Goal: Information Seeking & Learning: Learn about a topic

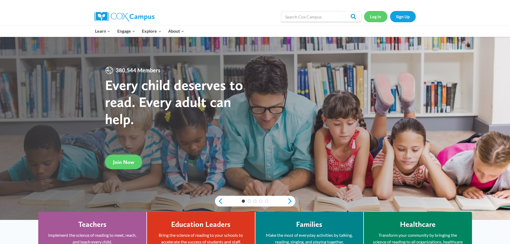
click at [381, 17] on link "Log In" at bounding box center [375, 16] width 23 height 11
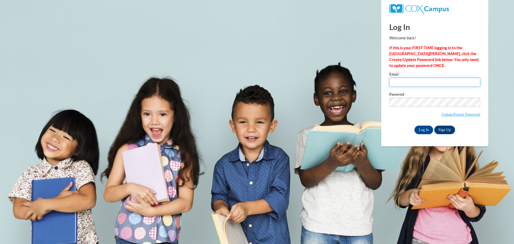
click at [433, 82] on input "Email" at bounding box center [434, 82] width 91 height 9
click at [428, 83] on input "Email" at bounding box center [434, 82] width 91 height 9
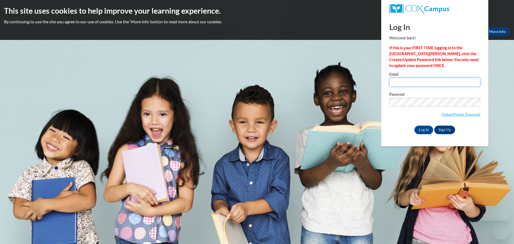
type input "sbrieske@waupun.k12.wi.us"
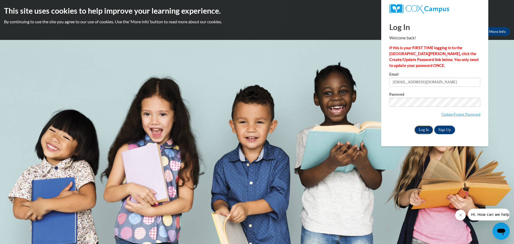
click at [427, 131] on input "Log In" at bounding box center [424, 130] width 19 height 9
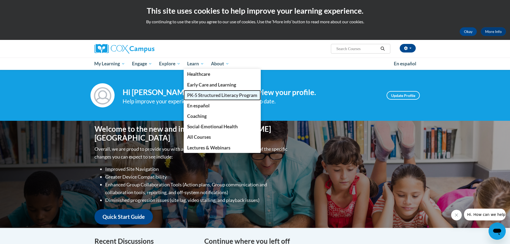
click at [210, 92] on span "PK-5 Structured Literacy Program" at bounding box center [222, 95] width 70 height 6
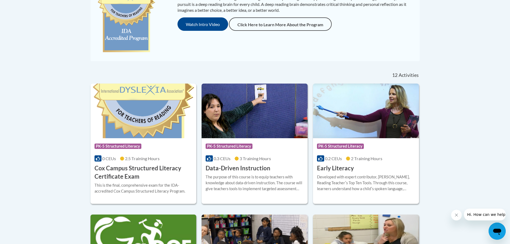
scroll to position [134, 0]
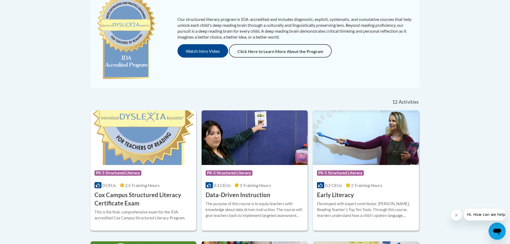
click at [157, 149] on img at bounding box center [144, 137] width 106 height 55
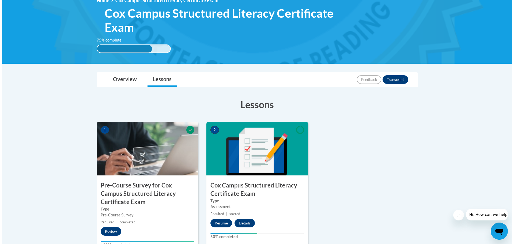
scroll to position [107, 0]
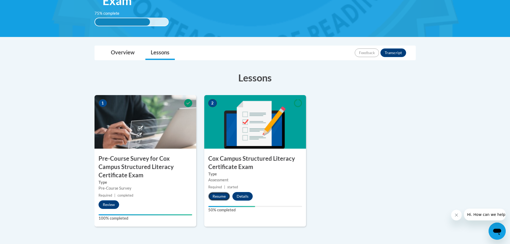
click at [221, 195] on button "Resume" at bounding box center [219, 196] width 22 height 9
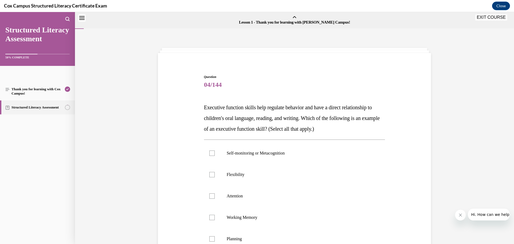
scroll to position [17, 0]
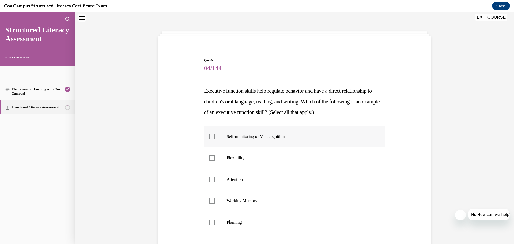
click at [209, 135] on div at bounding box center [211, 136] width 5 height 5
click at [209, 135] on input "Self-monitoring or Metacognition" at bounding box center [211, 136] width 5 height 5
checkbox input "true"
click at [208, 161] on label "Flexibility" at bounding box center [294, 157] width 181 height 21
click at [209, 161] on input "Flexibility" at bounding box center [211, 157] width 5 height 5
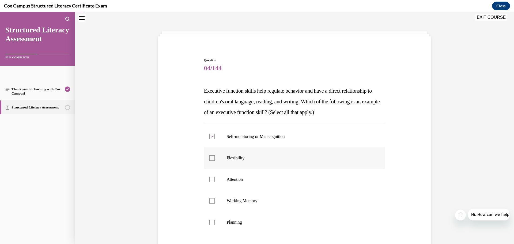
checkbox input "true"
click at [211, 182] on label "Attention" at bounding box center [294, 179] width 181 height 21
click at [211, 182] on input "Attention" at bounding box center [211, 179] width 5 height 5
checkbox input "true"
drag, startPoint x: 210, startPoint y: 203, endPoint x: 206, endPoint y: 221, distance: 18.7
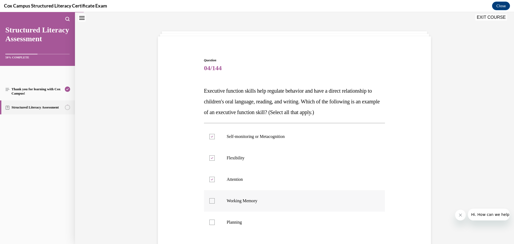
click at [210, 203] on div at bounding box center [211, 200] width 5 height 5
click at [210, 203] on input "Working Memory" at bounding box center [211, 200] width 5 height 5
checkbox input "true"
click at [212, 222] on div at bounding box center [211, 222] width 5 height 5
click at [212, 222] on input "Planning" at bounding box center [211, 222] width 5 height 5
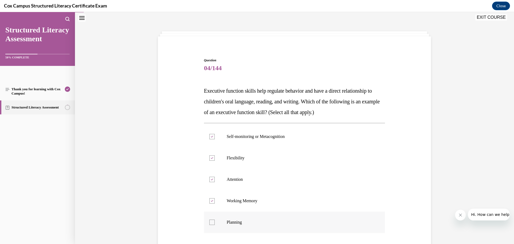
checkbox input "true"
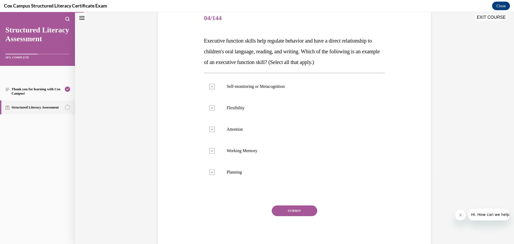
click at [292, 211] on button "SUBMIT" at bounding box center [295, 210] width 46 height 11
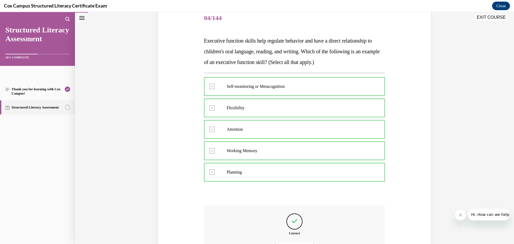
scroll to position [127, 0]
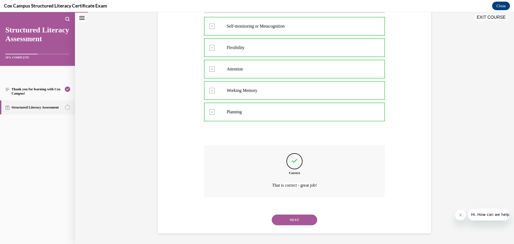
click at [304, 218] on button "NEXT" at bounding box center [295, 220] width 46 height 11
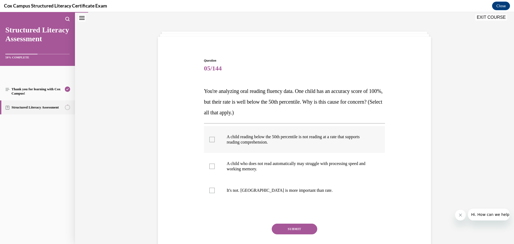
click at [207, 141] on label "A child reading below the 50th percentile is not reading at a rate that support…" at bounding box center [294, 139] width 181 height 27
click at [209, 141] on input "A child reading below the 50th percentile is not reading at a rate that support…" at bounding box center [211, 139] width 5 height 5
checkbox input "true"
click at [251, 171] on p "A child who does not read automatically may struggle with processing speed and …" at bounding box center [299, 166] width 145 height 11
click at [215, 169] on input "A child who does not read automatically may struggle with processing speed and …" at bounding box center [211, 166] width 5 height 5
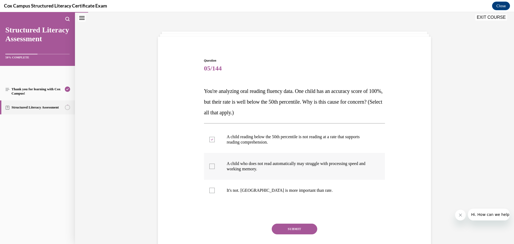
checkbox input "true"
click at [293, 231] on button "SUBMIT" at bounding box center [295, 229] width 46 height 11
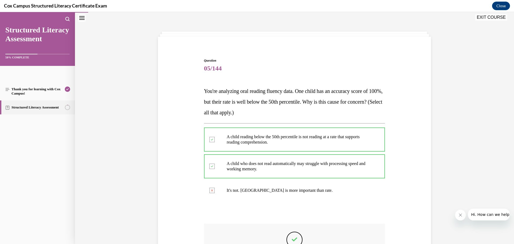
scroll to position [95, 0]
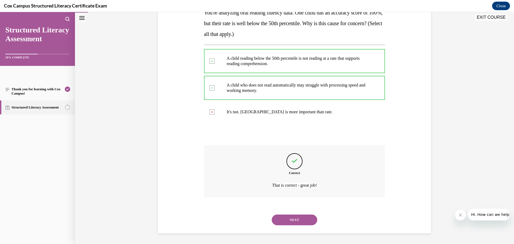
click at [296, 220] on button "NEXT" at bounding box center [295, 220] width 46 height 11
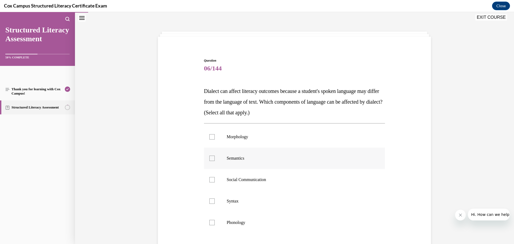
scroll to position [43, 0]
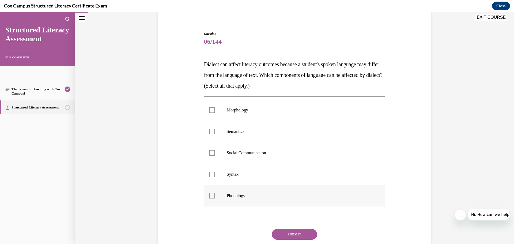
click at [213, 195] on div at bounding box center [211, 195] width 5 height 5
click at [213, 195] on input "Phonology" at bounding box center [211, 195] width 5 height 5
checkbox input "true"
click at [211, 174] on div at bounding box center [211, 174] width 5 height 5
click at [211, 174] on input "Syntax" at bounding box center [211, 174] width 5 height 5
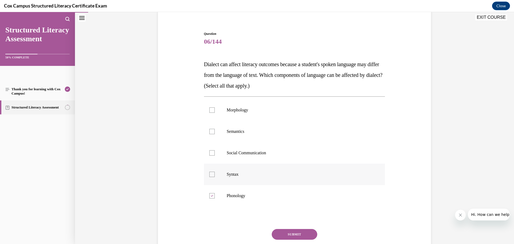
checkbox input "true"
click at [207, 151] on label "Social Communication" at bounding box center [294, 152] width 181 height 21
click at [209, 151] on input "Social Communication" at bounding box center [211, 152] width 5 height 5
checkbox input "true"
click at [209, 131] on div at bounding box center [211, 131] width 5 height 5
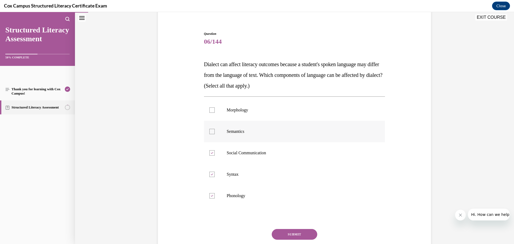
click at [209, 131] on input "Semantics" at bounding box center [211, 131] width 5 height 5
checkbox input "true"
click at [210, 110] on div at bounding box center [211, 109] width 5 height 5
click at [210, 110] on input "Morphology" at bounding box center [211, 109] width 5 height 5
checkbox input "true"
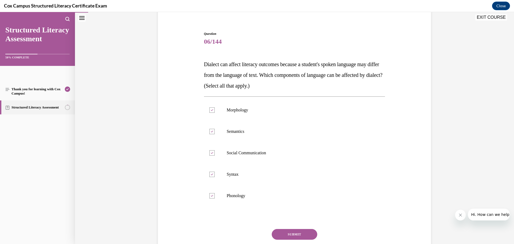
click at [298, 235] on button "SUBMIT" at bounding box center [295, 234] width 46 height 11
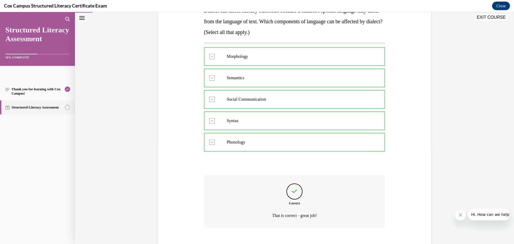
scroll to position [127, 0]
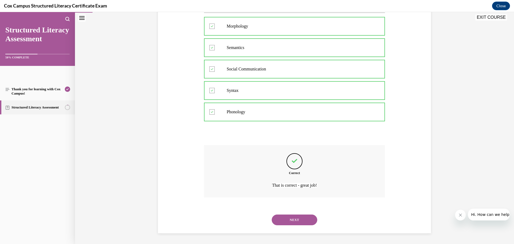
click at [292, 221] on button "NEXT" at bounding box center [295, 220] width 46 height 11
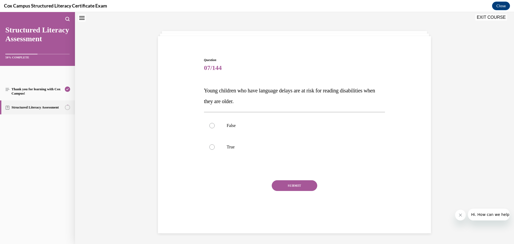
scroll to position [16, 0]
click at [233, 124] on span "False" at bounding box center [231, 126] width 9 height 5
click at [215, 124] on input "False" at bounding box center [211, 125] width 5 height 5
radio input "true"
drag, startPoint x: 239, startPoint y: 139, endPoint x: 240, endPoint y: 144, distance: 5.7
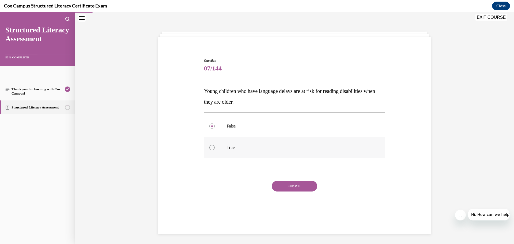
click at [239, 140] on label "True" at bounding box center [294, 147] width 181 height 21
click at [215, 145] on input "True" at bounding box center [211, 147] width 5 height 5
radio input "true"
click at [289, 185] on button "SUBMIT" at bounding box center [295, 186] width 46 height 11
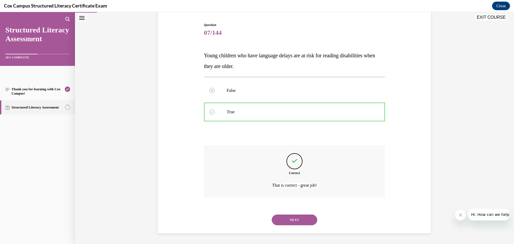
click at [295, 219] on button "NEXT" at bounding box center [295, 220] width 46 height 11
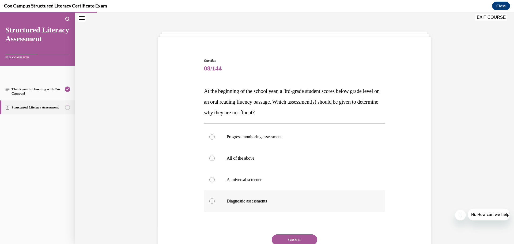
click at [250, 204] on label "Diagnostic assessments" at bounding box center [294, 200] width 181 height 21
click at [215, 204] on input "Diagnostic assessments" at bounding box center [211, 200] width 5 height 5
radio input "true"
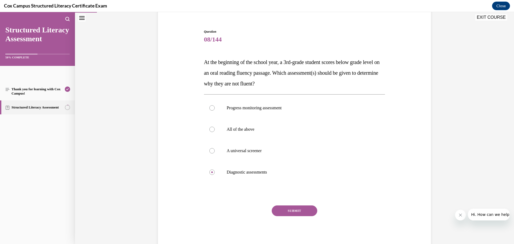
click at [294, 210] on button "SUBMIT" at bounding box center [295, 210] width 46 height 11
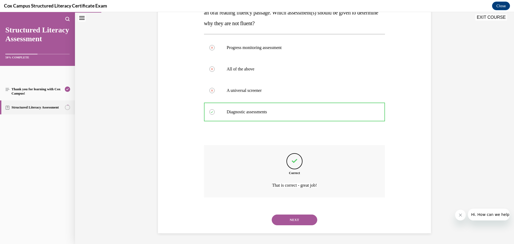
click at [295, 219] on button "NEXT" at bounding box center [295, 220] width 46 height 11
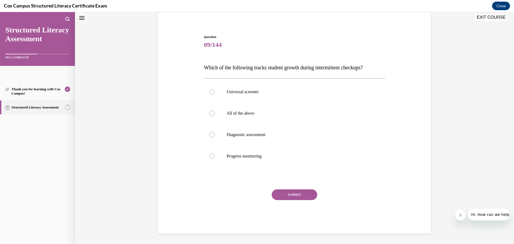
scroll to position [16, 0]
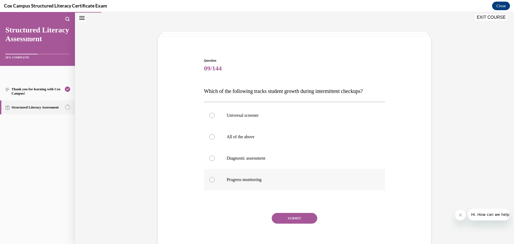
click at [257, 180] on span "Progress monitoring" at bounding box center [244, 179] width 35 height 5
click at [215, 180] on input "Progress monitoring" at bounding box center [211, 179] width 5 height 5
radio input "true"
click at [289, 214] on button "SUBMIT" at bounding box center [295, 218] width 46 height 11
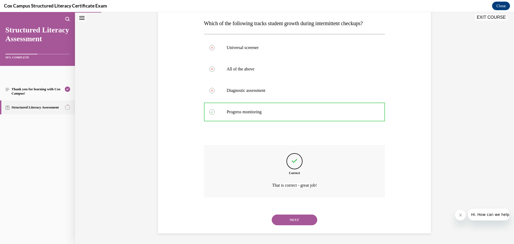
click at [291, 222] on button "NEXT" at bounding box center [295, 220] width 46 height 11
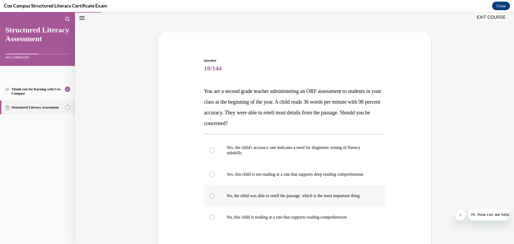
scroll to position [43, 0]
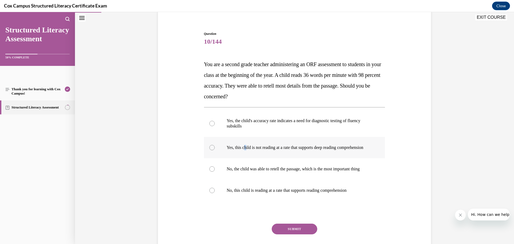
click at [244, 147] on p "Yes, this child is not reading at a rate that supports deep reading comprehensi…" at bounding box center [299, 147] width 145 height 5
click at [209, 145] on label "Yes, this child is not reading at a rate that supports deep reading comprehensi…" at bounding box center [294, 147] width 181 height 21
click at [209, 145] on input "Yes, this child is not reading at a rate that supports deep reading comprehensi…" at bounding box center [211, 147] width 5 height 5
radio input "true"
drag, startPoint x: 293, startPoint y: 232, endPoint x: 294, endPoint y: 235, distance: 3.0
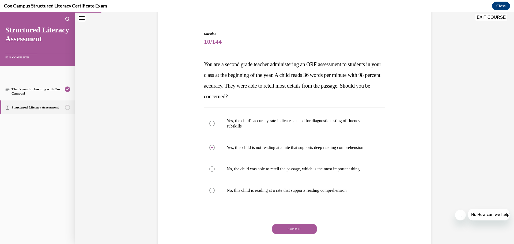
click at [293, 233] on div "Question 10/144 You are a second grade teacher administering an ORF assessment …" at bounding box center [294, 149] width 181 height 236
click at [295, 234] on button "SUBMIT" at bounding box center [295, 229] width 46 height 11
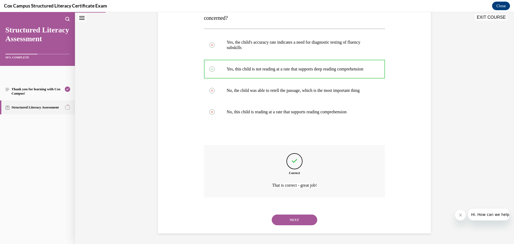
click at [300, 225] on button "NEXT" at bounding box center [295, 220] width 46 height 11
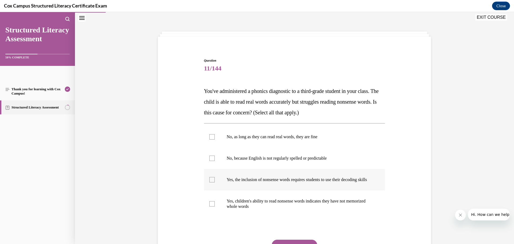
click at [209, 180] on div at bounding box center [211, 179] width 5 height 5
click at [209, 180] on input "Yes, the inclusion of nonsense words requires students to use their decoding sk…" at bounding box center [211, 179] width 5 height 5
checkbox input "true"
click at [210, 206] on div at bounding box center [211, 203] width 5 height 5
click at [210, 206] on input "Yes, children's ability to read nonsense words indicates they have not memorize…" at bounding box center [211, 203] width 5 height 5
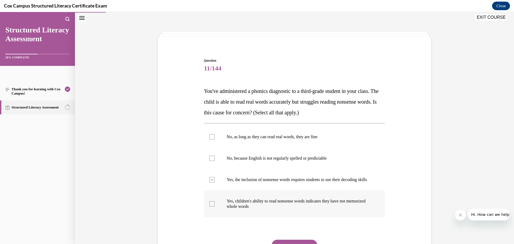
checkbox input "true"
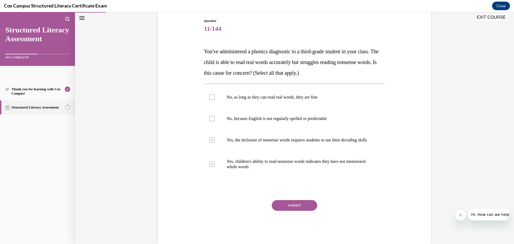
click at [294, 210] on button "SUBMIT" at bounding box center [295, 205] width 46 height 11
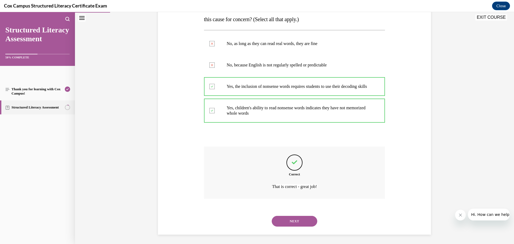
click at [298, 225] on button "NEXT" at bounding box center [295, 221] width 46 height 11
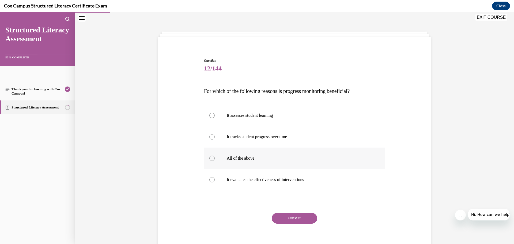
click at [256, 158] on p "All of the above" at bounding box center [299, 158] width 145 height 5
click at [215, 158] on input "All of the above" at bounding box center [211, 158] width 5 height 5
radio input "true"
click at [300, 221] on button "SUBMIT" at bounding box center [295, 218] width 46 height 11
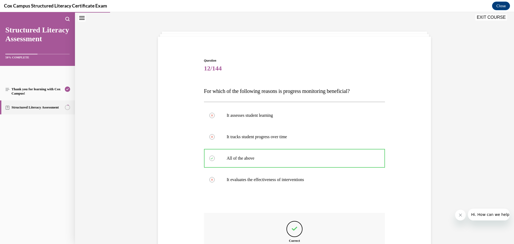
scroll to position [84, 0]
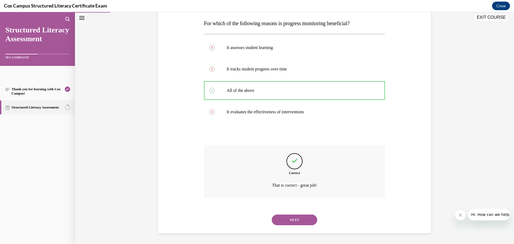
click at [296, 224] on button "NEXT" at bounding box center [295, 220] width 46 height 11
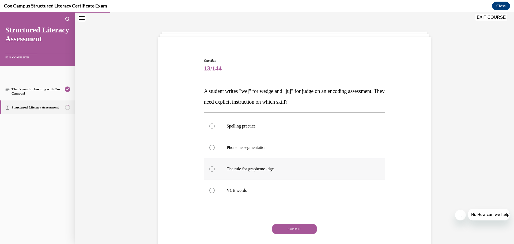
click at [252, 167] on span "The rule for grapheme -dge" at bounding box center [250, 169] width 47 height 5
click at [215, 167] on input "The rule for grapheme -dge" at bounding box center [211, 168] width 5 height 5
radio input "true"
click at [295, 231] on button "SUBMIT" at bounding box center [295, 229] width 46 height 11
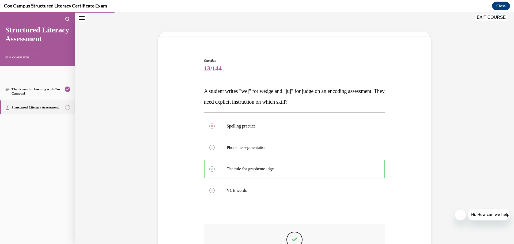
scroll to position [95, 0]
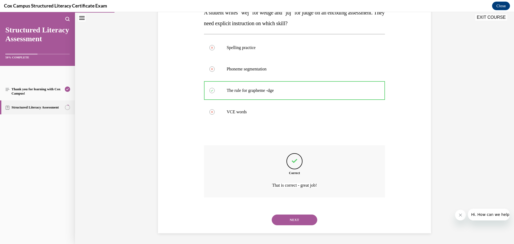
click at [297, 223] on button "NEXT" at bounding box center [295, 220] width 46 height 11
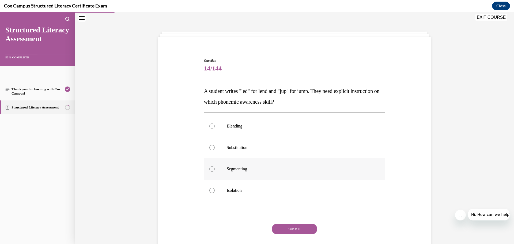
click at [242, 169] on span "Segmenting" at bounding box center [237, 169] width 20 height 5
click at [215, 169] on input "Segmenting" at bounding box center [211, 168] width 5 height 5
radio input "true"
click at [280, 224] on button "SUBMIT" at bounding box center [295, 229] width 46 height 11
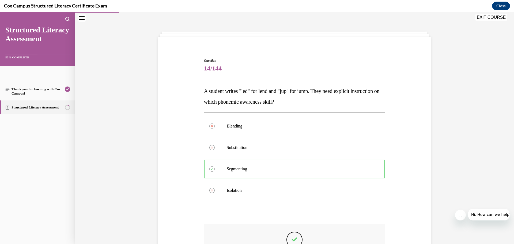
scroll to position [95, 0]
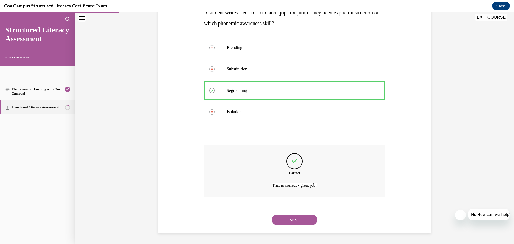
click at [303, 221] on button "NEXT" at bounding box center [295, 220] width 46 height 11
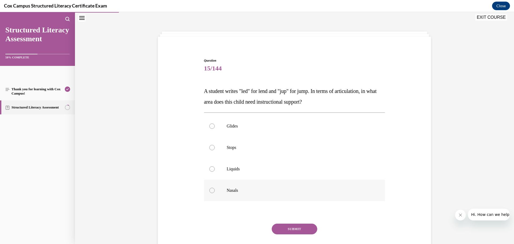
click at [245, 191] on p "Nasals" at bounding box center [299, 190] width 145 height 5
click at [215, 191] on input "Nasals" at bounding box center [211, 190] width 5 height 5
radio input "true"
click at [291, 231] on button "SUBMIT" at bounding box center [295, 229] width 46 height 11
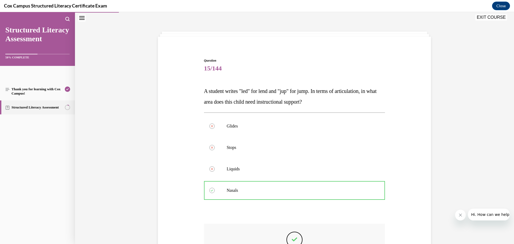
scroll to position [70, 0]
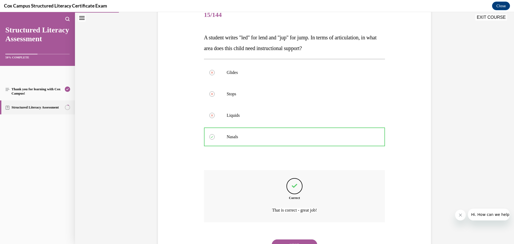
click at [294, 240] on button "NEXT" at bounding box center [295, 244] width 46 height 11
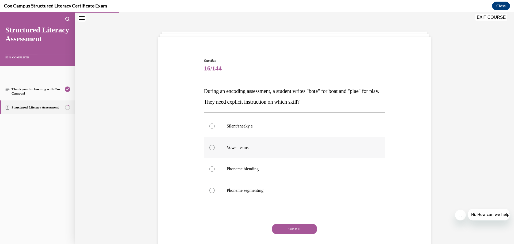
click at [241, 150] on label "Vowel teams" at bounding box center [294, 147] width 181 height 21
click at [215, 150] on input "Vowel teams" at bounding box center [211, 147] width 5 height 5
radio input "true"
click at [292, 229] on button "SUBMIT" at bounding box center [295, 229] width 46 height 11
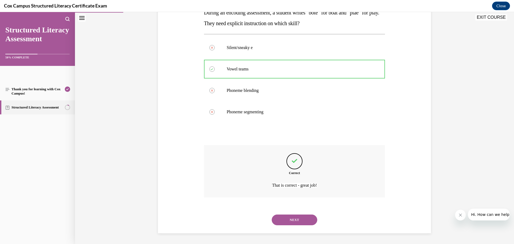
click at [304, 222] on button "NEXT" at bounding box center [295, 220] width 46 height 11
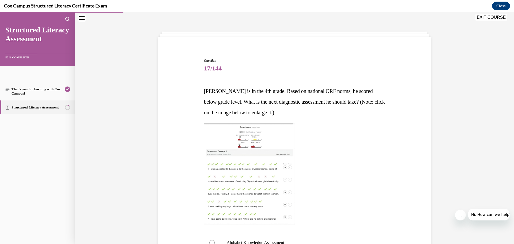
scroll to position [150, 0]
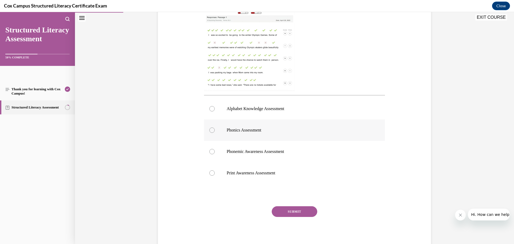
click at [259, 135] on label "Phonics Assessment" at bounding box center [294, 129] width 181 height 21
click at [215, 133] on input "Phonics Assessment" at bounding box center [211, 129] width 5 height 5
radio input "true"
click at [297, 210] on button "SUBMIT" at bounding box center [295, 211] width 46 height 11
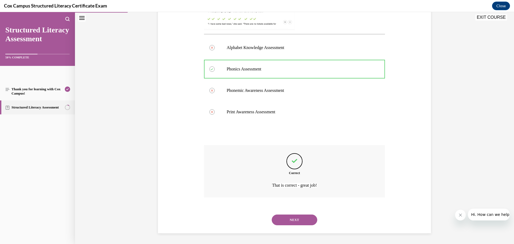
click at [300, 221] on button "NEXT" at bounding box center [295, 220] width 46 height 11
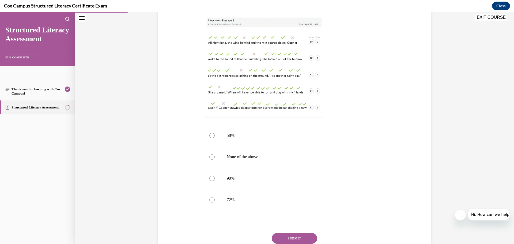
scroll to position [150, 0]
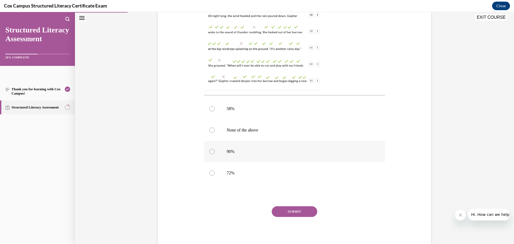
click at [227, 151] on span "90%" at bounding box center [231, 151] width 8 height 5
click at [215, 151] on input "90%" at bounding box center [211, 151] width 5 height 5
radio input "true"
click at [288, 210] on button "SUBMIT" at bounding box center [295, 211] width 46 height 11
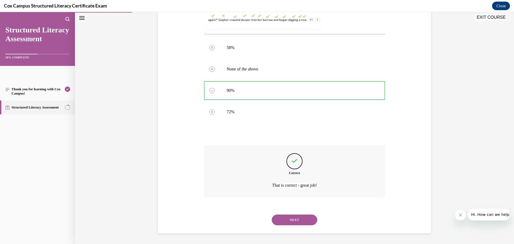
click at [294, 219] on button "NEXT" at bounding box center [295, 220] width 46 height 11
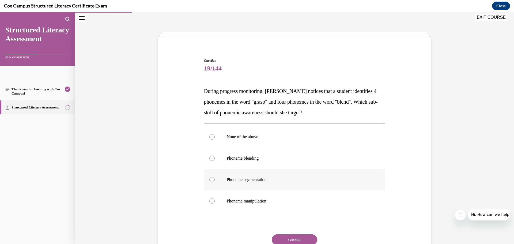
click at [247, 182] on p "Phoneme segmentation" at bounding box center [299, 179] width 145 height 5
click at [215, 182] on input "Phoneme segmentation" at bounding box center [211, 179] width 5 height 5
radio input "true"
click at [309, 239] on button "SUBMIT" at bounding box center [295, 239] width 46 height 11
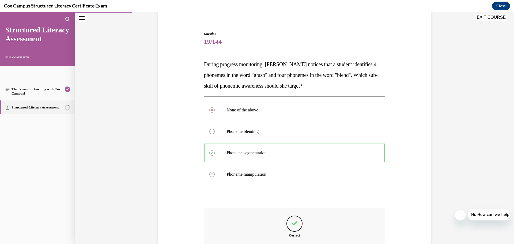
scroll to position [106, 0]
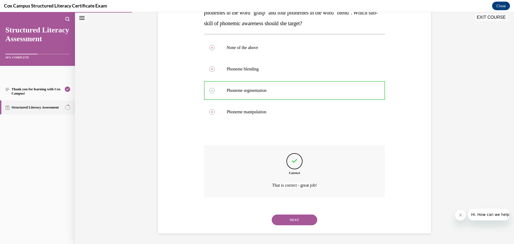
drag, startPoint x: 302, startPoint y: 221, endPoint x: 302, endPoint y: 217, distance: 4.6
click at [302, 219] on button "NEXT" at bounding box center [295, 220] width 46 height 11
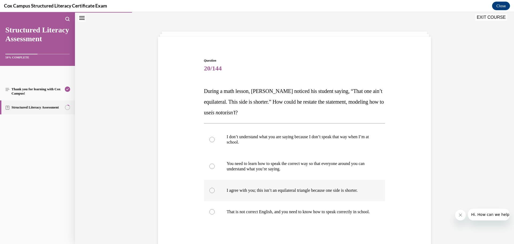
click at [261, 194] on label "I agree with you; this isn’t an equilateral triangle because one side is shorte…" at bounding box center [294, 190] width 181 height 21
click at [215, 193] on input "I agree with you; this isn’t an equilateral triangle because one side is shorte…" at bounding box center [211, 190] width 5 height 5
radio input "true"
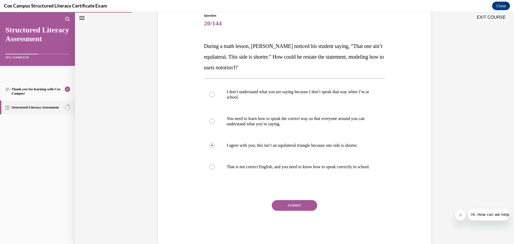
click at [292, 209] on button "SUBMIT" at bounding box center [295, 205] width 46 height 11
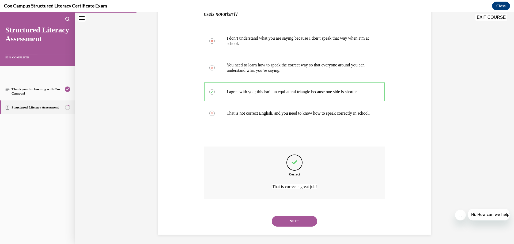
scroll to position [122, 0]
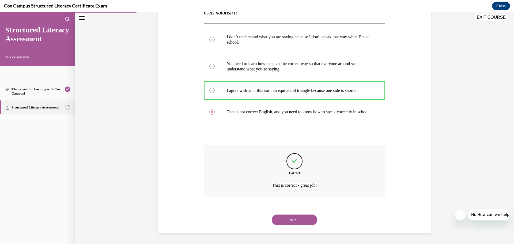
click at [294, 217] on button "NEXT" at bounding box center [295, 220] width 46 height 11
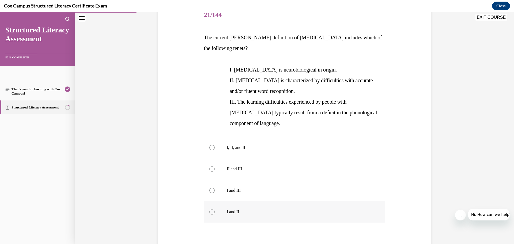
scroll to position [97, 0]
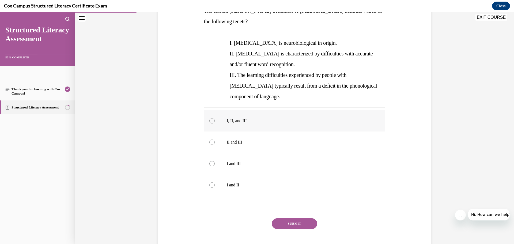
click at [251, 119] on label "I, II, and III" at bounding box center [294, 120] width 181 height 21
click at [215, 119] on input "I, II, and III" at bounding box center [211, 120] width 5 height 5
radio input "true"
click at [299, 218] on button "SUBMIT" at bounding box center [295, 223] width 46 height 11
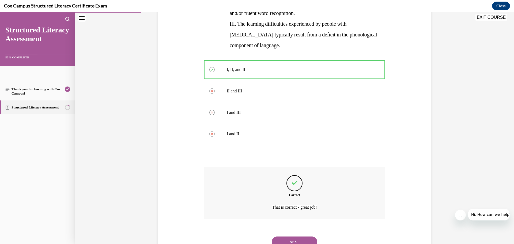
scroll to position [159, 0]
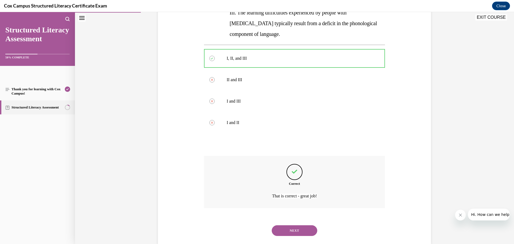
click at [295, 225] on button "NEXT" at bounding box center [295, 230] width 46 height 11
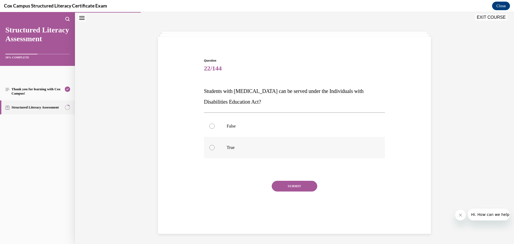
click at [233, 152] on label "True" at bounding box center [294, 147] width 181 height 21
click at [215, 150] on input "True" at bounding box center [211, 147] width 5 height 5
radio input "true"
click at [291, 188] on button "SUBMIT" at bounding box center [295, 186] width 46 height 11
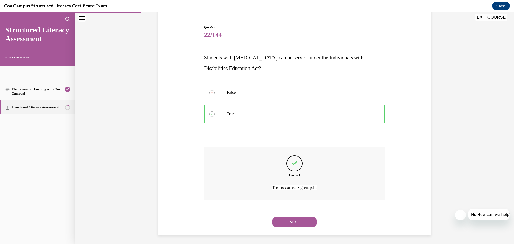
scroll to position [52, 0]
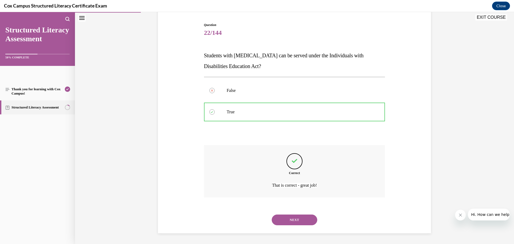
click at [303, 219] on button "NEXT" at bounding box center [295, 220] width 46 height 11
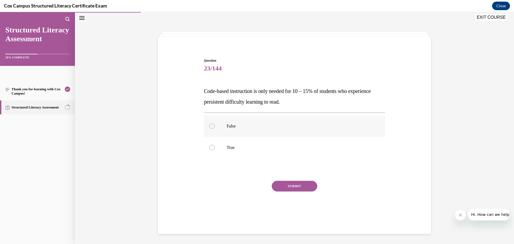
click at [242, 124] on p "False" at bounding box center [299, 125] width 145 height 5
click at [215, 124] on input "False" at bounding box center [211, 125] width 5 height 5
radio input "true"
click at [289, 186] on button "SUBMIT" at bounding box center [295, 186] width 46 height 11
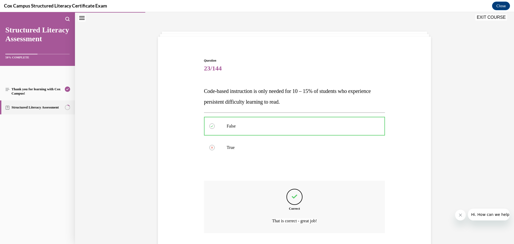
scroll to position [52, 0]
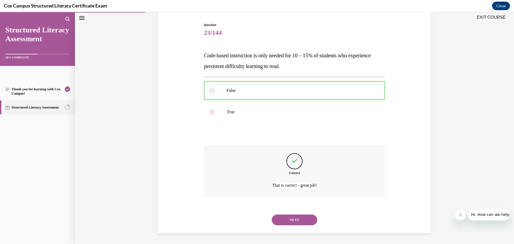
click at [301, 223] on button "NEXT" at bounding box center [295, 220] width 46 height 11
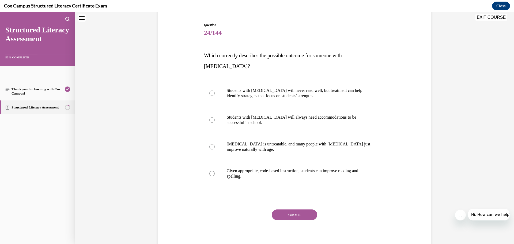
scroll to position [16, 0]
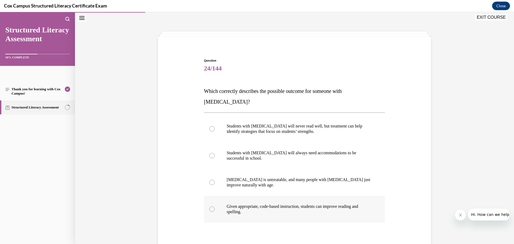
click at [253, 204] on label "Given appropriate, code-based instruction, students can improve reading and spe…" at bounding box center [294, 209] width 181 height 27
click at [215, 206] on input "Given appropriate, code-based instruction, students can improve reading and spe…" at bounding box center [211, 208] width 5 height 5
radio input "true"
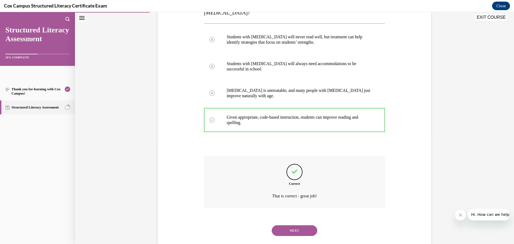
click at [298, 225] on button "NEXT" at bounding box center [295, 230] width 46 height 11
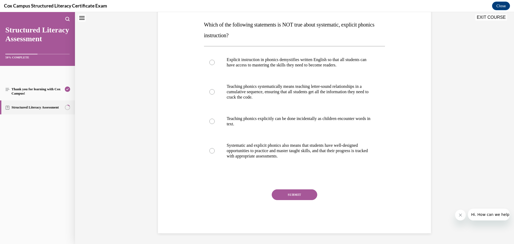
scroll to position [16, 0]
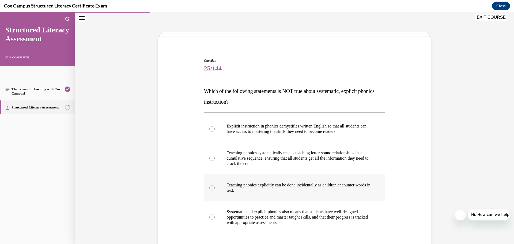
click at [278, 195] on label "Teaching phonics explicitly can be done incidentally as children encounter word…" at bounding box center [294, 187] width 181 height 27
click at [215, 190] on input "Teaching phonics explicitly can be done incidentally as children encounter word…" at bounding box center [211, 187] width 5 height 5
radio input "true"
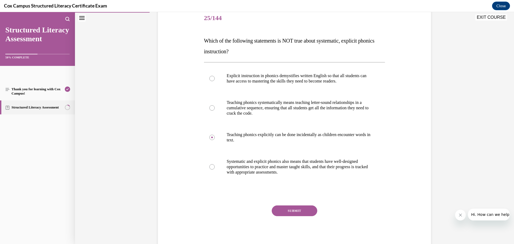
click at [299, 210] on button "SUBMIT" at bounding box center [295, 210] width 46 height 11
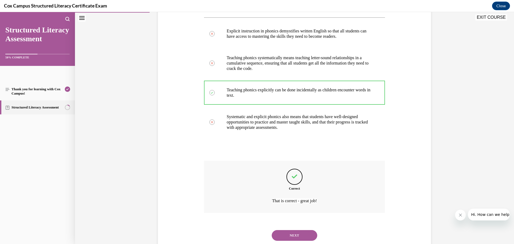
scroll to position [127, 0]
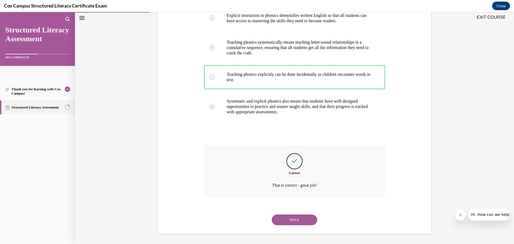
click at [290, 221] on button "NEXT" at bounding box center [295, 220] width 46 height 11
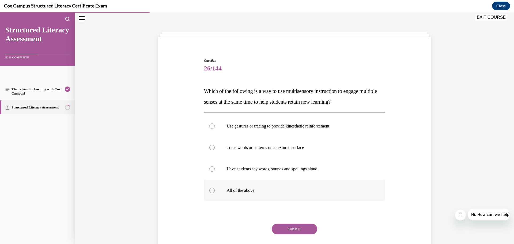
click at [239, 193] on label "All of the above" at bounding box center [294, 190] width 181 height 21
click at [215, 193] on input "All of the above" at bounding box center [211, 190] width 5 height 5
radio input "true"
click at [296, 225] on button "SUBMIT" at bounding box center [295, 229] width 46 height 11
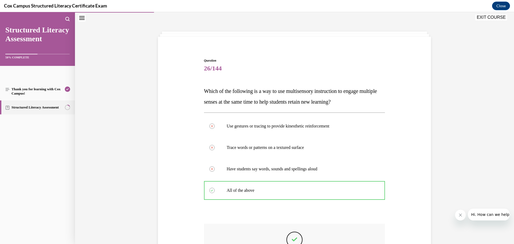
scroll to position [95, 0]
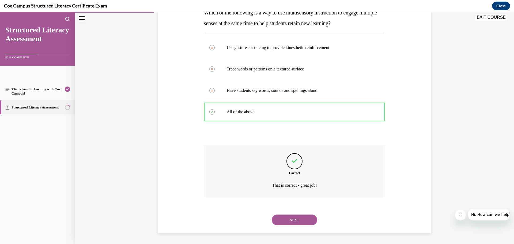
click at [302, 221] on button "NEXT" at bounding box center [295, 220] width 46 height 11
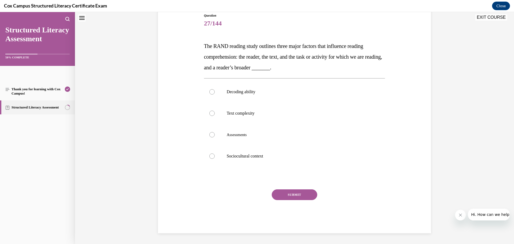
scroll to position [16, 0]
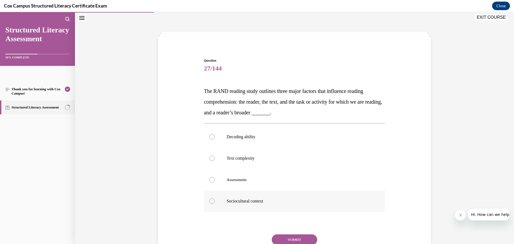
click at [253, 206] on label "Sociocultural context" at bounding box center [294, 200] width 181 height 21
click at [215, 204] on input "Sociocultural context" at bounding box center [211, 200] width 5 height 5
radio input "true"
click at [299, 236] on button "SUBMIT" at bounding box center [295, 239] width 46 height 11
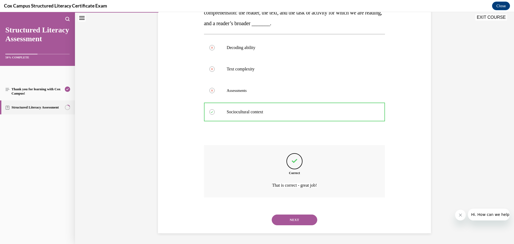
click at [292, 218] on button "NEXT" at bounding box center [295, 220] width 46 height 11
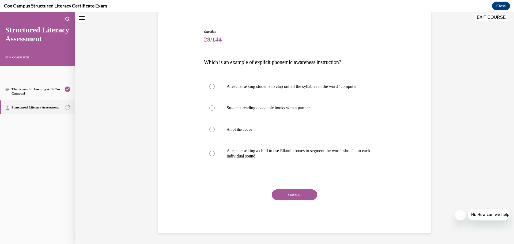
scroll to position [16, 0]
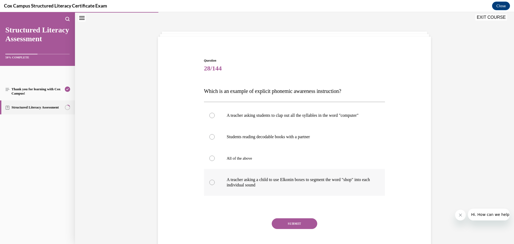
click at [268, 187] on p "A teacher asking a child to use Elkonin boxes to segment the word "shop" into e…" at bounding box center [299, 182] width 145 height 11
click at [247, 188] on p "A teacher asking a child to use Elkonin boxes to segment the word "shop" into e…" at bounding box center [299, 182] width 145 height 11
click at [215, 185] on input "A teacher asking a child to use Elkonin boxes to segment the word "shop" into e…" at bounding box center [211, 182] width 5 height 5
radio input "true"
click at [304, 227] on button "SUBMIT" at bounding box center [295, 223] width 46 height 11
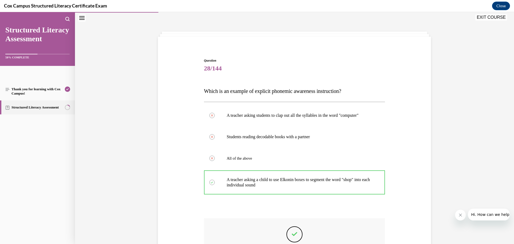
scroll to position [62, 0]
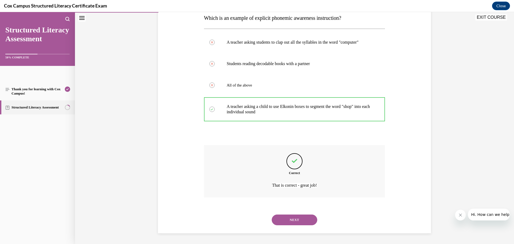
click at [295, 222] on button "NEXT" at bounding box center [295, 220] width 46 height 11
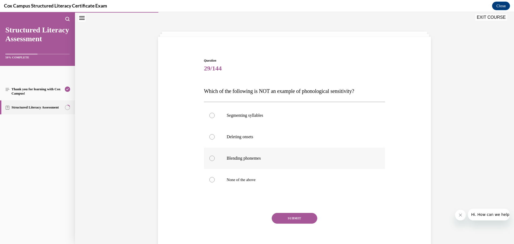
click at [258, 159] on p "Blending phonemes" at bounding box center [299, 158] width 145 height 5
click at [215, 159] on input "Blending phonemes" at bounding box center [211, 158] width 5 height 5
radio input "true"
click at [290, 218] on button "SUBMIT" at bounding box center [295, 218] width 46 height 11
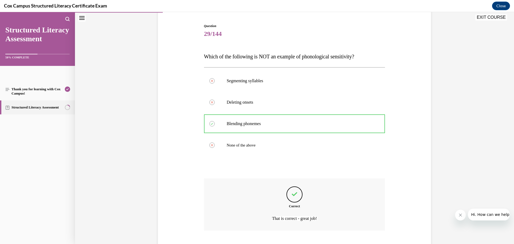
scroll to position [64, 0]
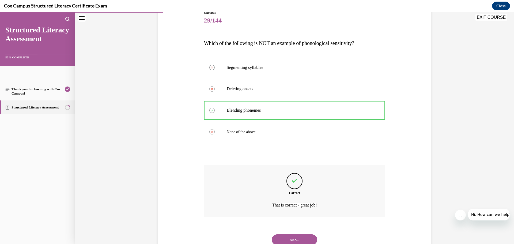
click at [299, 238] on button "NEXT" at bounding box center [295, 239] width 46 height 11
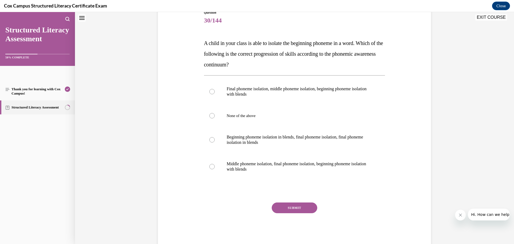
scroll to position [16, 0]
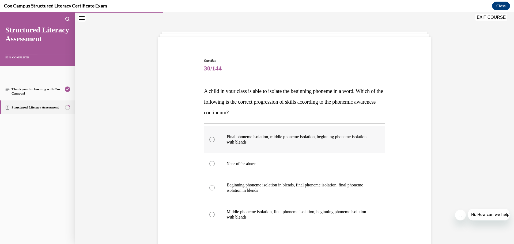
click at [251, 143] on p "Final phoneme isolation, middle phoneme isolation, beginning phoneme isolation …" at bounding box center [299, 139] width 145 height 11
click at [215, 142] on input "Final phoneme isolation, middle phoneme isolation, beginning phoneme isolation …" at bounding box center [211, 139] width 5 height 5
radio input "true"
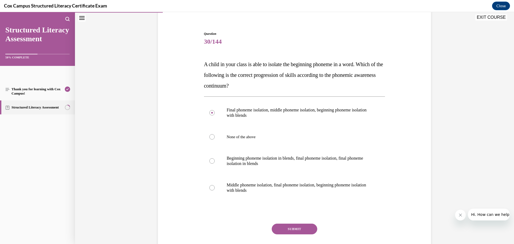
click at [299, 227] on button "SUBMIT" at bounding box center [295, 229] width 46 height 11
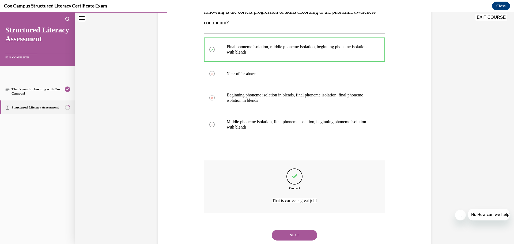
scroll to position [122, 0]
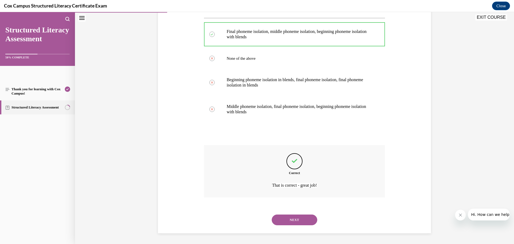
click at [300, 222] on button "NEXT" at bounding box center [295, 220] width 46 height 11
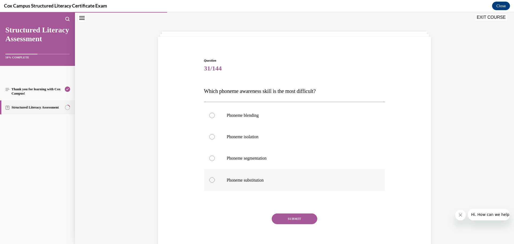
click at [261, 184] on label "Phoneme substitution" at bounding box center [294, 180] width 181 height 22
click at [215, 183] on input "Phoneme substitution" at bounding box center [211, 179] width 5 height 5
radio input "true"
click at [284, 218] on button "SUBMIT" at bounding box center [295, 218] width 46 height 11
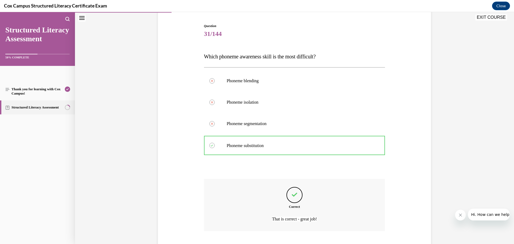
scroll to position [60, 0]
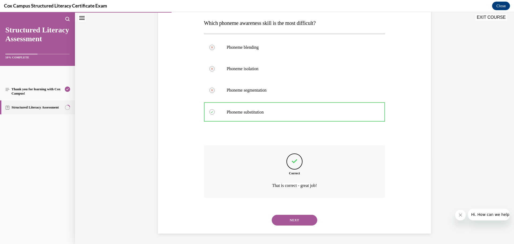
click at [296, 223] on button "NEXT" at bounding box center [295, 220] width 46 height 11
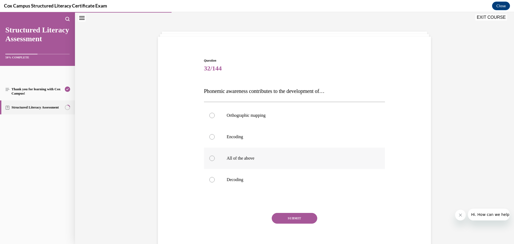
click at [244, 159] on span "All of the above" at bounding box center [241, 158] width 28 height 5
click at [215, 159] on input "All of the above" at bounding box center [211, 158] width 5 height 5
radio input "true"
click at [309, 217] on button "SUBMIT" at bounding box center [295, 218] width 46 height 11
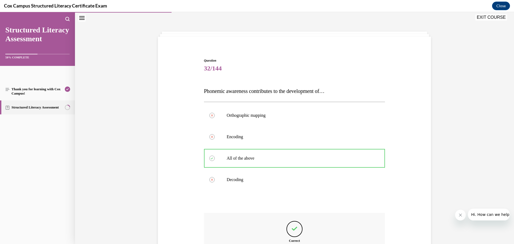
scroll to position [84, 0]
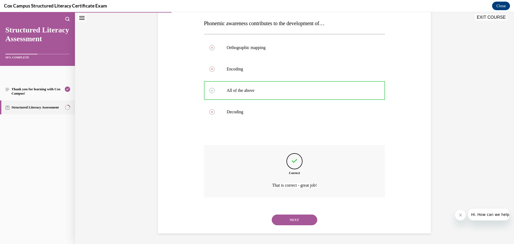
click at [299, 225] on div "NEXT" at bounding box center [294, 219] width 181 height 21
click at [297, 223] on button "NEXT" at bounding box center [295, 220] width 46 height 11
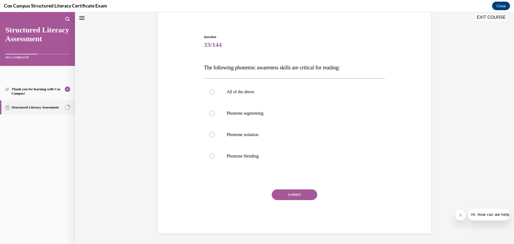
scroll to position [16, 0]
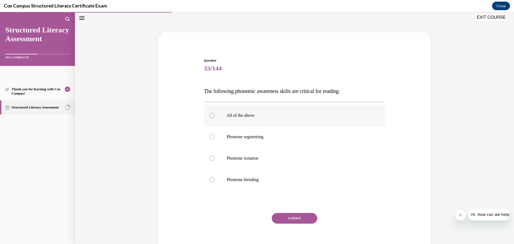
click at [242, 116] on span "All of the above" at bounding box center [241, 115] width 28 height 5
click at [215, 116] on input "All of the above" at bounding box center [211, 115] width 5 height 5
radio input "true"
click at [300, 218] on button "SUBMIT" at bounding box center [295, 218] width 46 height 11
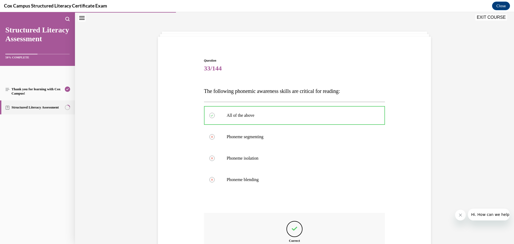
scroll to position [51, 0]
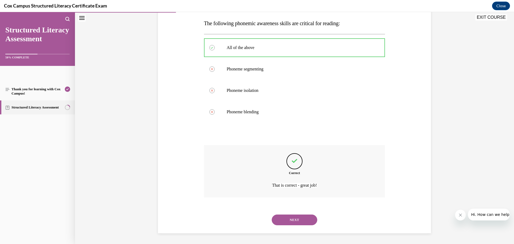
click at [294, 220] on button "NEXT" at bounding box center [295, 220] width 46 height 11
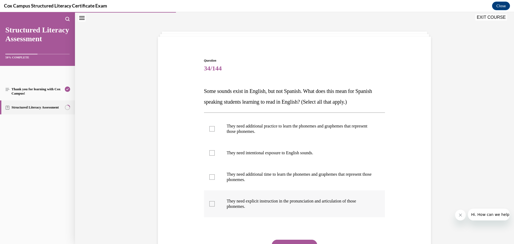
click at [210, 204] on div at bounding box center [211, 203] width 5 height 5
click at [210, 204] on input "They need explicit instruction in the pronunciation and articulation of those p…" at bounding box center [211, 203] width 5 height 5
checkbox input "true"
click at [209, 177] on div at bounding box center [211, 176] width 5 height 5
click at [209, 177] on input "They need additional time to learn the phonemes and graphemes that represent th…" at bounding box center [211, 176] width 5 height 5
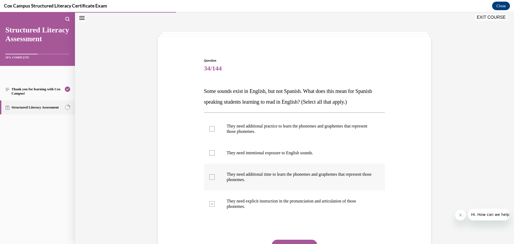
checkbox input "true"
click at [210, 153] on div at bounding box center [211, 152] width 5 height 5
click at [210, 153] on input "They need intentional exposure to English sounds." at bounding box center [211, 152] width 5 height 5
checkbox input "true"
click at [210, 130] on div at bounding box center [211, 128] width 5 height 5
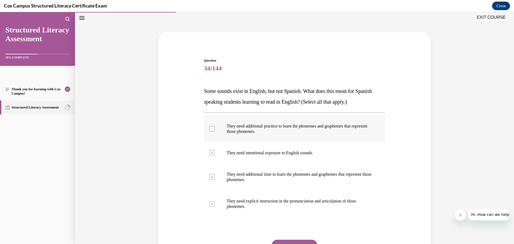
click at [210, 130] on input "They need additional practice to learn the phonemes and graphemes that represen…" at bounding box center [211, 128] width 5 height 5
checkbox input "true"
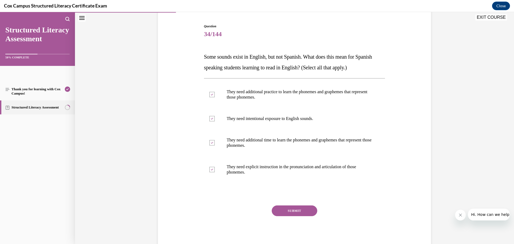
click at [287, 210] on button "SUBMIT" at bounding box center [295, 210] width 46 height 11
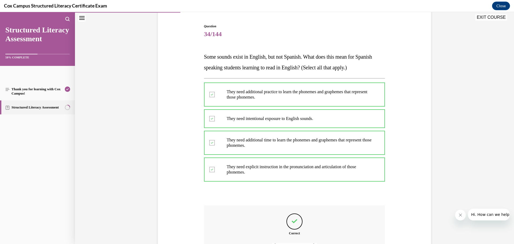
scroll to position [111, 0]
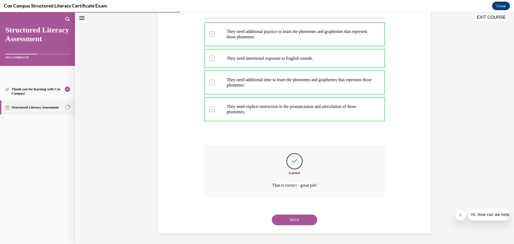
click at [297, 216] on button "NEXT" at bounding box center [295, 220] width 46 height 11
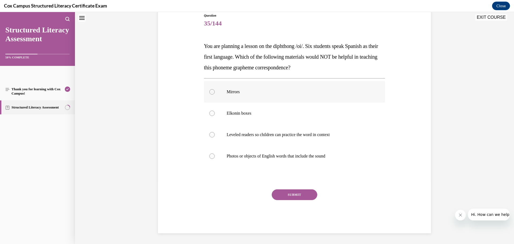
scroll to position [16, 0]
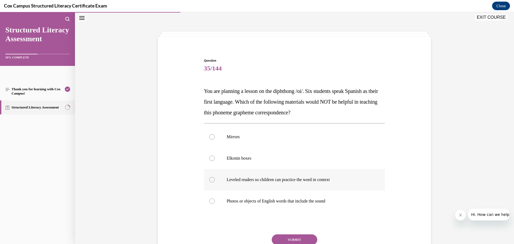
click at [241, 179] on p "Leveled readers so children can practice the word in context" at bounding box center [299, 179] width 145 height 5
click at [215, 179] on input "Leveled readers so children can practice the word in context" at bounding box center [211, 179] width 5 height 5
radio input "true"
click at [290, 238] on button "SUBMIT" at bounding box center [295, 239] width 46 height 11
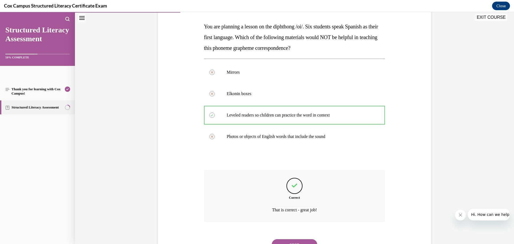
click at [298, 239] on button "NEXT" at bounding box center [295, 244] width 46 height 11
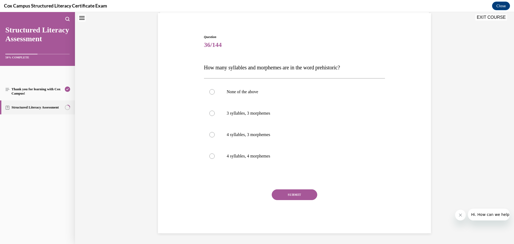
scroll to position [16, 0]
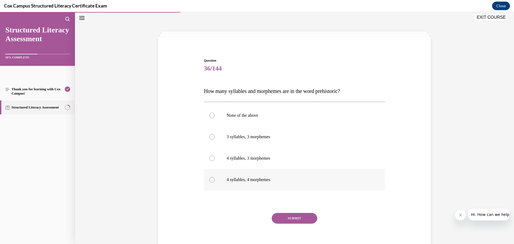
click at [236, 181] on p "4 syllables, 4 morphemes" at bounding box center [299, 179] width 145 height 5
click at [215, 181] on input "4 syllables, 4 morphemes" at bounding box center [211, 179] width 5 height 5
radio input "true"
click at [289, 221] on button "SUBMIT" at bounding box center [295, 218] width 46 height 11
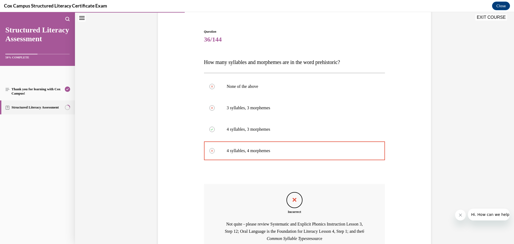
scroll to position [99, 0]
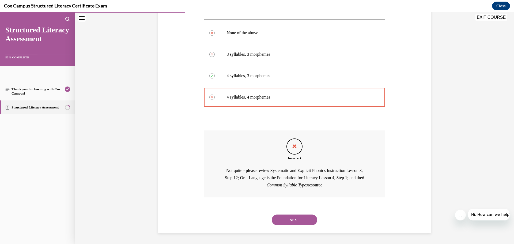
click at [302, 220] on button "NEXT" at bounding box center [295, 220] width 46 height 11
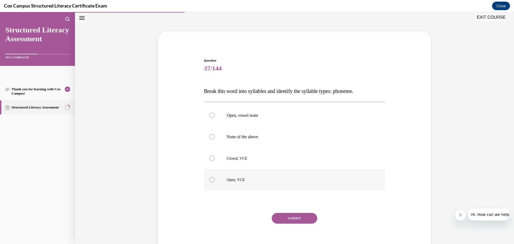
click at [241, 183] on label "Open, VCE" at bounding box center [294, 179] width 181 height 21
click at [215, 182] on input "Open, VCE" at bounding box center [211, 179] width 5 height 5
radio input "true"
click at [297, 217] on button "SUBMIT" at bounding box center [295, 218] width 46 height 11
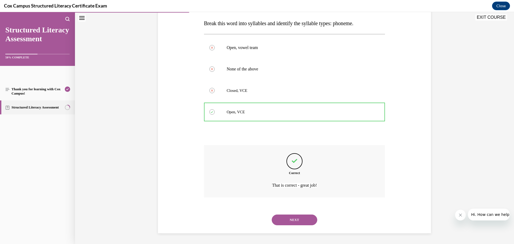
click at [298, 220] on button "NEXT" at bounding box center [295, 220] width 46 height 11
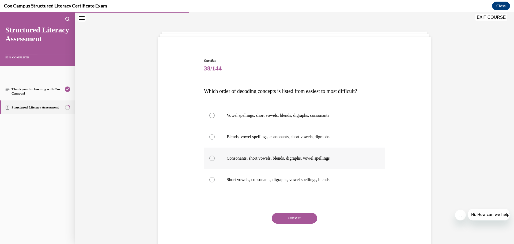
click at [272, 156] on p "Consonants, short vowels, blends, digraphs, vowel spellings" at bounding box center [299, 158] width 145 height 5
click at [215, 156] on input "Consonants, short vowels, blends, digraphs, vowel spellings" at bounding box center [211, 158] width 5 height 5
radio input "true"
click at [284, 215] on button "SUBMIT" at bounding box center [295, 218] width 46 height 11
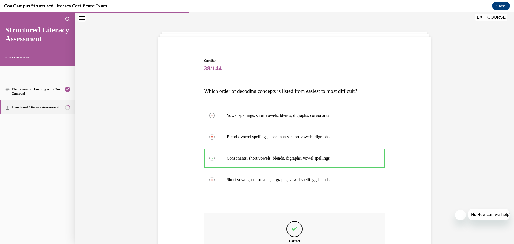
scroll to position [64, 0]
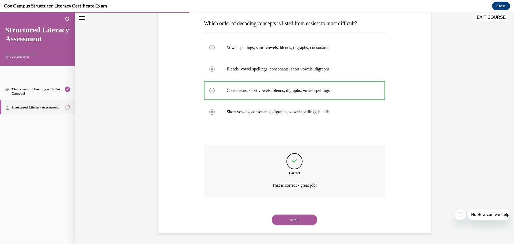
click at [300, 219] on button "NEXT" at bounding box center [295, 220] width 46 height 11
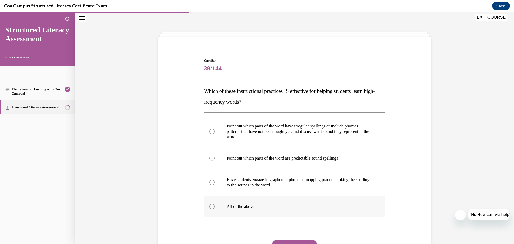
scroll to position [43, 0]
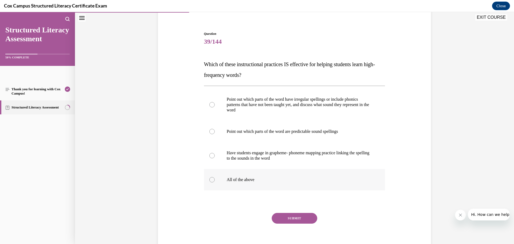
click at [251, 180] on p "All of the above" at bounding box center [299, 179] width 145 height 5
click at [215, 180] on input "All of the above" at bounding box center [211, 179] width 5 height 5
radio input "true"
click at [294, 218] on button "SUBMIT" at bounding box center [295, 218] width 46 height 11
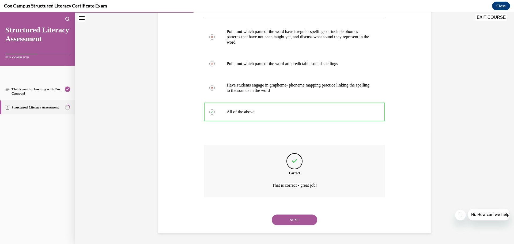
click at [301, 224] on button "NEXT" at bounding box center [295, 220] width 46 height 11
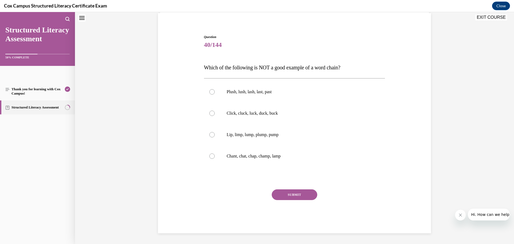
scroll to position [16, 0]
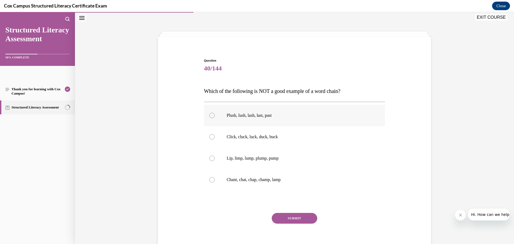
click at [248, 116] on p "Plush, lush, lash, last, past" at bounding box center [299, 115] width 145 height 5
click at [215, 116] on input "Plush, lush, lash, last, past" at bounding box center [211, 115] width 5 height 5
radio input "true"
click at [298, 217] on button "SUBMIT" at bounding box center [295, 218] width 46 height 11
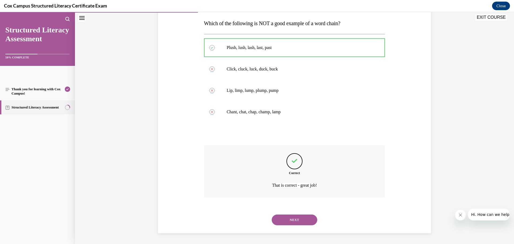
click at [298, 215] on button "NEXT" at bounding box center [295, 220] width 46 height 11
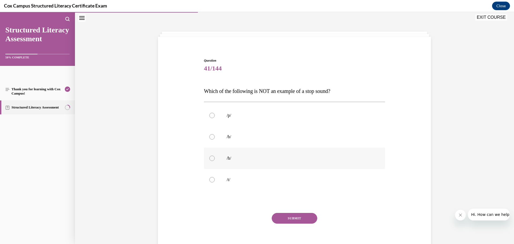
click at [227, 159] on p "/h/" at bounding box center [299, 158] width 145 height 5
click at [215, 159] on input "/h/" at bounding box center [211, 158] width 5 height 5
radio input "true"
click at [294, 215] on button "SUBMIT" at bounding box center [295, 218] width 46 height 11
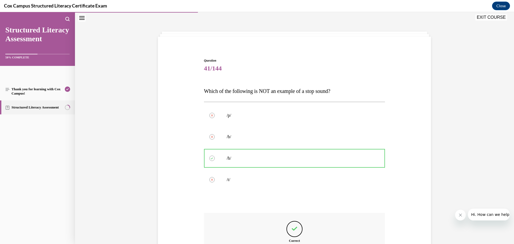
scroll to position [84, 0]
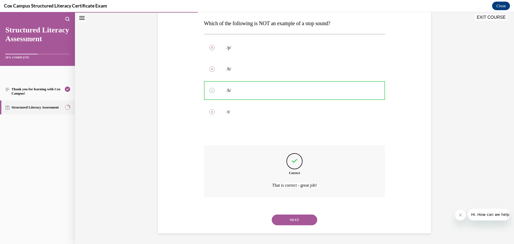
click at [298, 219] on button "NEXT" at bounding box center [295, 220] width 46 height 11
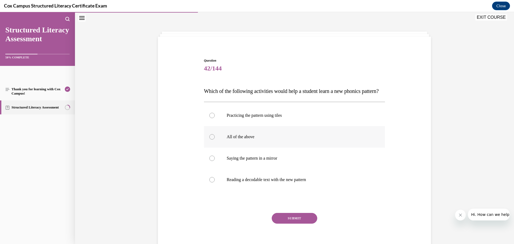
click at [226, 142] on label "All of the above" at bounding box center [294, 136] width 181 height 21
click at [215, 140] on input "All of the above" at bounding box center [211, 136] width 5 height 5
radio input "true"
click at [293, 224] on button "SUBMIT" at bounding box center [295, 218] width 46 height 11
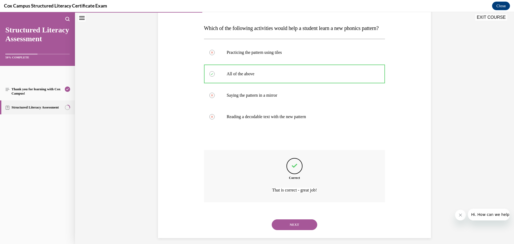
scroll to position [95, 0]
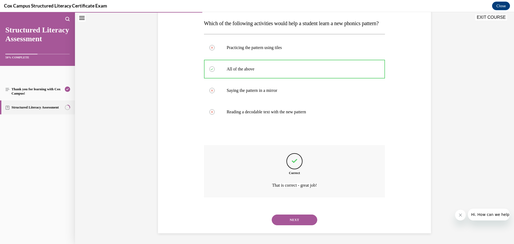
click at [293, 220] on button "NEXT" at bounding box center [295, 220] width 46 height 11
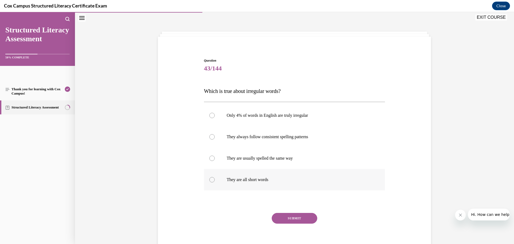
scroll to position [24, 0]
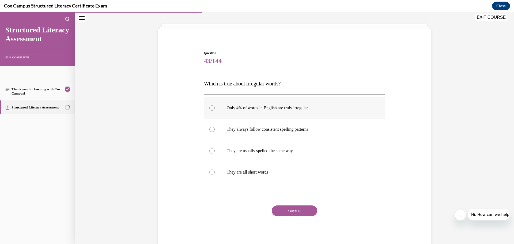
click at [253, 108] on p "Only 4% of words in English are truly irregular" at bounding box center [299, 107] width 145 height 5
click at [215, 108] on input "Only 4% of words in English are truly irregular" at bounding box center [211, 107] width 5 height 5
radio input "true"
click at [299, 211] on button "SUBMIT" at bounding box center [295, 210] width 46 height 11
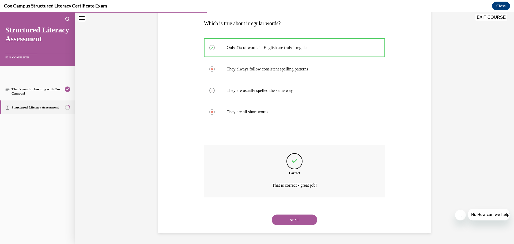
click at [302, 218] on button "NEXT" at bounding box center [295, 220] width 46 height 11
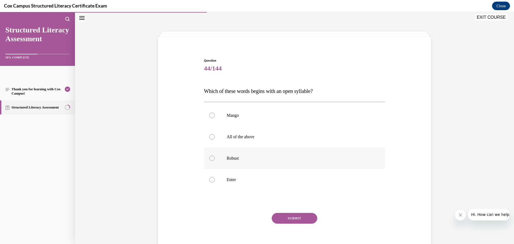
click at [242, 158] on p "Robust" at bounding box center [299, 158] width 145 height 5
click at [215, 158] on input "Robust" at bounding box center [211, 158] width 5 height 5
radio input "true"
click at [287, 220] on button "SUBMIT" at bounding box center [295, 218] width 46 height 11
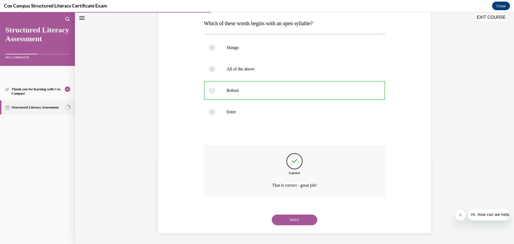
click at [303, 222] on button "NEXT" at bounding box center [295, 220] width 46 height 11
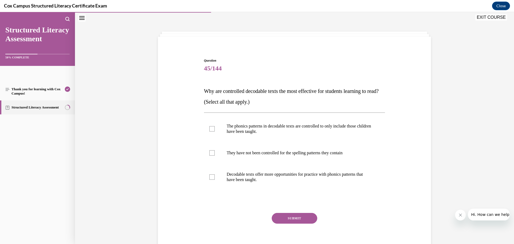
scroll to position [0, 0]
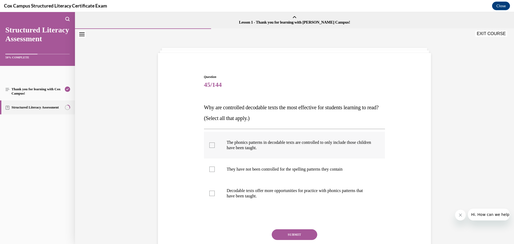
click at [209, 145] on div at bounding box center [211, 144] width 5 height 5
click at [209, 145] on input "The phonics patterns in decodable texts are controlled to only include those ch…" at bounding box center [211, 144] width 5 height 5
checkbox input "true"
click at [210, 193] on div at bounding box center [211, 193] width 5 height 5
click at [210, 193] on input "Decodable texts offer more opportunities for practice with phonics patterns tha…" at bounding box center [211, 193] width 5 height 5
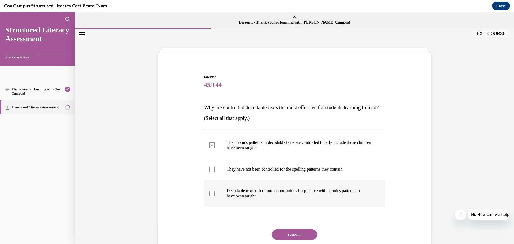
checkbox input "true"
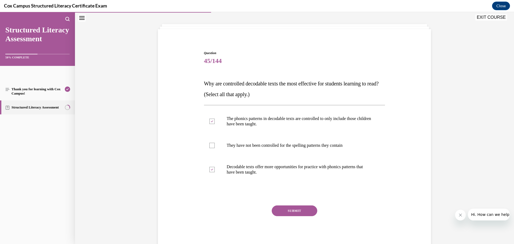
click at [295, 213] on button "SUBMIT" at bounding box center [295, 210] width 46 height 11
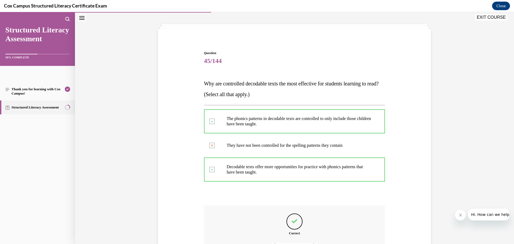
scroll to position [84, 0]
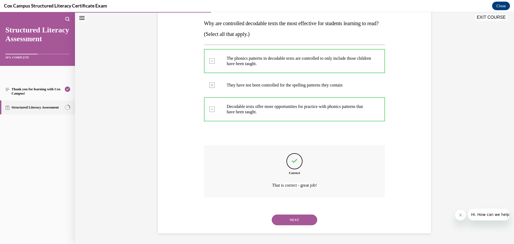
click at [298, 216] on button "NEXT" at bounding box center [295, 220] width 46 height 11
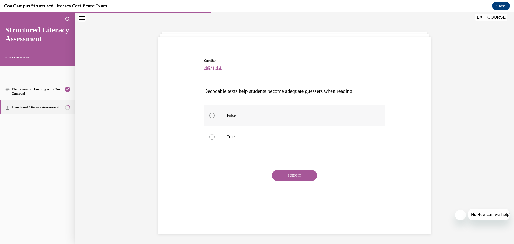
click at [227, 117] on p "False" at bounding box center [299, 115] width 145 height 5
click at [215, 117] on input "False" at bounding box center [211, 115] width 5 height 5
radio input "true"
click at [276, 171] on button "SUBMIT" at bounding box center [295, 175] width 46 height 11
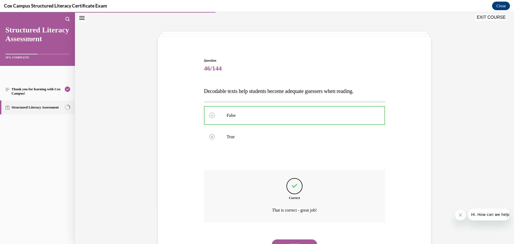
scroll to position [41, 0]
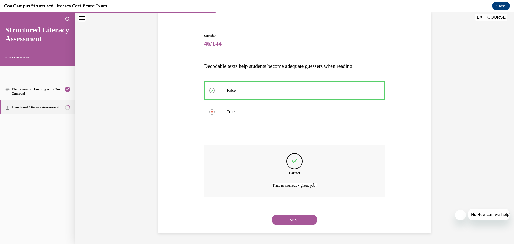
click at [298, 222] on button "NEXT" at bounding box center [295, 220] width 46 height 11
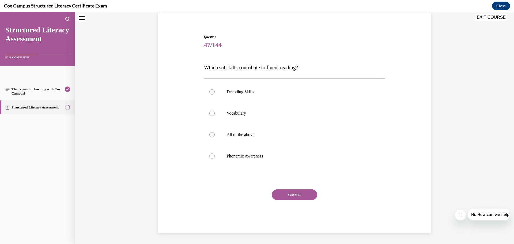
scroll to position [16, 0]
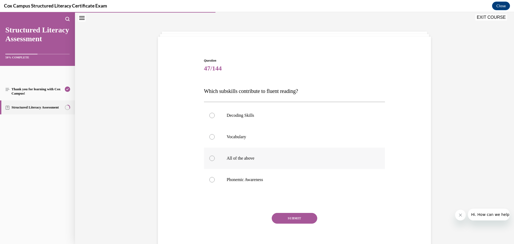
click at [253, 163] on label "All of the above" at bounding box center [294, 158] width 181 height 21
click at [215, 161] on input "All of the above" at bounding box center [211, 158] width 5 height 5
radio input "true"
click at [285, 217] on button "SUBMIT" at bounding box center [295, 218] width 46 height 11
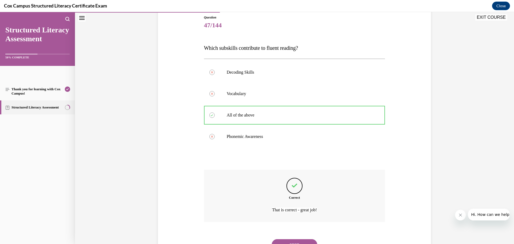
scroll to position [77, 0]
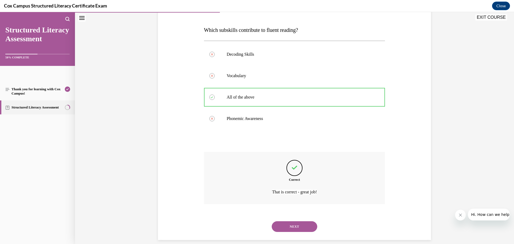
click at [287, 228] on button "NEXT" at bounding box center [295, 226] width 46 height 11
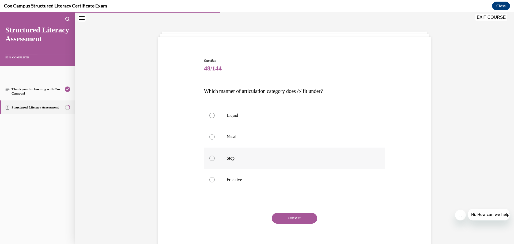
click at [242, 160] on p "Stop" at bounding box center [299, 158] width 145 height 5
click at [215, 160] on input "Stop" at bounding box center [211, 158] width 5 height 5
radio input "true"
click at [281, 217] on button "SUBMIT" at bounding box center [295, 218] width 46 height 11
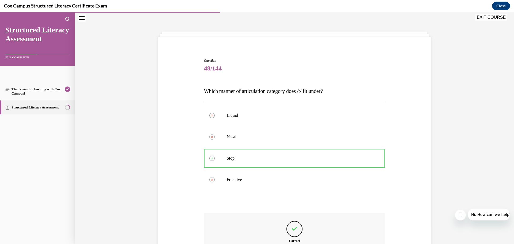
scroll to position [84, 0]
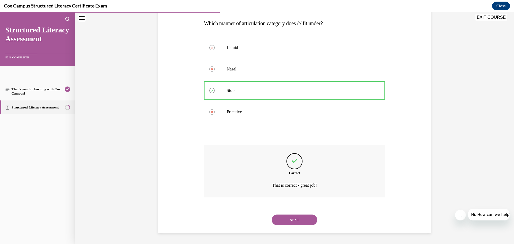
click at [297, 218] on button "NEXT" at bounding box center [295, 220] width 46 height 11
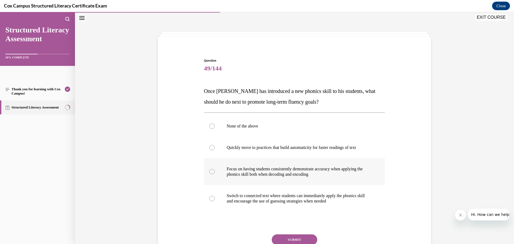
click at [277, 173] on p "Focus on having students consistently demonstrate accuracy when applying the ph…" at bounding box center [299, 171] width 145 height 11
click at [215, 173] on input "Focus on having students consistently demonstrate accuracy when applying the ph…" at bounding box center [211, 171] width 5 height 5
radio input "true"
click at [295, 238] on button "SUBMIT" at bounding box center [295, 239] width 46 height 11
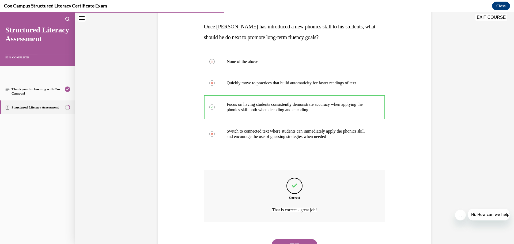
scroll to position [106, 0]
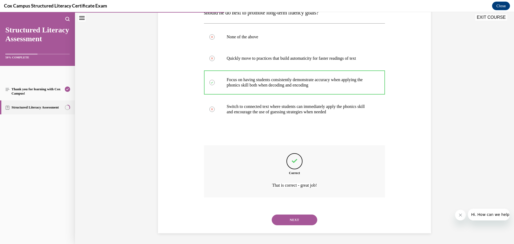
click at [300, 217] on button "NEXT" at bounding box center [295, 220] width 46 height 11
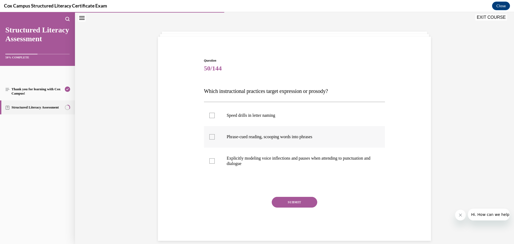
click at [213, 139] on label "Phrase-cued reading, scooping words into phrases" at bounding box center [294, 136] width 181 height 21
click at [213, 139] on input "Phrase-cued reading, scooping words into phrases" at bounding box center [211, 136] width 5 height 5
checkbox input "true"
click at [210, 158] on div at bounding box center [211, 160] width 5 height 5
click at [210, 158] on input "Explicitly modeling voice inflections and pauses when attending to punctuation …" at bounding box center [211, 160] width 5 height 5
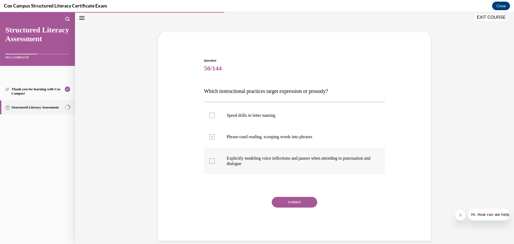
checkbox input "true"
click at [298, 199] on button "SUBMIT" at bounding box center [295, 202] width 46 height 11
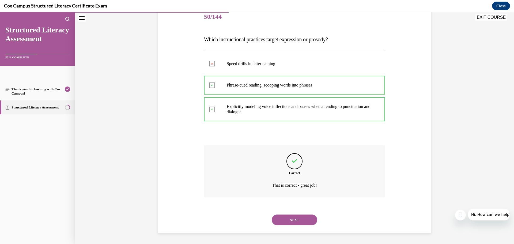
click at [303, 220] on button "NEXT" at bounding box center [295, 220] width 46 height 11
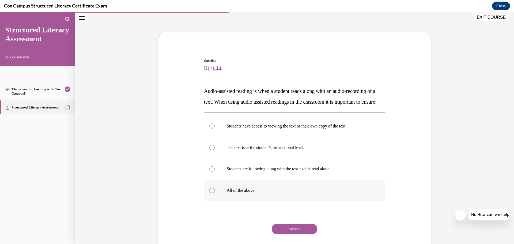
click at [245, 201] on label "All of the above" at bounding box center [294, 190] width 181 height 21
click at [215, 193] on input "All of the above" at bounding box center [211, 190] width 5 height 5
radio input "true"
click at [301, 234] on button "SUBMIT" at bounding box center [295, 229] width 46 height 11
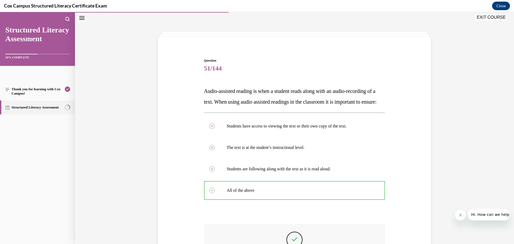
scroll to position [72, 0]
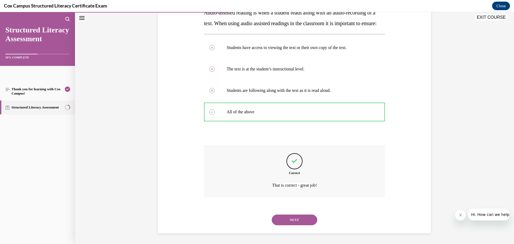
click at [297, 225] on button "NEXT" at bounding box center [295, 220] width 46 height 11
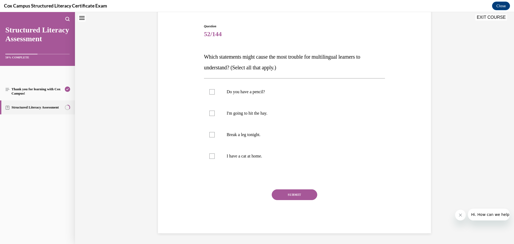
scroll to position [16, 0]
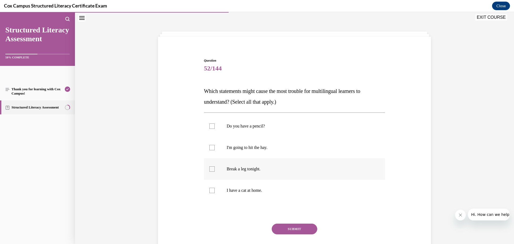
drag, startPoint x: 237, startPoint y: 167, endPoint x: 238, endPoint y: 159, distance: 7.8
click at [238, 167] on p "Break a leg tonight." at bounding box center [299, 168] width 145 height 5
click at [215, 167] on input "Break a leg tonight." at bounding box center [211, 168] width 5 height 5
checkbox input "true"
click at [240, 145] on p "I'm going to hit the hay." at bounding box center [299, 147] width 145 height 5
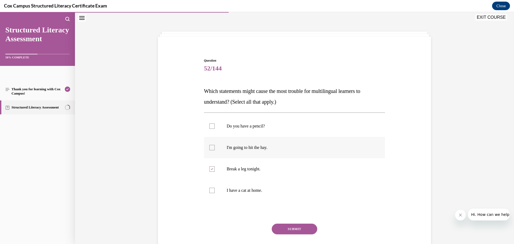
click at [215, 145] on input "I'm going to hit the hay." at bounding box center [211, 147] width 5 height 5
checkbox input "true"
click at [294, 229] on button "SUBMIT" at bounding box center [295, 229] width 46 height 11
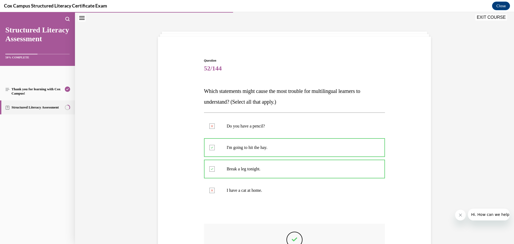
scroll to position [70, 0]
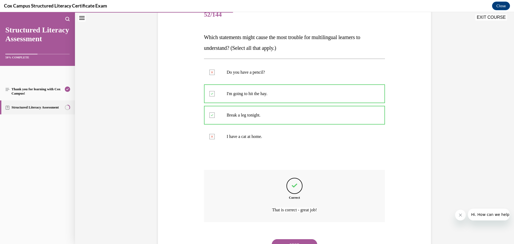
click at [300, 239] on button "NEXT" at bounding box center [295, 244] width 46 height 11
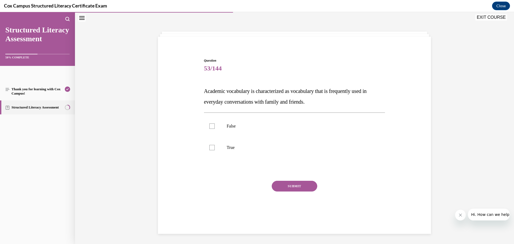
scroll to position [17, 0]
click at [238, 129] on label "False" at bounding box center [294, 125] width 181 height 21
click at [215, 128] on input "False" at bounding box center [211, 125] width 5 height 5
checkbox input "true"
click at [303, 190] on button "SUBMIT" at bounding box center [295, 185] width 46 height 11
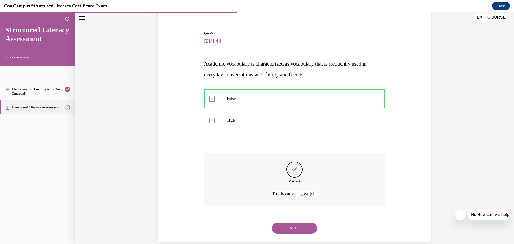
click at [295, 222] on div "NEXT" at bounding box center [294, 227] width 181 height 21
click at [298, 228] on button "NEXT" at bounding box center [295, 228] width 46 height 11
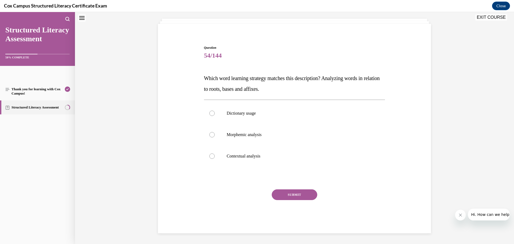
scroll to position [16, 0]
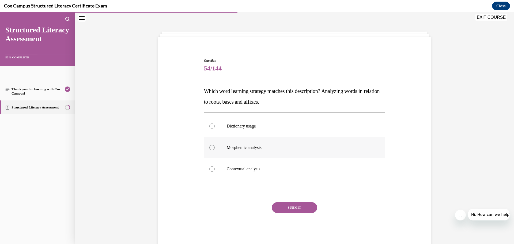
click at [253, 149] on p "Morphemic analysis" at bounding box center [299, 147] width 145 height 5
click at [215, 149] on input "Morphemic analysis" at bounding box center [211, 147] width 5 height 5
radio input "true"
click at [304, 216] on div "SUBMIT NEXT" at bounding box center [294, 224] width 181 height 44
click at [302, 210] on button "SUBMIT" at bounding box center [295, 207] width 46 height 11
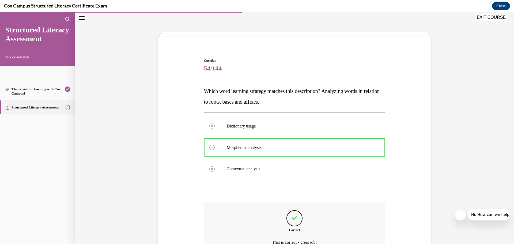
scroll to position [44, 0]
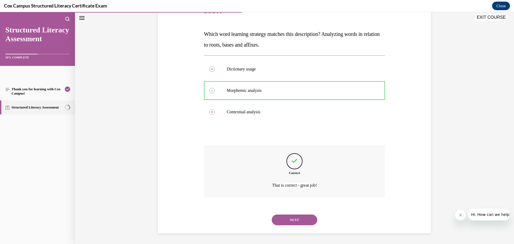
click at [293, 221] on button "NEXT" at bounding box center [295, 220] width 46 height 11
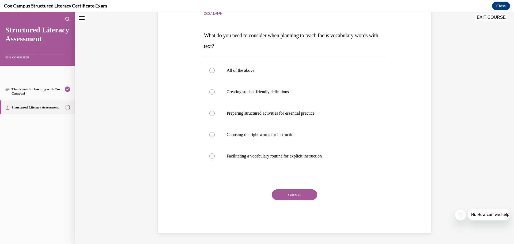
scroll to position [16, 0]
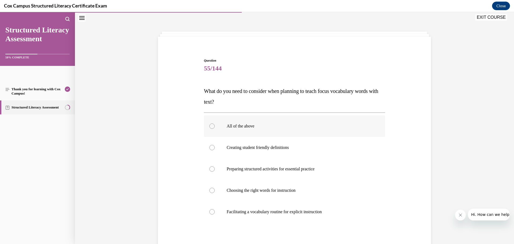
click at [240, 127] on p "All of the above" at bounding box center [299, 125] width 145 height 5
click at [215, 127] on input "All of the above" at bounding box center [211, 125] width 5 height 5
radio input "true"
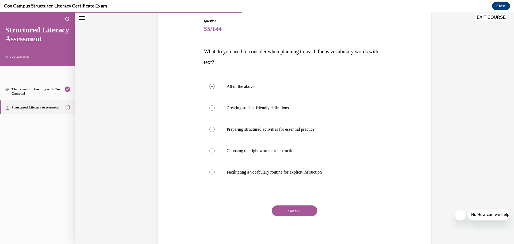
click at [304, 213] on button "SUBMIT" at bounding box center [295, 210] width 46 height 11
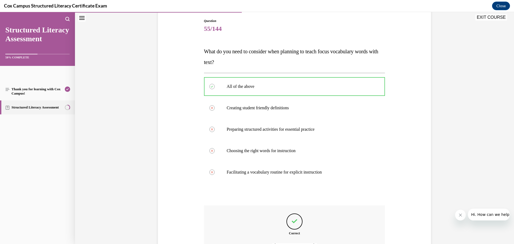
scroll to position [116, 0]
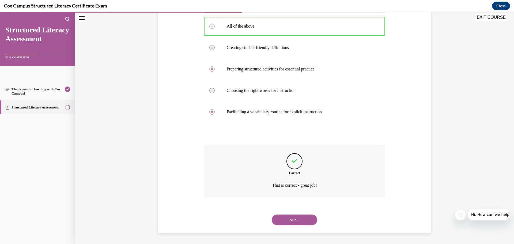
click at [296, 219] on button "NEXT" at bounding box center [295, 220] width 46 height 11
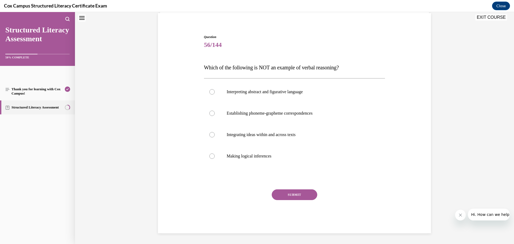
scroll to position [16, 0]
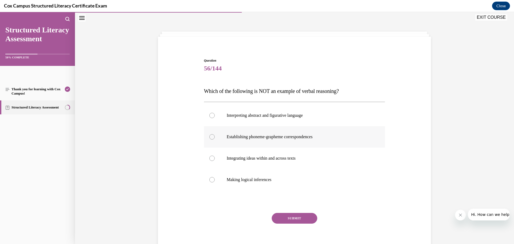
click at [256, 139] on p "Establishing phoneme-grapheme correspondences" at bounding box center [299, 136] width 145 height 5
click at [215, 139] on input "Establishing phoneme-grapheme correspondences" at bounding box center [211, 136] width 5 height 5
radio input "true"
click at [298, 221] on button "SUBMIT" at bounding box center [295, 218] width 46 height 11
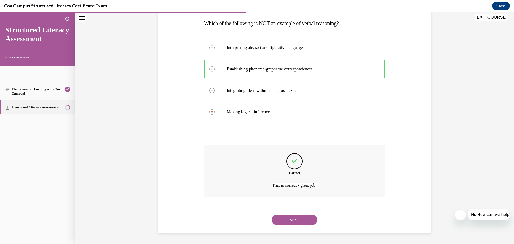
click at [302, 220] on button "NEXT" at bounding box center [295, 220] width 46 height 11
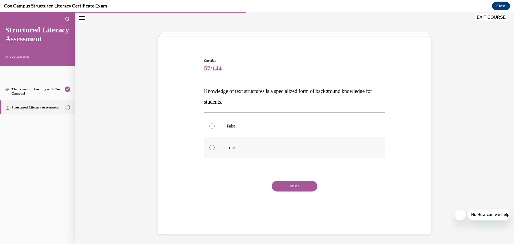
click at [241, 143] on label "True" at bounding box center [294, 147] width 181 height 21
click at [215, 145] on input "True" at bounding box center [211, 147] width 5 height 5
radio input "true"
click at [284, 185] on button "SUBMIT" at bounding box center [295, 186] width 46 height 11
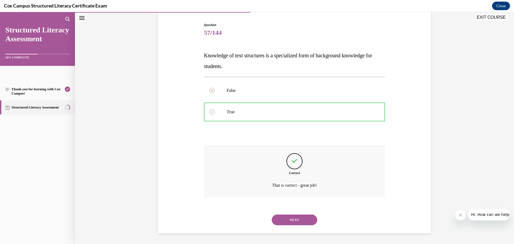
click at [304, 218] on button "NEXT" at bounding box center [295, 220] width 46 height 11
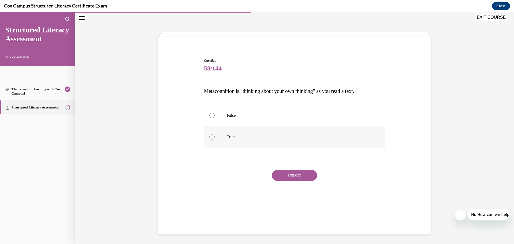
click at [233, 137] on p "True" at bounding box center [299, 136] width 145 height 5
click at [215, 137] on input "True" at bounding box center [211, 136] width 5 height 5
radio input "true"
click at [283, 174] on button "SUBMIT" at bounding box center [295, 175] width 46 height 11
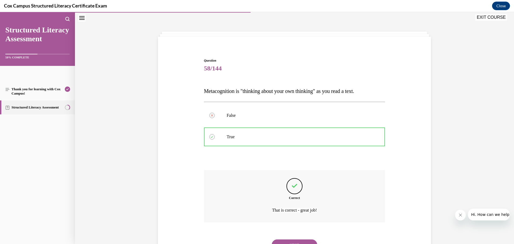
scroll to position [41, 0]
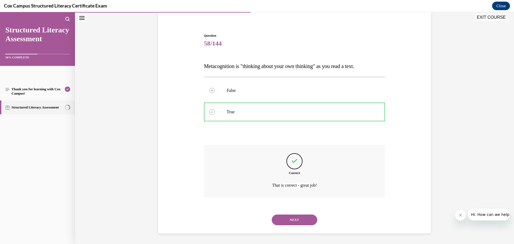
click at [305, 227] on div "NEXT" at bounding box center [294, 219] width 181 height 21
click at [304, 223] on button "NEXT" at bounding box center [295, 220] width 46 height 11
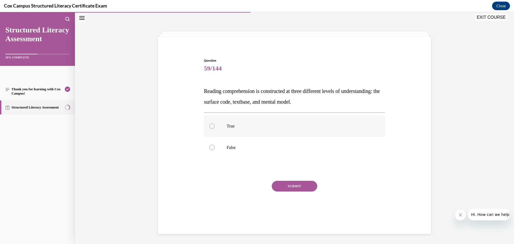
click at [242, 134] on label "True" at bounding box center [294, 125] width 181 height 21
click at [215, 129] on input "True" at bounding box center [211, 125] width 5 height 5
radio input "true"
click at [291, 185] on button "SUBMIT" at bounding box center [295, 186] width 46 height 11
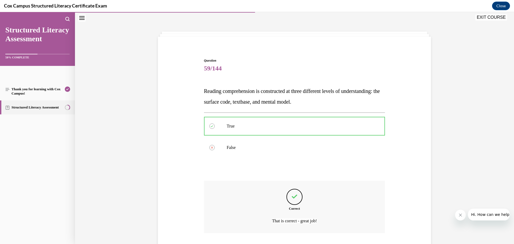
scroll to position [52, 0]
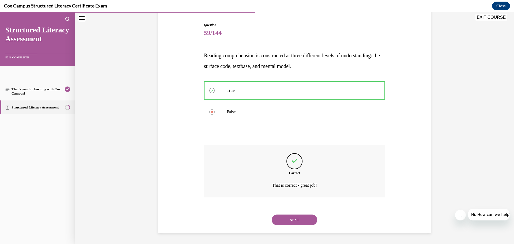
click at [296, 218] on button "NEXT" at bounding box center [295, 220] width 46 height 11
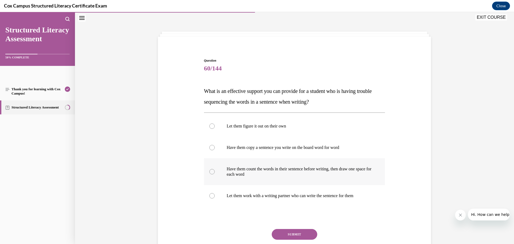
scroll to position [40, 0]
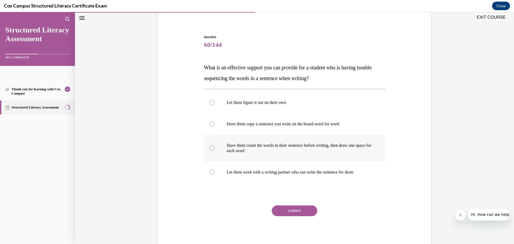
click at [256, 149] on p "Have them count the words in their sentence before writing, then draw one space…" at bounding box center [299, 148] width 145 height 11
click at [215, 149] on input "Have them count the words in their sentence before writing, then draw one space…" at bounding box center [211, 147] width 5 height 5
radio input "true"
click at [304, 215] on button "SUBMIT" at bounding box center [295, 210] width 46 height 11
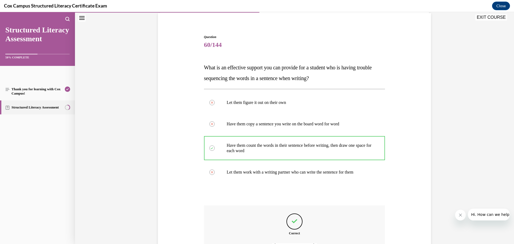
scroll to position [100, 0]
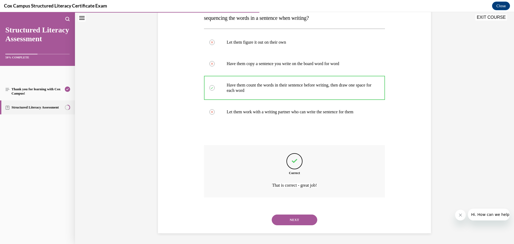
click at [304, 221] on button "NEXT" at bounding box center [295, 220] width 46 height 11
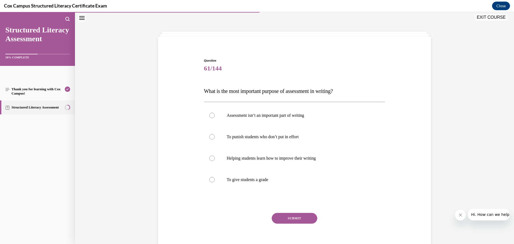
scroll to position [24, 0]
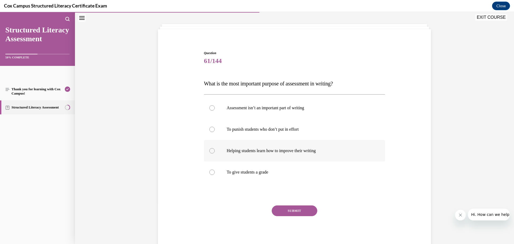
click at [263, 155] on label "Helping students learn how to improve their writing" at bounding box center [294, 150] width 181 height 21
click at [215, 153] on input "Helping students learn how to improve their writing" at bounding box center [211, 150] width 5 height 5
radio input "true"
click at [287, 209] on button "SUBMIT" at bounding box center [295, 210] width 46 height 11
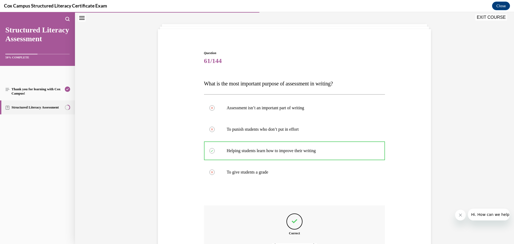
scroll to position [84, 0]
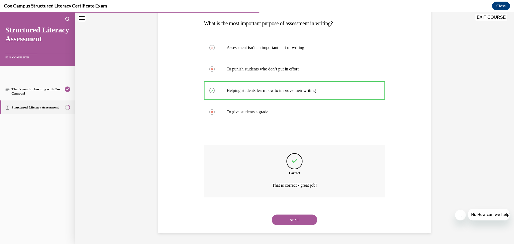
click at [296, 223] on button "NEXT" at bounding box center [295, 220] width 46 height 11
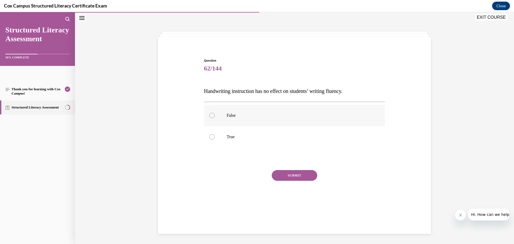
click at [234, 113] on p "False" at bounding box center [299, 115] width 145 height 5
click at [215, 113] on input "False" at bounding box center [211, 115] width 5 height 5
radio input "true"
click at [296, 177] on button "SUBMIT" at bounding box center [295, 175] width 46 height 11
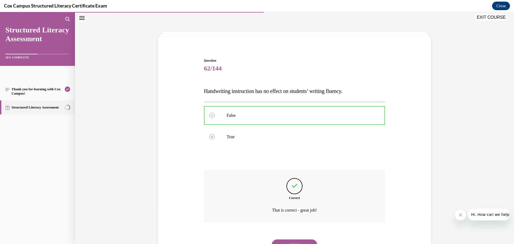
scroll to position [41, 0]
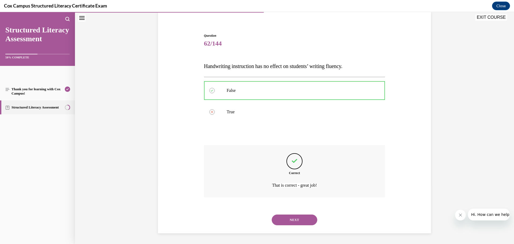
click at [296, 222] on button "NEXT" at bounding box center [295, 220] width 46 height 11
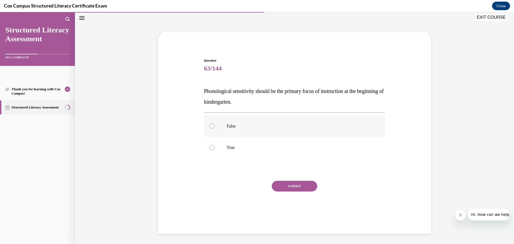
click at [244, 129] on label "False" at bounding box center [294, 125] width 181 height 21
click at [215, 129] on input "False" at bounding box center [211, 125] width 5 height 5
radio input "true"
click at [289, 187] on button "SUBMIT" at bounding box center [295, 186] width 46 height 11
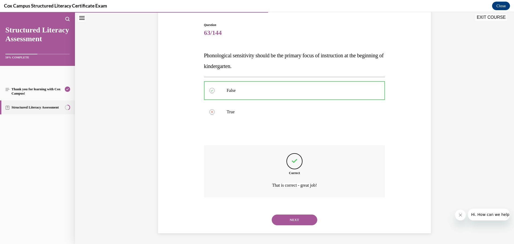
click at [292, 220] on button "NEXT" at bounding box center [295, 220] width 46 height 11
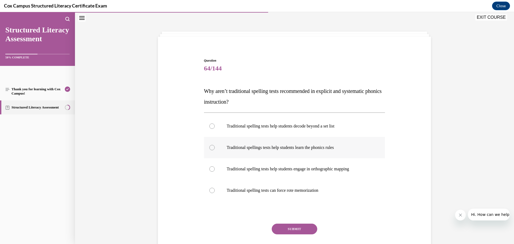
scroll to position [35, 0]
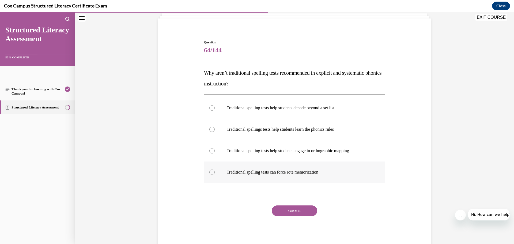
click at [307, 175] on label "Traditional spelling tests can force rote memorization" at bounding box center [294, 171] width 181 height 21
click at [215, 175] on input "Traditional spelling tests can force rote memorization" at bounding box center [211, 172] width 5 height 5
radio input "true"
click at [294, 213] on button "SUBMIT" at bounding box center [295, 210] width 46 height 11
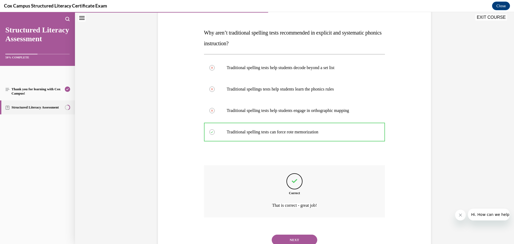
scroll to position [95, 0]
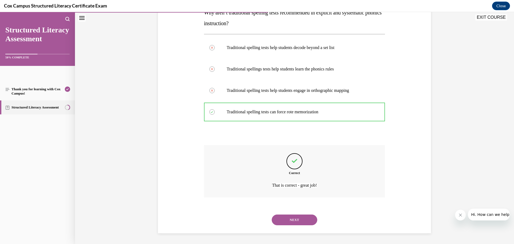
click at [306, 223] on button "NEXT" at bounding box center [295, 220] width 46 height 11
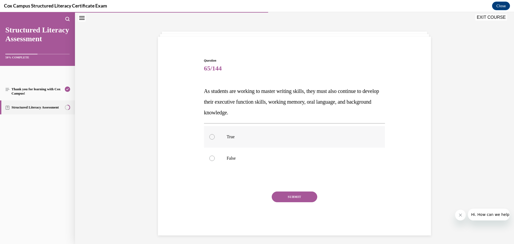
click at [224, 140] on label "True" at bounding box center [294, 136] width 181 height 21
click at [215, 140] on input "True" at bounding box center [211, 136] width 5 height 5
radio input "true"
click at [289, 200] on button "SUBMIT" at bounding box center [295, 196] width 46 height 11
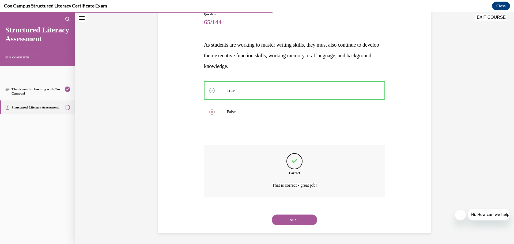
click at [294, 219] on button "NEXT" at bounding box center [295, 220] width 46 height 11
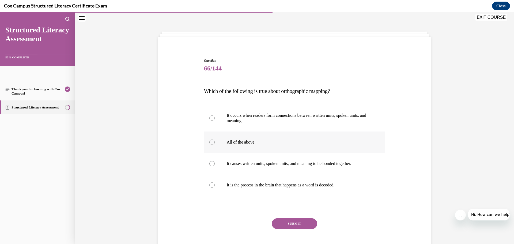
click at [246, 145] on label "All of the above" at bounding box center [294, 141] width 181 height 21
click at [215, 145] on input "All of the above" at bounding box center [211, 142] width 5 height 5
radio input "true"
click at [295, 223] on button "SUBMIT" at bounding box center [295, 223] width 46 height 11
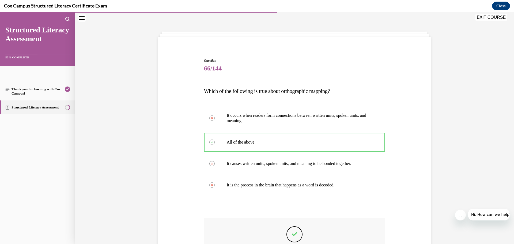
scroll to position [89, 0]
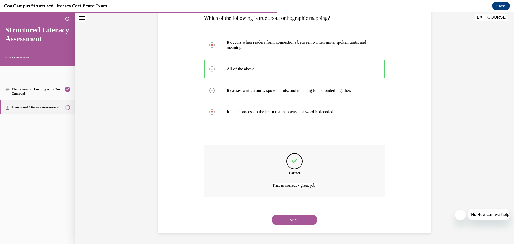
click at [299, 221] on button "NEXT" at bounding box center [295, 220] width 46 height 11
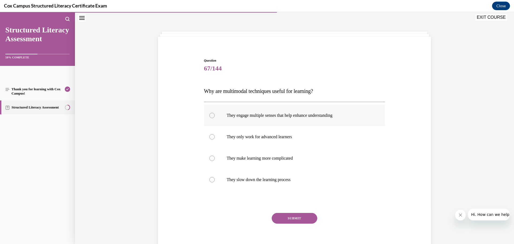
click at [279, 117] on p "They engage multiple senses that help enhance understanding" at bounding box center [299, 115] width 145 height 5
click at [215, 117] on input "They engage multiple senses that help enhance understanding" at bounding box center [211, 115] width 5 height 5
radio input "true"
click at [294, 216] on button "SUBMIT" at bounding box center [295, 218] width 46 height 11
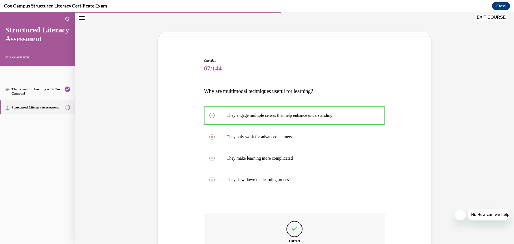
scroll to position [84, 0]
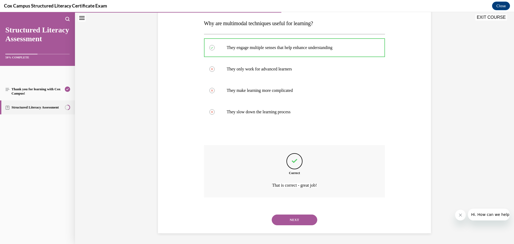
click at [305, 222] on button "NEXT" at bounding box center [295, 220] width 46 height 11
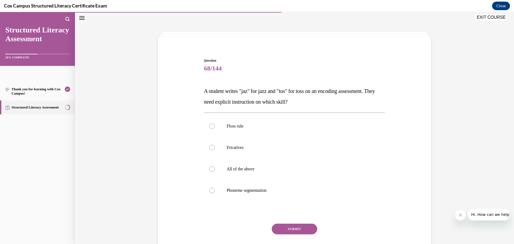
scroll to position [35, 0]
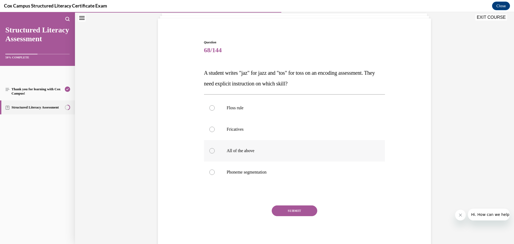
click at [247, 148] on p "All of the above" at bounding box center [299, 150] width 145 height 5
click at [215, 148] on input "All of the above" at bounding box center [211, 150] width 5 height 5
radio input "true"
click at [284, 213] on button "SUBMIT" at bounding box center [295, 210] width 46 height 11
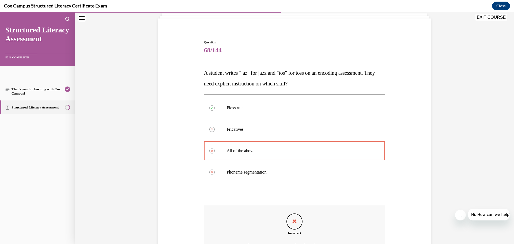
scroll to position [102, 0]
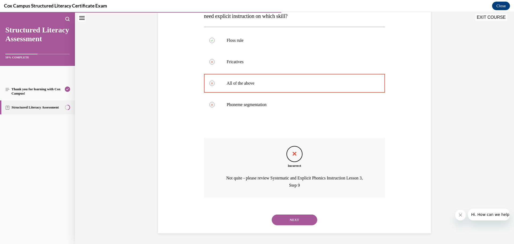
click at [295, 220] on button "NEXT" at bounding box center [295, 220] width 46 height 11
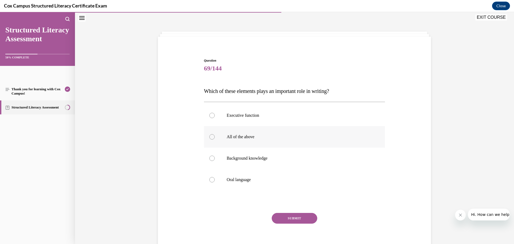
click at [245, 135] on p "All of the above" at bounding box center [299, 136] width 145 height 5
click at [215, 135] on input "All of the above" at bounding box center [211, 136] width 5 height 5
radio input "true"
click at [287, 217] on button "SUBMIT" at bounding box center [295, 218] width 46 height 11
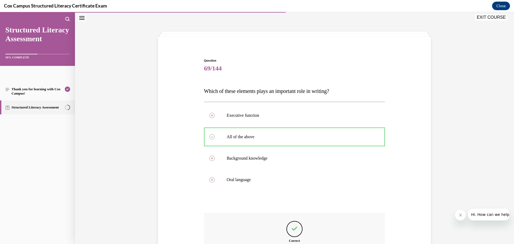
scroll to position [84, 0]
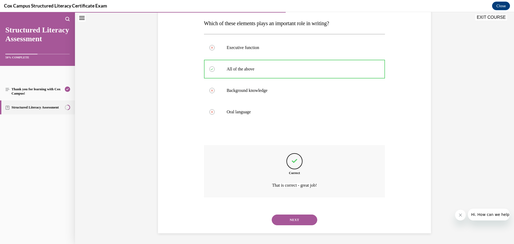
click at [296, 227] on div "NEXT" at bounding box center [294, 219] width 181 height 21
click at [287, 217] on button "NEXT" at bounding box center [295, 220] width 46 height 11
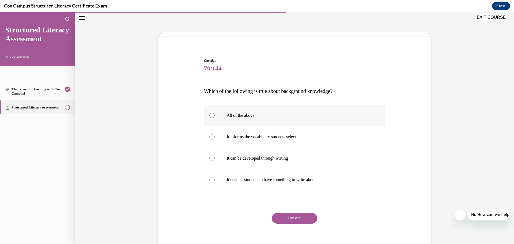
click at [244, 117] on p "All of the above" at bounding box center [299, 115] width 145 height 5
click at [215, 117] on input "All of the above" at bounding box center [211, 115] width 5 height 5
radio input "true"
click at [303, 220] on button "SUBMIT" at bounding box center [295, 218] width 46 height 11
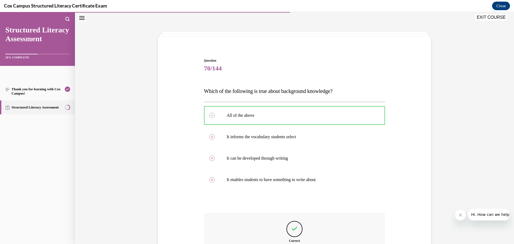
scroll to position [84, 0]
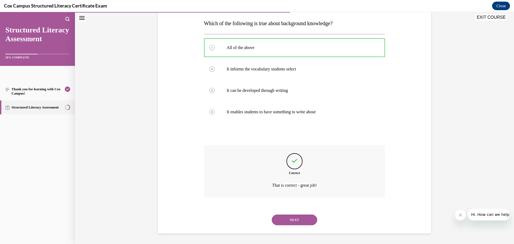
click at [303, 220] on button "NEXT" at bounding box center [295, 220] width 46 height 11
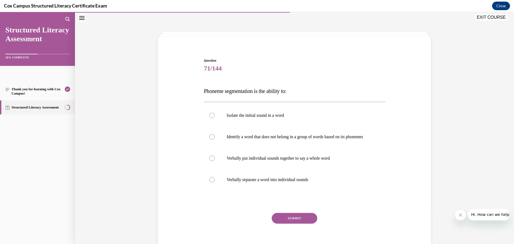
click at [303, 220] on button "SUBMIT" at bounding box center [295, 218] width 46 height 11
click at [279, 189] on label "Verbally separate a word into individual sounds" at bounding box center [294, 179] width 181 height 21
click at [215, 182] on input "Verbally separate a word into individual sounds" at bounding box center [211, 179] width 5 height 5
radio input "true"
click at [294, 224] on button "SUBMIT" at bounding box center [295, 218] width 46 height 11
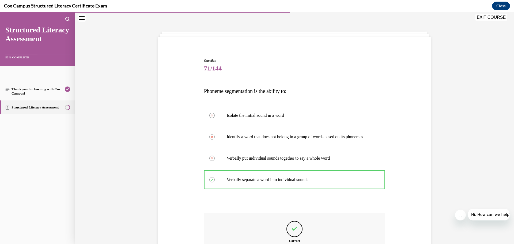
scroll to position [89, 0]
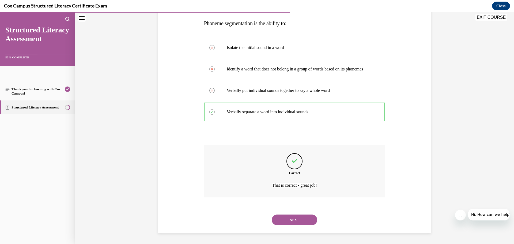
click at [297, 222] on button "NEXT" at bounding box center [295, 220] width 46 height 11
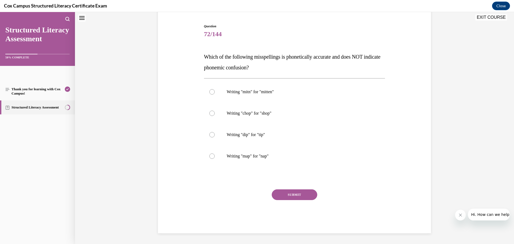
scroll to position [16, 0]
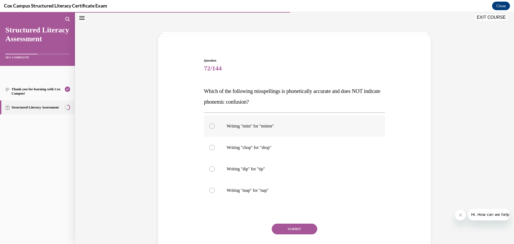
click at [247, 121] on label "Writing "mitn" for "mitten"" at bounding box center [294, 125] width 181 height 21
click at [215, 123] on input "Writing "mitn" for "mitten"" at bounding box center [211, 125] width 5 height 5
radio input "true"
click at [290, 228] on button "SUBMIT" at bounding box center [295, 229] width 46 height 11
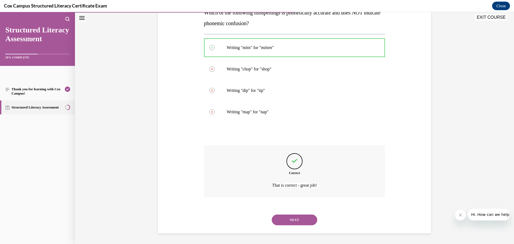
click at [304, 223] on button "NEXT" at bounding box center [295, 220] width 46 height 11
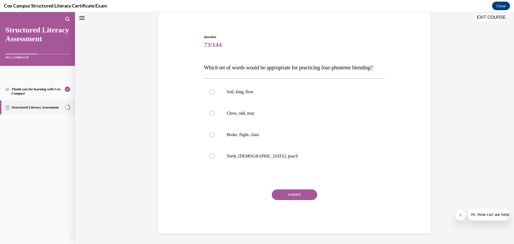
scroll to position [16, 0]
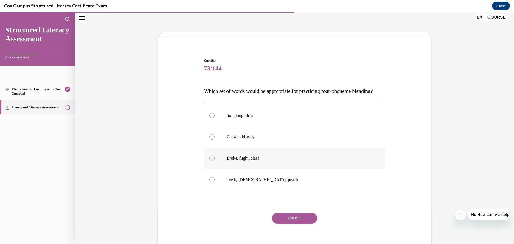
click at [242, 169] on label "Broke, flight, class" at bounding box center [294, 158] width 181 height 21
click at [215, 161] on input "Broke, flight, class" at bounding box center [211, 158] width 5 height 5
radio input "true"
click at [288, 224] on button "SUBMIT" at bounding box center [295, 218] width 46 height 11
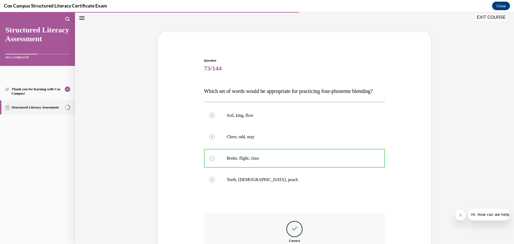
scroll to position [95, 0]
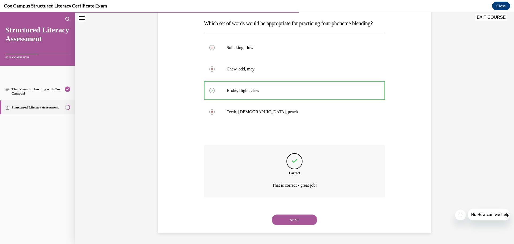
click at [289, 223] on button "NEXT" at bounding box center [295, 220] width 46 height 11
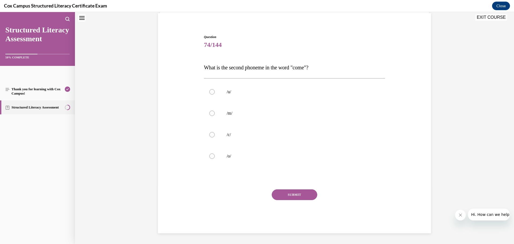
scroll to position [16, 0]
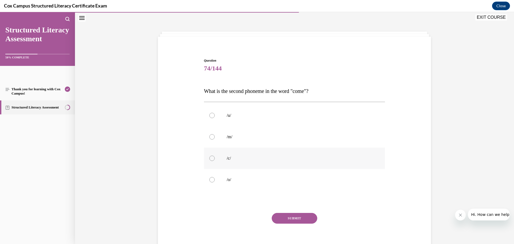
click at [225, 161] on label "/c/" at bounding box center [294, 158] width 181 height 21
click at [215, 161] on input "/c/" at bounding box center [211, 158] width 5 height 5
radio input "true"
click at [230, 112] on label "/u/" at bounding box center [294, 115] width 181 height 21
click at [215, 113] on input "/u/" at bounding box center [211, 115] width 5 height 5
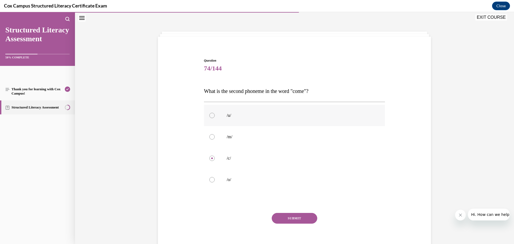
radio input "true"
click at [290, 217] on button "SUBMIT" at bounding box center [295, 218] width 46 height 11
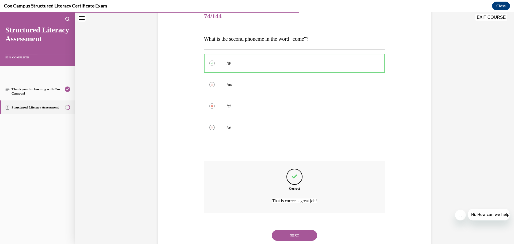
scroll to position [84, 0]
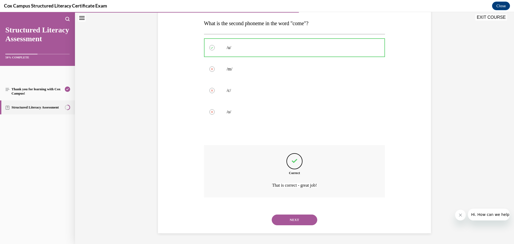
click at [300, 221] on button "NEXT" at bounding box center [295, 220] width 46 height 11
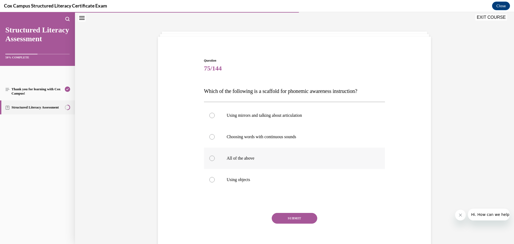
click at [250, 160] on p "All of the above" at bounding box center [299, 158] width 145 height 5
click at [215, 160] on input "All of the above" at bounding box center [211, 158] width 5 height 5
radio input "true"
click at [283, 218] on button "SUBMIT" at bounding box center [295, 218] width 46 height 11
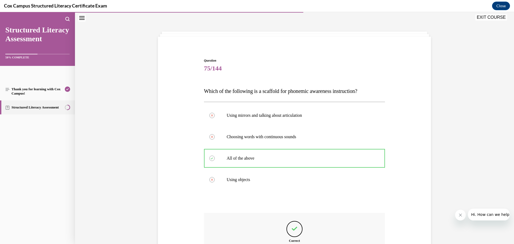
scroll to position [73, 0]
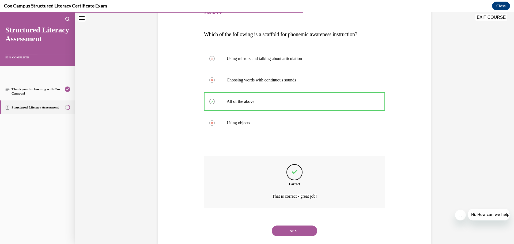
click at [295, 232] on button "NEXT" at bounding box center [295, 230] width 46 height 11
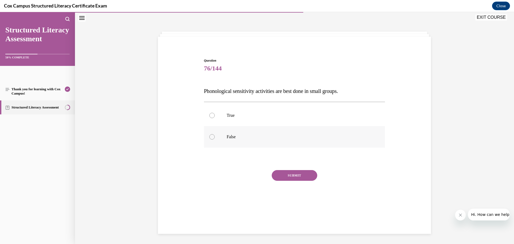
click at [229, 134] on p "False" at bounding box center [299, 136] width 145 height 5
click at [215, 134] on input "False" at bounding box center [211, 136] width 5 height 5
radio input "true"
click at [292, 174] on button "SUBMIT" at bounding box center [295, 175] width 46 height 11
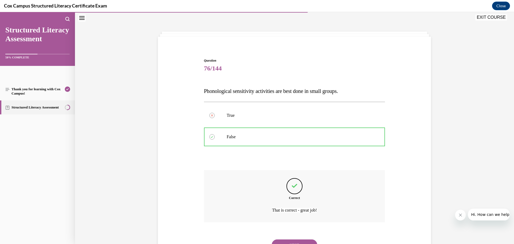
click at [297, 242] on button "NEXT" at bounding box center [295, 244] width 46 height 11
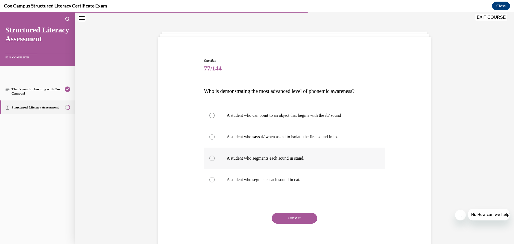
click at [265, 156] on p "A student who segments each sound in stand." at bounding box center [299, 158] width 145 height 5
click at [215, 156] on input "A student who segments each sound in stand." at bounding box center [211, 158] width 5 height 5
radio input "true"
click at [305, 218] on button "SUBMIT" at bounding box center [295, 218] width 46 height 11
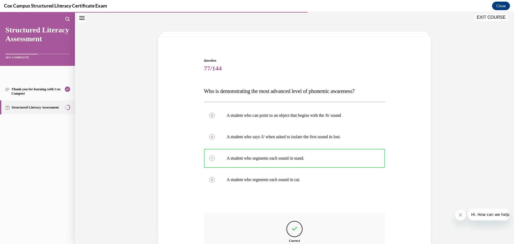
scroll to position [84, 0]
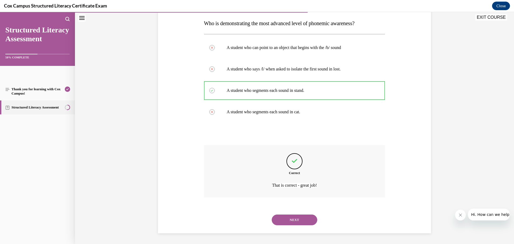
click at [304, 223] on button "NEXT" at bounding box center [295, 220] width 46 height 11
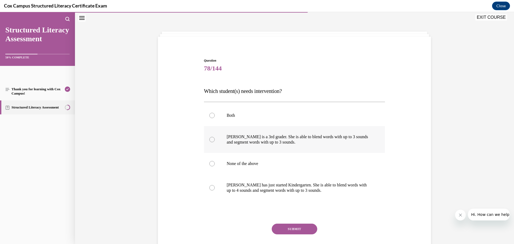
click at [249, 145] on label "[PERSON_NAME] is a 3rd grader. She is able to blend words with up to 3 sounds a…" at bounding box center [294, 139] width 181 height 27
click at [215, 142] on input "[PERSON_NAME] is a 3rd grader. She is able to blend words with up to 3 sounds a…" at bounding box center [211, 139] width 5 height 5
radio input "true"
click at [285, 228] on button "SUBMIT" at bounding box center [295, 229] width 46 height 11
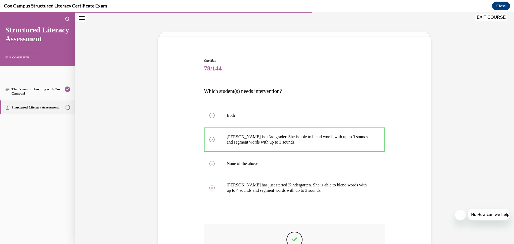
scroll to position [93, 0]
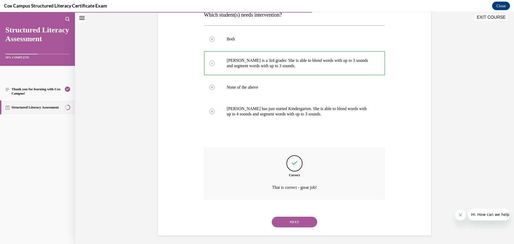
click at [292, 226] on button "NEXT" at bounding box center [295, 222] width 46 height 11
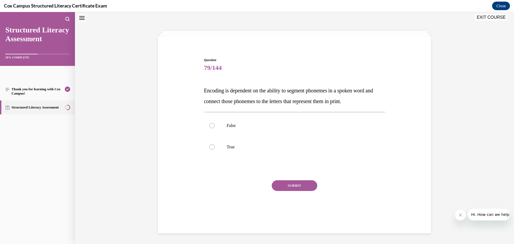
scroll to position [16, 0]
click at [247, 148] on p "True" at bounding box center [299, 147] width 145 height 5
click at [215, 148] on input "True" at bounding box center [211, 147] width 5 height 5
radio input "true"
click at [290, 184] on button "SUBMIT" at bounding box center [295, 186] width 46 height 11
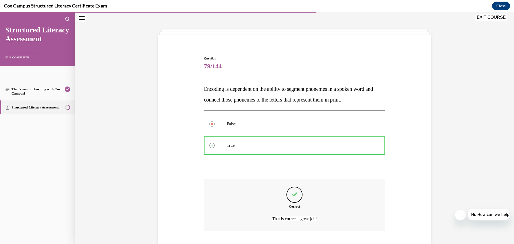
scroll to position [41, 0]
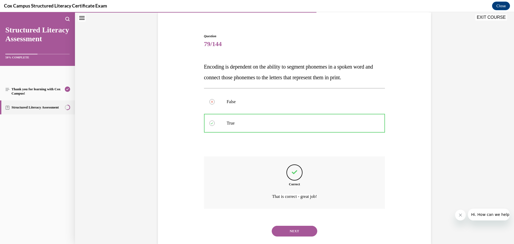
click at [304, 232] on button "NEXT" at bounding box center [295, 231] width 46 height 11
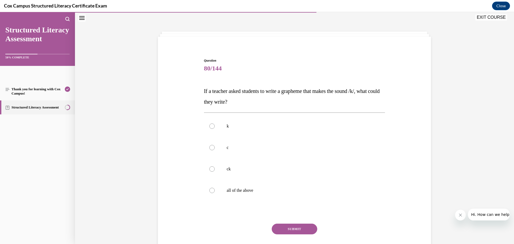
drag, startPoint x: 252, startPoint y: 190, endPoint x: 266, endPoint y: 206, distance: 21.7
click at [253, 190] on p "all of the above" at bounding box center [299, 190] width 145 height 5
click at [230, 189] on p "all of the above" at bounding box center [299, 190] width 145 height 5
click at [215, 189] on input "all of the above" at bounding box center [211, 190] width 5 height 5
radio input "true"
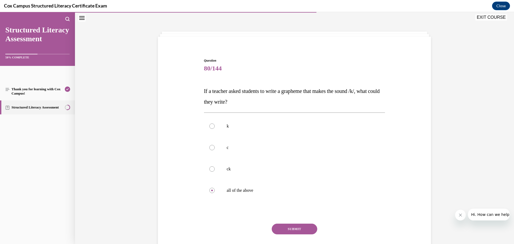
click at [302, 230] on button "SUBMIT" at bounding box center [295, 229] width 46 height 11
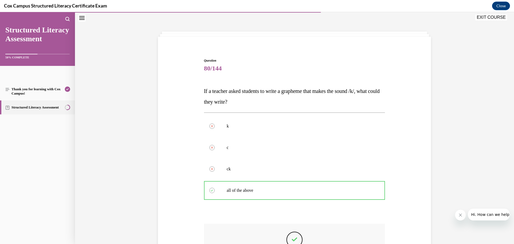
scroll to position [95, 0]
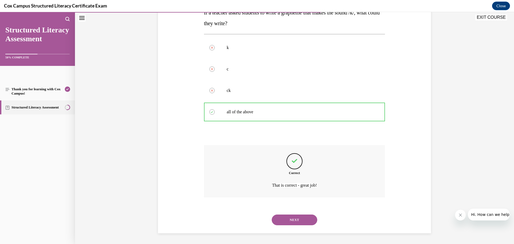
click at [292, 219] on button "NEXT" at bounding box center [295, 220] width 46 height 11
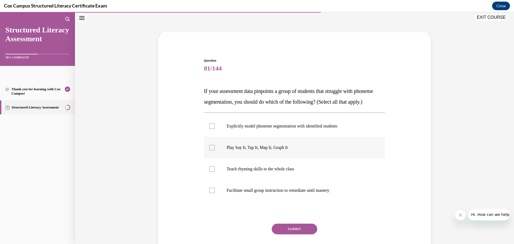
click at [249, 150] on p "Play Say It, Tap It, Map It, Graph It" at bounding box center [299, 147] width 145 height 5
click at [215, 150] on input "Play Say It, Tap It, Map It, Graph It" at bounding box center [211, 147] width 5 height 5
checkbox input "true"
click at [287, 234] on button "SUBMIT" at bounding box center [295, 229] width 46 height 11
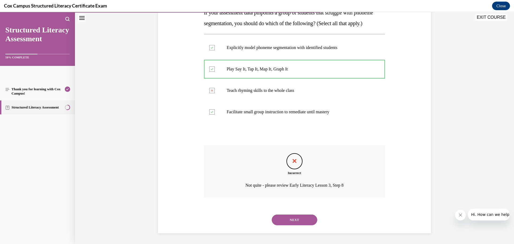
click at [303, 223] on button "NEXT" at bounding box center [295, 220] width 46 height 11
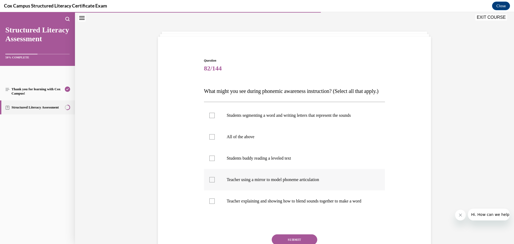
click at [241, 182] on p "Teacher using a mirror to model phoneme articulation" at bounding box center [299, 179] width 145 height 5
click at [215, 182] on input "Teacher using a mirror to model phoneme articulation" at bounding box center [211, 179] width 5 height 5
checkbox input "true"
click at [245, 204] on p "Teacher explaining and showing how to blend sounds together to make a word" at bounding box center [299, 200] width 145 height 5
click at [215, 204] on input "Teacher explaining and showing how to blend sounds together to make a word" at bounding box center [211, 200] width 5 height 5
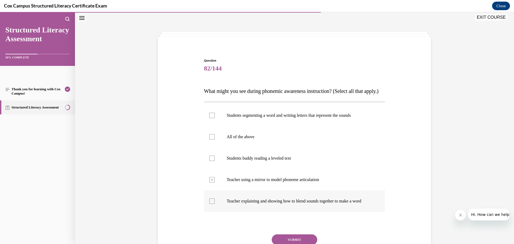
checkbox input "true"
click at [252, 118] on p "Students segmenting a word and writing letters that represent the sounds" at bounding box center [299, 115] width 145 height 5
click at [215, 118] on input "Students segmenting a word and writing letters that represent the sounds" at bounding box center [211, 115] width 5 height 5
checkbox input "true"
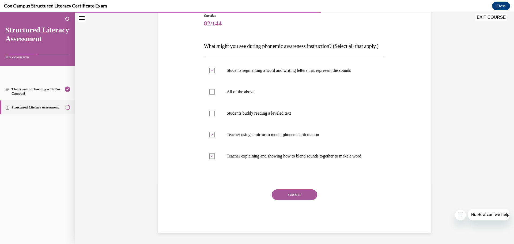
click at [284, 200] on button "SUBMIT" at bounding box center [295, 194] width 46 height 11
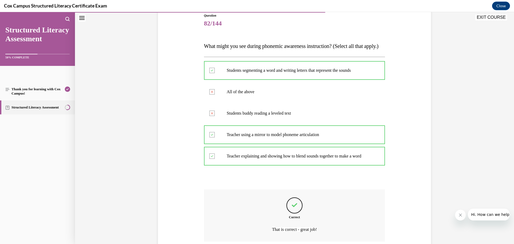
scroll to position [122, 0]
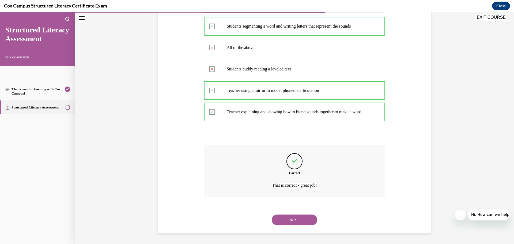
click at [296, 219] on button "NEXT" at bounding box center [295, 220] width 46 height 11
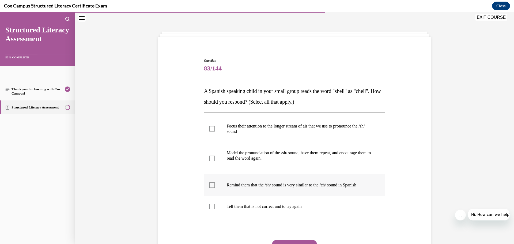
click at [238, 185] on p "Remind them that the /sh/ sound is very similar to the /ch/ sound in Spanish" at bounding box center [299, 184] width 145 height 5
click at [215, 185] on input "Remind them that the /sh/ sound is very similar to the /ch/ sound in Spanish" at bounding box center [211, 184] width 5 height 5
checkbox input "true"
click at [239, 156] on p "Model the pronunciation of the /sh/ sound, have them repeat, and encourage them…" at bounding box center [299, 155] width 145 height 11
click at [215, 156] on input "Model the pronunciation of the /sh/ sound, have them repeat, and encourage them…" at bounding box center [211, 158] width 5 height 5
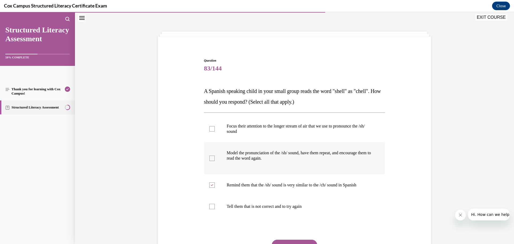
checkbox input "true"
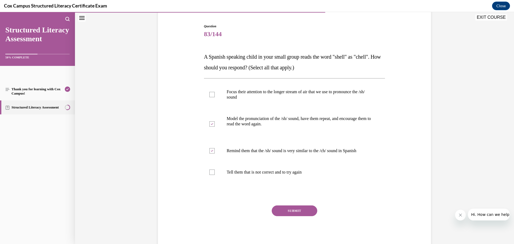
click at [291, 211] on button "SUBMIT" at bounding box center [295, 210] width 46 height 11
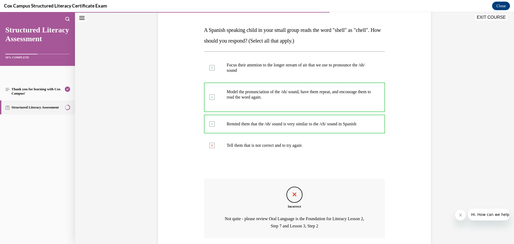
scroll to position [104, 0]
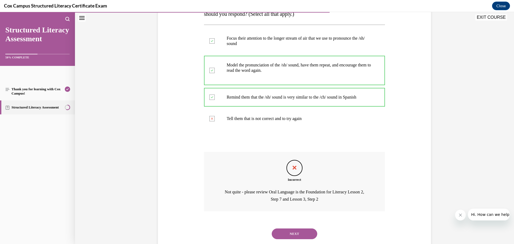
drag, startPoint x: 299, startPoint y: 236, endPoint x: 300, endPoint y: 233, distance: 3.4
click at [300, 235] on button "NEXT" at bounding box center [295, 233] width 46 height 11
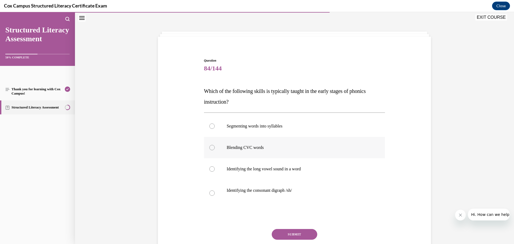
click at [246, 143] on label "Blending CVC words" at bounding box center [294, 147] width 181 height 21
click at [215, 145] on input "Blending CVC words" at bounding box center [211, 147] width 5 height 5
radio input "true"
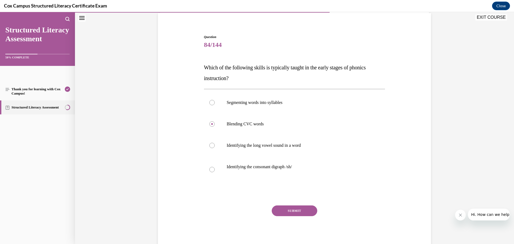
click at [293, 213] on button "SUBMIT" at bounding box center [295, 210] width 46 height 11
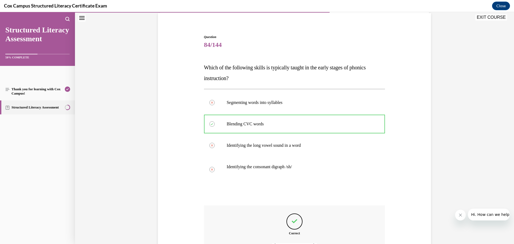
scroll to position [93, 0]
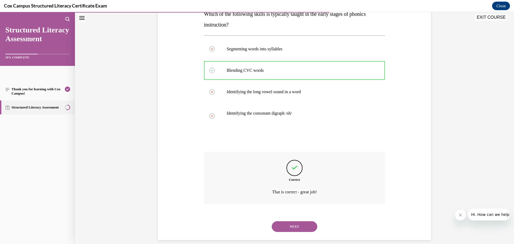
click at [304, 226] on button "NEXT" at bounding box center [295, 226] width 46 height 11
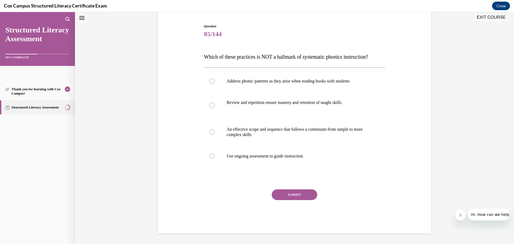
scroll to position [16, 0]
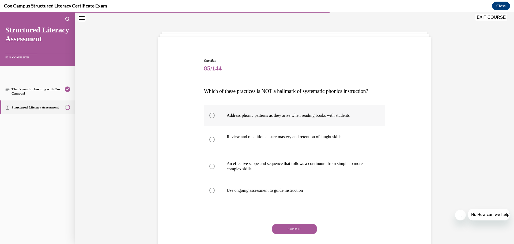
click at [253, 126] on label "Address phonic patterns as they arise when reading books with students" at bounding box center [294, 115] width 181 height 21
click at [215, 118] on input "Address phonic patterns as they arise when reading books with students" at bounding box center [211, 115] width 5 height 5
radio input "true"
click at [289, 234] on button "SUBMIT" at bounding box center [295, 229] width 46 height 11
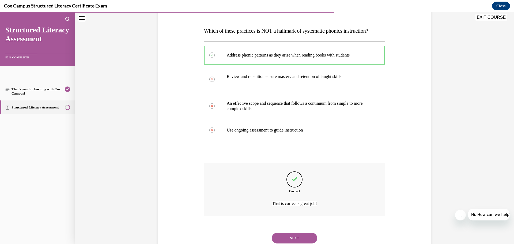
scroll to position [90, 0]
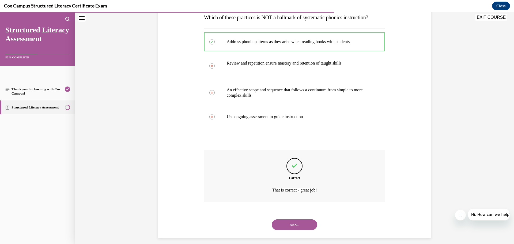
click at [302, 230] on button "NEXT" at bounding box center [295, 224] width 46 height 11
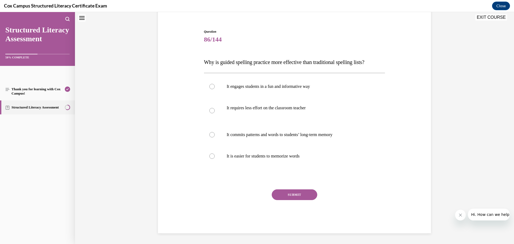
scroll to position [16, 0]
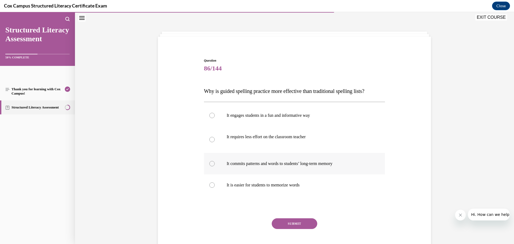
click at [251, 167] on label "It commits patterns and words to students’ long-term memory" at bounding box center [294, 163] width 181 height 21
click at [215, 166] on input "It commits patterns and words to students’ long-term memory" at bounding box center [211, 163] width 5 height 5
radio input "true"
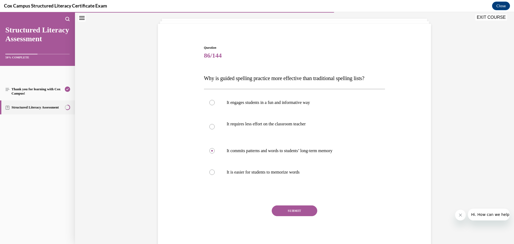
click at [295, 208] on button "SUBMIT" at bounding box center [295, 210] width 46 height 11
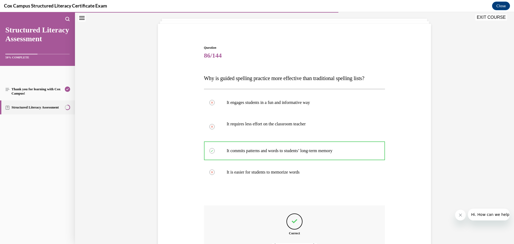
scroll to position [89, 0]
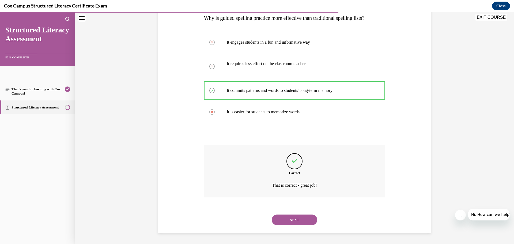
click at [298, 216] on button "NEXT" at bounding box center [295, 220] width 46 height 11
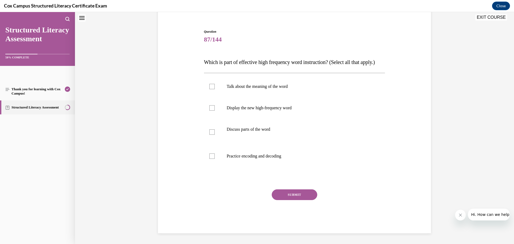
scroll to position [16, 0]
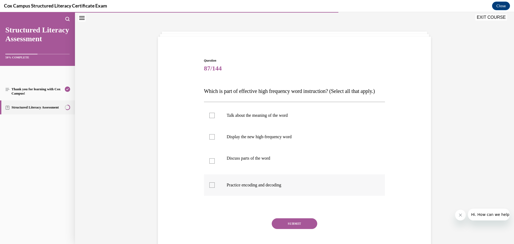
click at [206, 196] on label "Practice encoding and decoding" at bounding box center [294, 184] width 181 height 21
click at [209, 188] on input "Practice encoding and decoding" at bounding box center [211, 184] width 5 height 5
checkbox input "true"
click at [210, 164] on div at bounding box center [211, 160] width 5 height 5
click at [210, 164] on input "Discuss parts of the word" at bounding box center [211, 160] width 5 height 5
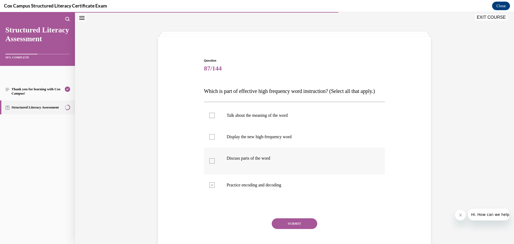
checkbox input "true"
click at [211, 140] on div at bounding box center [211, 136] width 5 height 5
click at [211, 140] on input "Display the new high-frequency word" at bounding box center [211, 136] width 5 height 5
checkbox input "true"
click at [209, 118] on div at bounding box center [211, 115] width 5 height 5
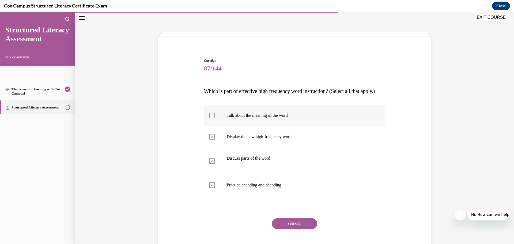
click at [209, 118] on input "Talk about the meaning of the word" at bounding box center [211, 115] width 5 height 5
click at [211, 116] on icon at bounding box center [212, 116] width 2 height 2
click at [209, 118] on input "Talk about the meaning of the word" at bounding box center [211, 115] width 5 height 5
click at [211, 118] on div at bounding box center [211, 115] width 5 height 5
click at [211, 118] on input "Talk about the meaning of the word" at bounding box center [211, 115] width 5 height 5
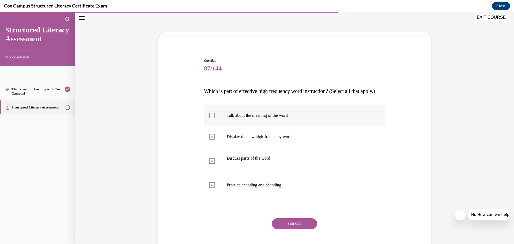
checkbox input "true"
click at [305, 229] on button "SUBMIT" at bounding box center [295, 223] width 46 height 11
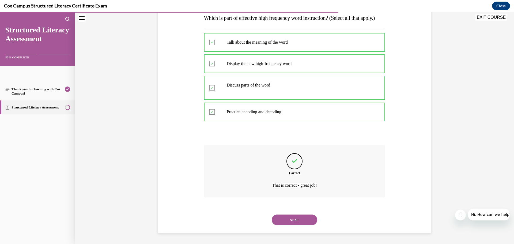
click at [309, 223] on button "NEXT" at bounding box center [295, 220] width 46 height 11
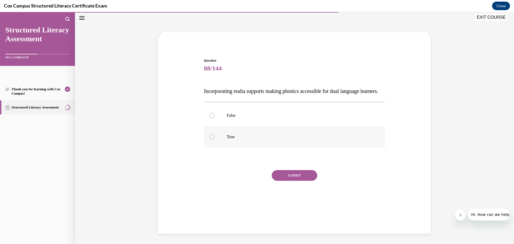
click at [234, 140] on p "True" at bounding box center [299, 136] width 145 height 5
click at [215, 140] on input "True" at bounding box center [211, 136] width 5 height 5
radio input "true"
click at [297, 181] on button "SUBMIT" at bounding box center [295, 175] width 46 height 11
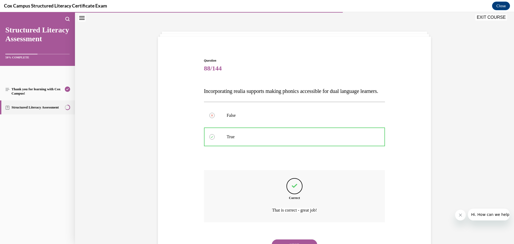
scroll to position [52, 0]
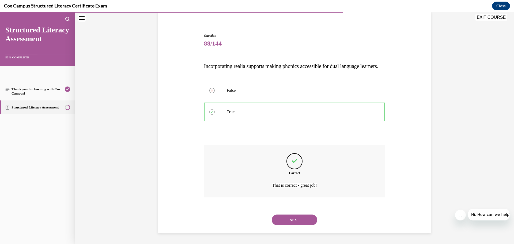
click at [304, 221] on button "NEXT" at bounding box center [295, 220] width 46 height 11
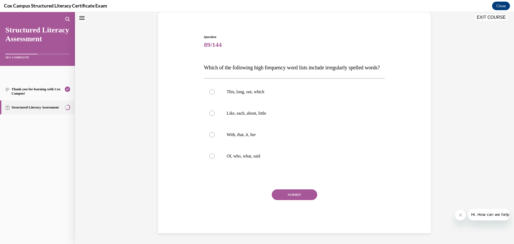
scroll to position [16, 0]
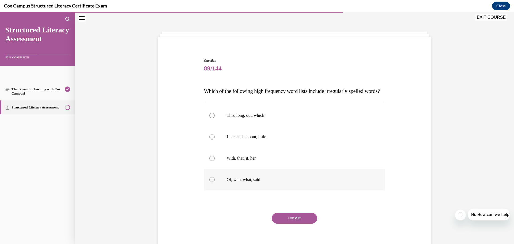
click at [233, 182] on p "Of, who, what, said" at bounding box center [299, 179] width 145 height 5
click at [215, 182] on input "Of, who, what, said" at bounding box center [211, 179] width 5 height 5
radio input "true"
click at [302, 224] on button "SUBMIT" at bounding box center [295, 218] width 46 height 11
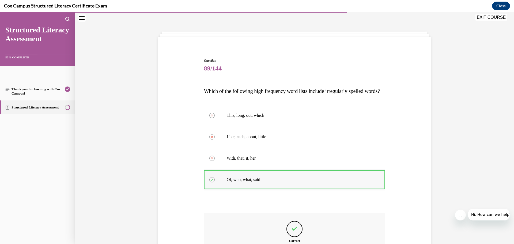
scroll to position [95, 0]
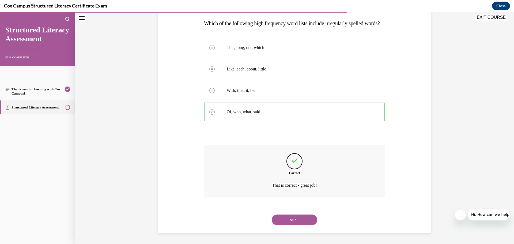
click at [296, 220] on button "NEXT" at bounding box center [295, 220] width 46 height 11
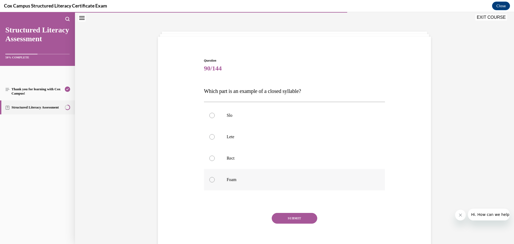
scroll to position [24, 0]
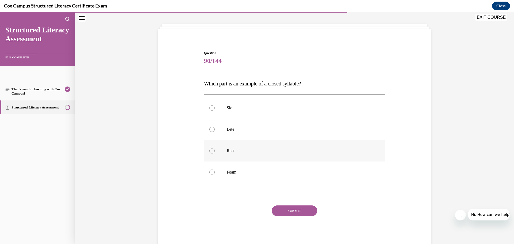
click at [234, 149] on p "Rect" at bounding box center [299, 150] width 145 height 5
click at [215, 149] on input "Rect" at bounding box center [211, 150] width 5 height 5
radio input "true"
click at [299, 210] on button "SUBMIT" at bounding box center [295, 210] width 46 height 11
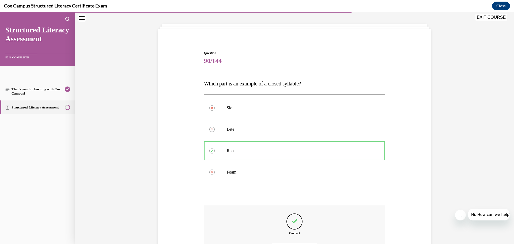
scroll to position [84, 0]
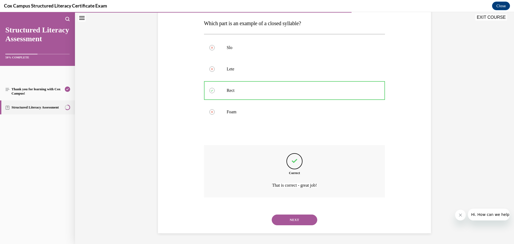
click at [308, 221] on button "NEXT" at bounding box center [295, 220] width 46 height 11
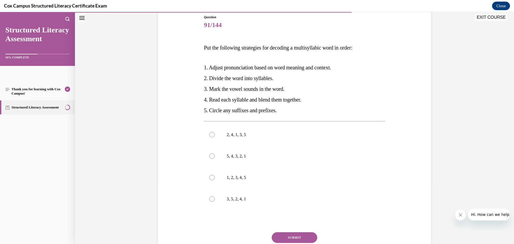
scroll to position [87, 0]
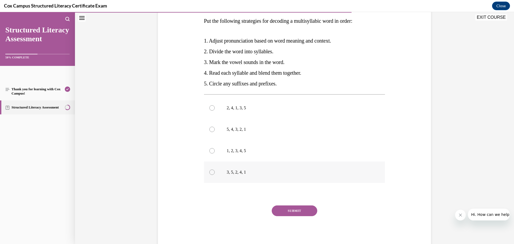
click at [245, 175] on p "3, 5, 2, 4, 1" at bounding box center [299, 172] width 145 height 5
click at [215, 175] on input "3, 5, 2, 4, 1" at bounding box center [211, 172] width 5 height 5
radio input "true"
click at [303, 211] on button "SUBMIT" at bounding box center [295, 210] width 46 height 11
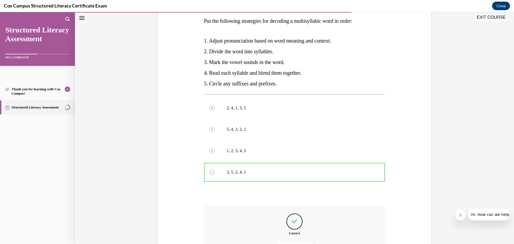
scroll to position [147, 0]
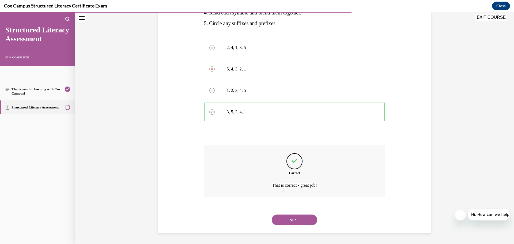
click at [303, 223] on button "NEXT" at bounding box center [295, 220] width 46 height 11
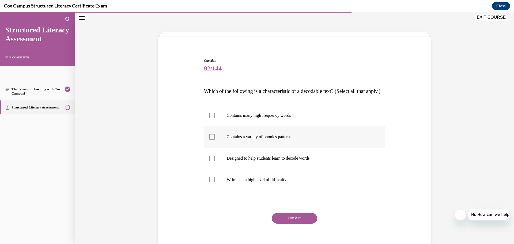
click at [214, 144] on label "Contains a variety of phonics patterns" at bounding box center [294, 136] width 181 height 21
click at [214, 140] on input "Contains a variety of phonics patterns" at bounding box center [211, 136] width 5 height 5
checkbox input "true"
click at [222, 125] on label "Contains many high frequency words" at bounding box center [294, 115] width 181 height 21
click at [215, 118] on input "Contains many high frequency words" at bounding box center [211, 115] width 5 height 5
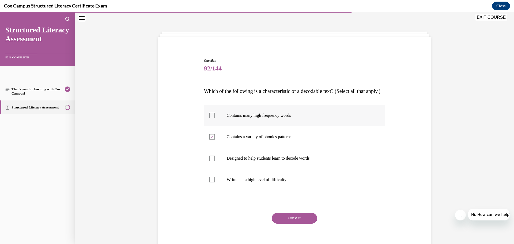
checkbox input "true"
click at [228, 161] on p "Designed to help students learn to decode words" at bounding box center [299, 158] width 145 height 5
click at [215, 161] on input "Designed to help students learn to decode words" at bounding box center [211, 158] width 5 height 5
checkbox input "true"
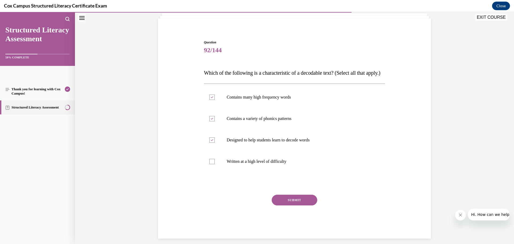
click at [305, 205] on button "SUBMIT" at bounding box center [295, 200] width 46 height 11
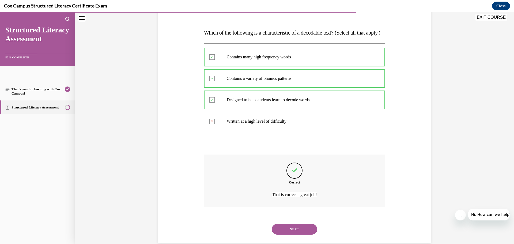
scroll to position [95, 0]
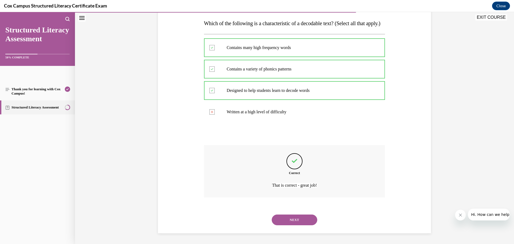
click at [304, 219] on button "NEXT" at bounding box center [295, 220] width 46 height 11
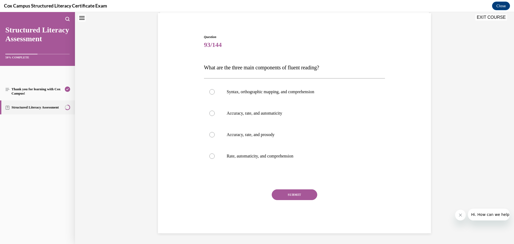
scroll to position [16, 0]
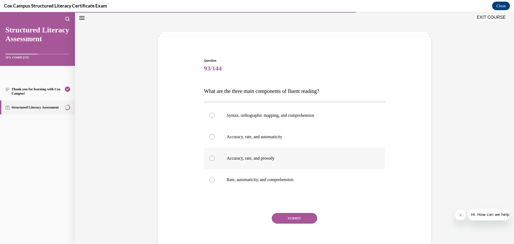
click at [262, 162] on label "Accuracy, rate, and prosody" at bounding box center [294, 158] width 181 height 21
click at [215, 161] on input "Accuracy, rate, and prosody" at bounding box center [211, 158] width 5 height 5
radio input "true"
click at [302, 219] on button "SUBMIT" at bounding box center [295, 218] width 46 height 11
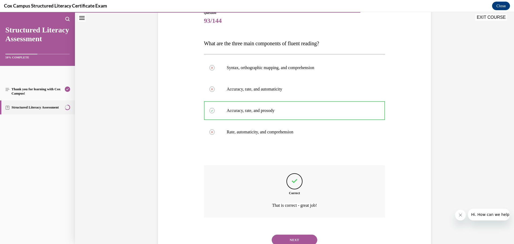
scroll to position [77, 0]
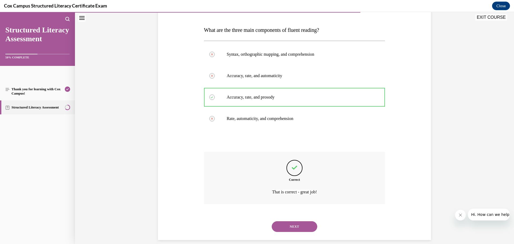
click at [308, 229] on button "NEXT" at bounding box center [295, 226] width 46 height 11
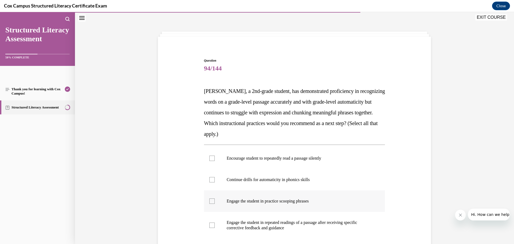
scroll to position [43, 0]
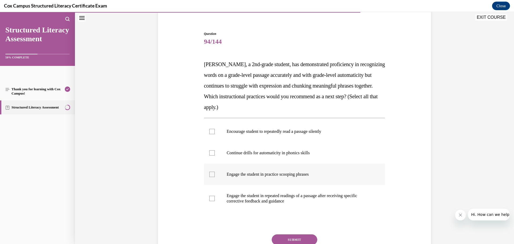
click at [255, 175] on p "Engage the student in practice scooping phrases" at bounding box center [299, 174] width 145 height 5
click at [215, 175] on input "Engage the student in practice scooping phrases" at bounding box center [211, 174] width 5 height 5
checkbox input "true"
click at [255, 198] on p "Engage the student in repeated readings of a passage after receiving specific c…" at bounding box center [299, 198] width 145 height 11
click at [215, 198] on input "Engage the student in repeated readings of a passage after receiving specific c…" at bounding box center [211, 198] width 5 height 5
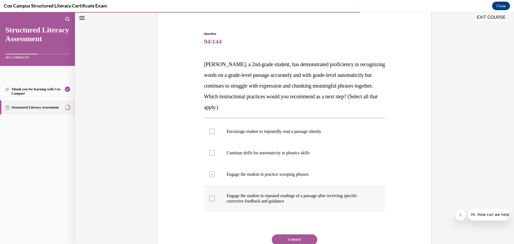
checkbox input "true"
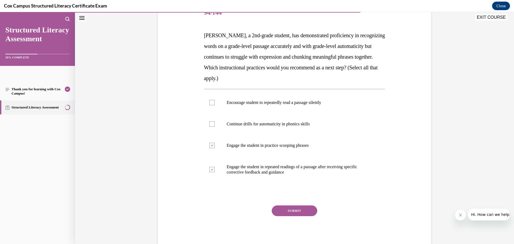
click at [293, 212] on button "SUBMIT" at bounding box center [295, 210] width 46 height 11
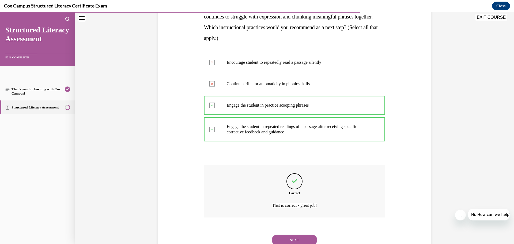
scroll to position [130, 0]
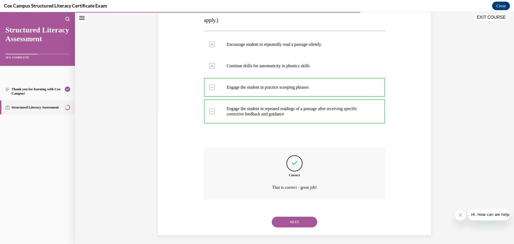
click at [296, 224] on button "NEXT" at bounding box center [295, 222] width 46 height 11
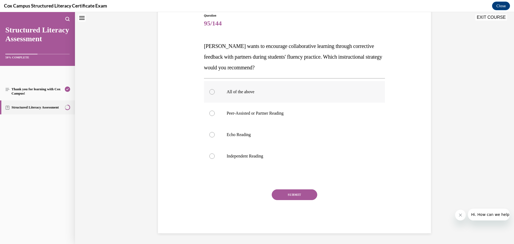
scroll to position [16, 0]
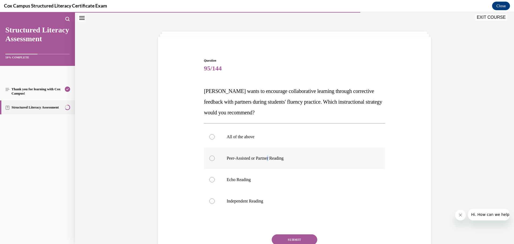
click at [270, 162] on label "Peer-Assisted or Partner Reading" at bounding box center [294, 158] width 181 height 21
click at [258, 154] on label "Peer-Assisted or Partner Reading" at bounding box center [294, 158] width 181 height 21
click at [215, 156] on input "Peer-Assisted or Partner Reading" at bounding box center [211, 158] width 5 height 5
radio input "true"
click at [302, 237] on button "SUBMIT" at bounding box center [295, 239] width 46 height 11
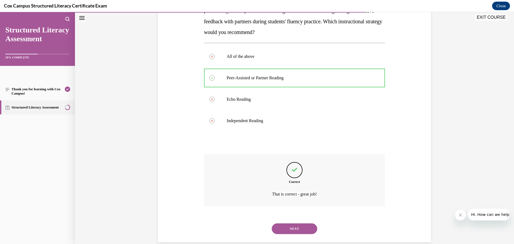
scroll to position [106, 0]
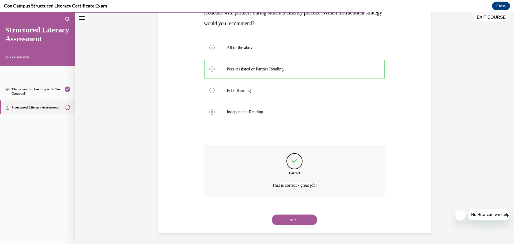
click at [299, 224] on button "NEXT" at bounding box center [295, 220] width 46 height 11
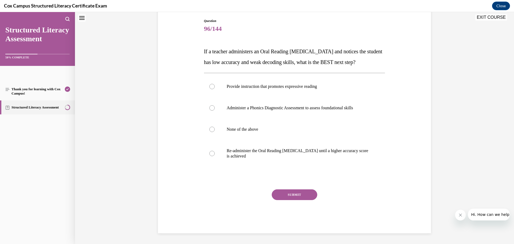
scroll to position [16, 0]
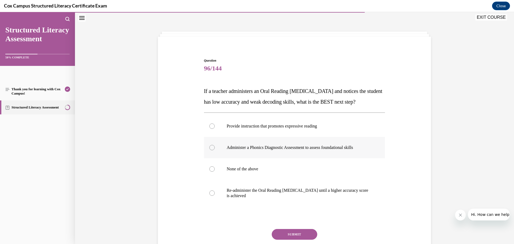
click at [269, 158] on label "Administer a Phonics Diagnostic Assessment to assess foundational skills" at bounding box center [294, 147] width 181 height 21
click at [215, 150] on input "Administer a Phonics Diagnostic Assessment to assess foundational skills" at bounding box center [211, 147] width 5 height 5
radio input "true"
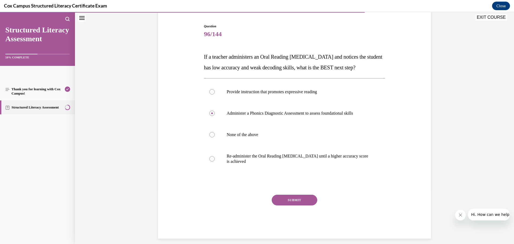
click at [289, 205] on button "SUBMIT" at bounding box center [295, 200] width 46 height 11
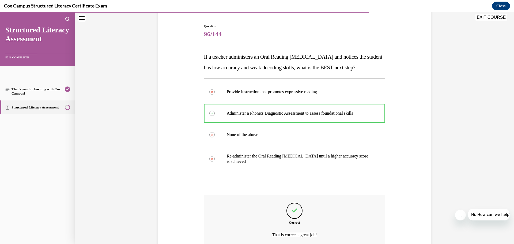
scroll to position [111, 0]
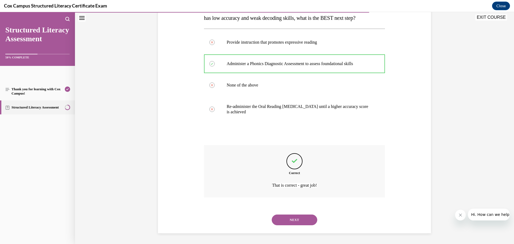
click at [292, 222] on button "NEXT" at bounding box center [295, 220] width 46 height 11
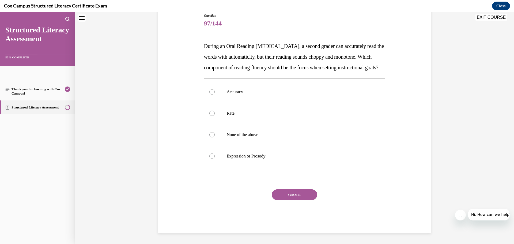
scroll to position [16, 0]
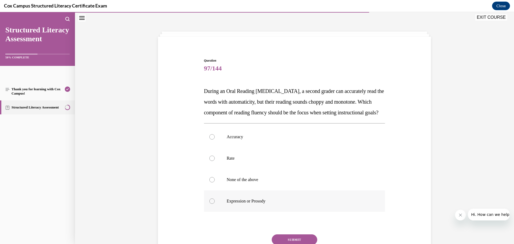
click at [244, 204] on p "Expression or Prosody" at bounding box center [299, 200] width 145 height 5
click at [215, 204] on input "Expression or Prosody" at bounding box center [211, 200] width 5 height 5
radio input "true"
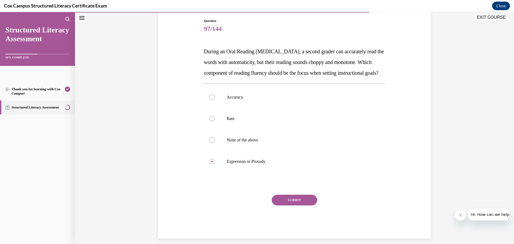
click at [309, 205] on button "SUBMIT" at bounding box center [295, 200] width 46 height 11
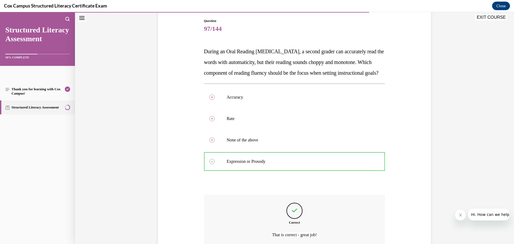
scroll to position [116, 0]
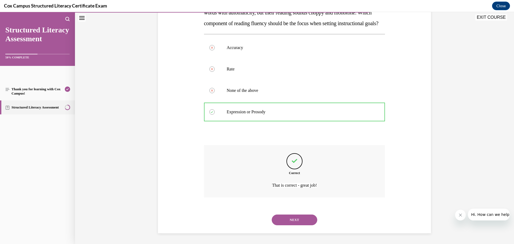
click at [303, 224] on button "NEXT" at bounding box center [295, 220] width 46 height 11
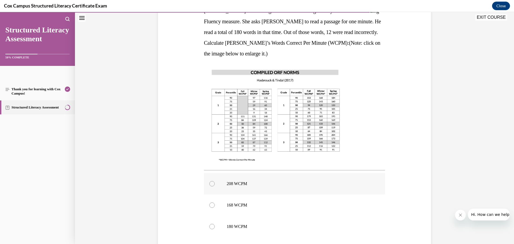
scroll to position [150, 0]
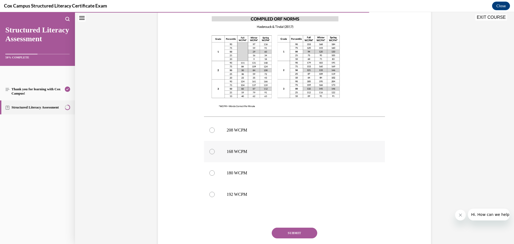
click at [246, 152] on p "168 WCPM" at bounding box center [299, 151] width 145 height 5
click at [215, 152] on input "168 WCPM" at bounding box center [211, 151] width 5 height 5
radio input "true"
click at [300, 231] on button "SUBMIT" at bounding box center [295, 233] width 46 height 11
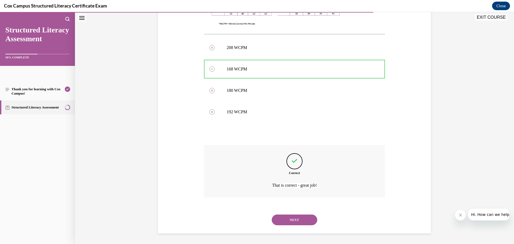
click at [309, 224] on button "NEXT" at bounding box center [295, 220] width 46 height 11
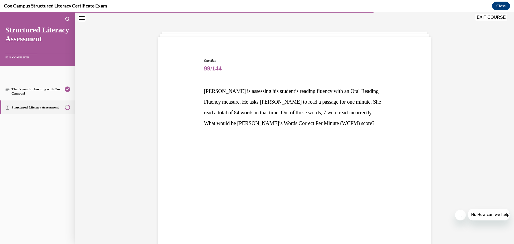
scroll to position [162, 0]
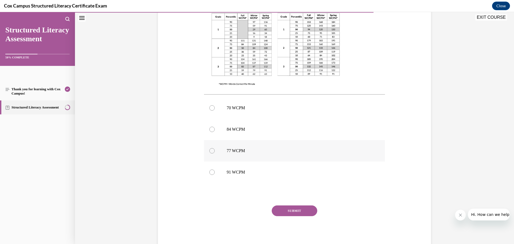
click at [246, 150] on p "77 WCPM" at bounding box center [299, 150] width 145 height 5
click at [215, 150] on input "77 WCPM" at bounding box center [211, 150] width 5 height 5
radio input "true"
click at [300, 212] on button "SUBMIT" at bounding box center [295, 210] width 46 height 11
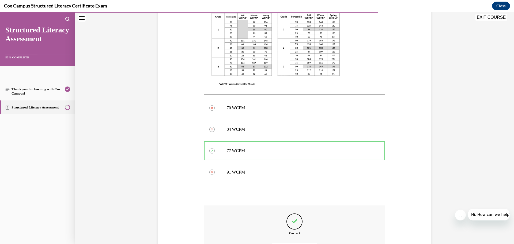
scroll to position [222, 0]
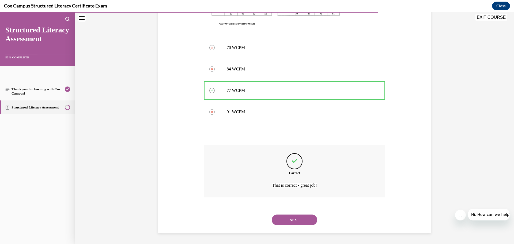
click at [296, 220] on button "NEXT" at bounding box center [295, 220] width 46 height 11
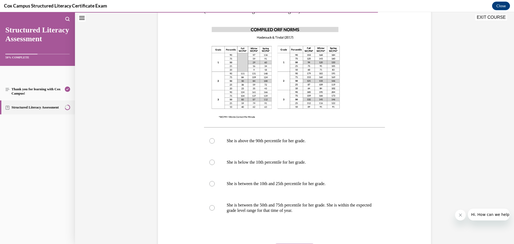
scroll to position [177, 0]
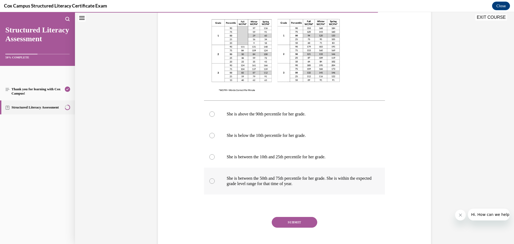
click at [294, 183] on p "She is between the 50th and 75th percentile for her grade. She is within the ex…" at bounding box center [299, 181] width 145 height 11
click at [215, 183] on input "She is between the 50th and 75th percentile for her grade. She is within the ex…" at bounding box center [211, 180] width 5 height 5
radio input "true"
click at [295, 223] on button "SUBMIT" at bounding box center [295, 222] width 46 height 11
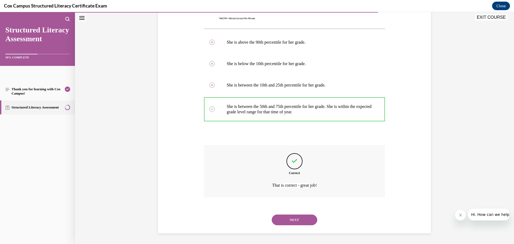
click at [300, 221] on button "NEXT" at bounding box center [295, 220] width 46 height 11
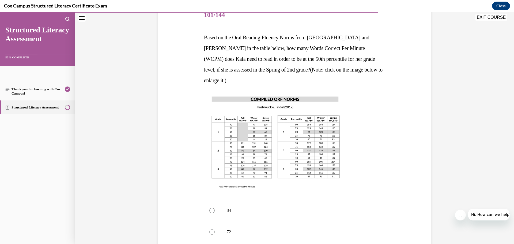
scroll to position [162, 0]
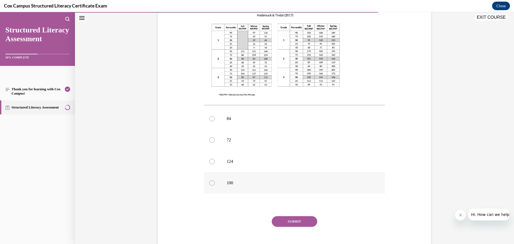
click at [245, 177] on label "100" at bounding box center [294, 182] width 181 height 21
click at [215, 180] on input "100" at bounding box center [211, 182] width 5 height 5
radio input "true"
click at [289, 216] on button "SUBMIT" at bounding box center [295, 221] width 46 height 11
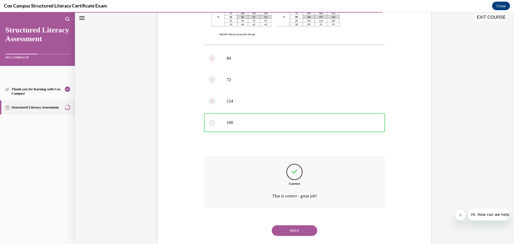
click at [298, 225] on button "NEXT" at bounding box center [295, 230] width 46 height 11
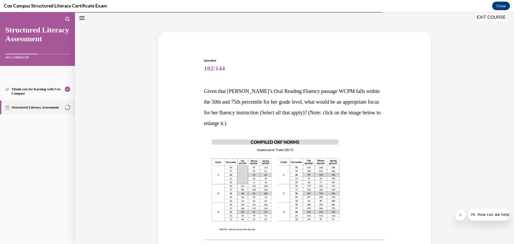
scroll to position [151, 0]
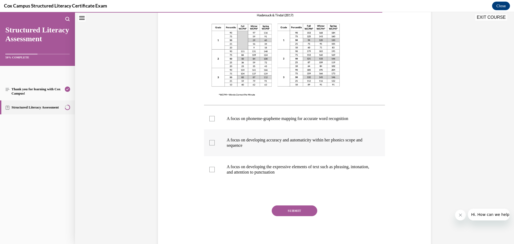
click at [266, 143] on p "A focus on developing accuracy and automaticity within her phonics scope and se…" at bounding box center [299, 142] width 145 height 11
click at [215, 143] on input "A focus on developing accuracy and automaticity within her phonics scope and se…" at bounding box center [211, 142] width 5 height 5
checkbox input "true"
click at [266, 169] on p "A focus on developing the expressive elements of text such as phrasing, intonat…" at bounding box center [299, 169] width 145 height 11
click at [215, 169] on input "A focus on developing the expressive elements of text such as phrasing, intonat…" at bounding box center [211, 169] width 5 height 5
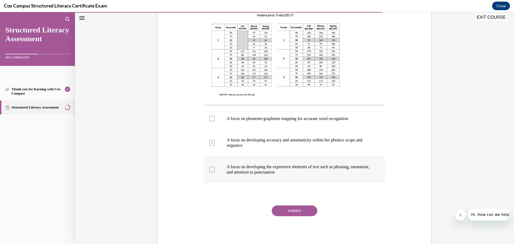
checkbox input "true"
click at [296, 210] on button "SUBMIT" at bounding box center [295, 210] width 46 height 11
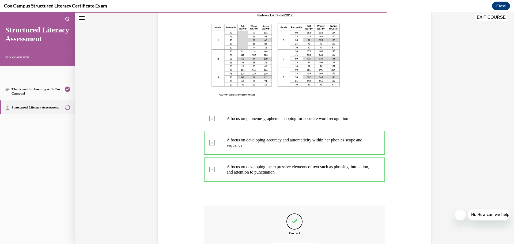
scroll to position [211, 0]
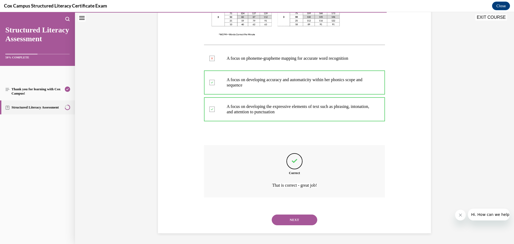
click at [303, 221] on button "NEXT" at bounding box center [295, 220] width 46 height 11
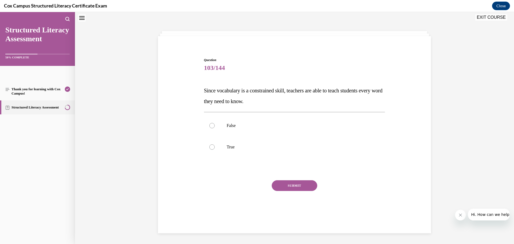
scroll to position [16, 0]
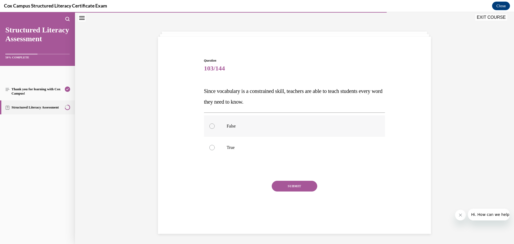
click at [236, 123] on label "False" at bounding box center [294, 125] width 181 height 21
click at [215, 123] on input "False" at bounding box center [211, 125] width 5 height 5
radio input "true"
click at [296, 186] on button "SUBMIT" at bounding box center [295, 186] width 46 height 11
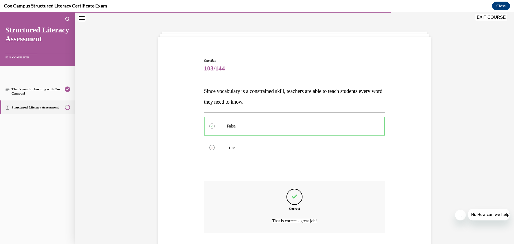
scroll to position [52, 0]
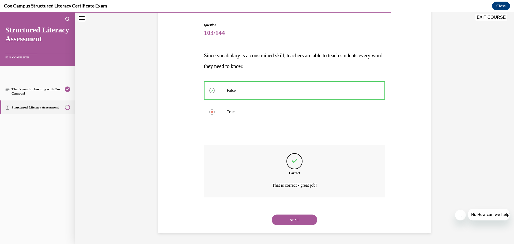
click at [297, 221] on button "NEXT" at bounding box center [295, 220] width 46 height 11
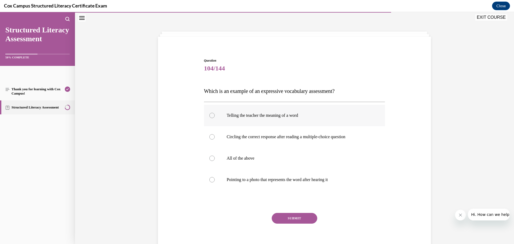
click at [262, 118] on p "Telling the teacher the meaning of a word" at bounding box center [299, 115] width 145 height 5
click at [215, 118] on input "Telling the teacher the meaning of a word" at bounding box center [211, 115] width 5 height 5
radio input "true"
click at [298, 215] on button "SUBMIT" at bounding box center [295, 218] width 46 height 11
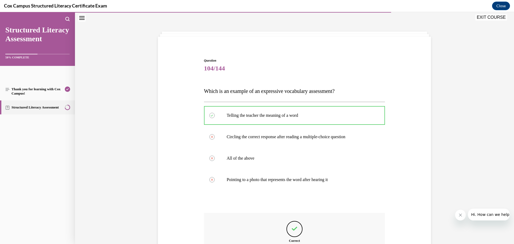
scroll to position [84, 0]
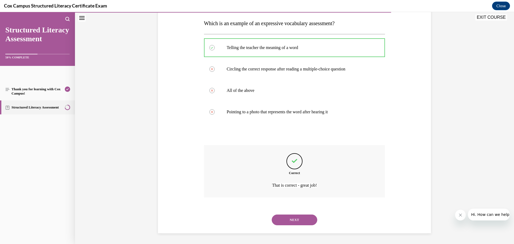
click at [299, 219] on button "NEXT" at bounding box center [295, 220] width 46 height 11
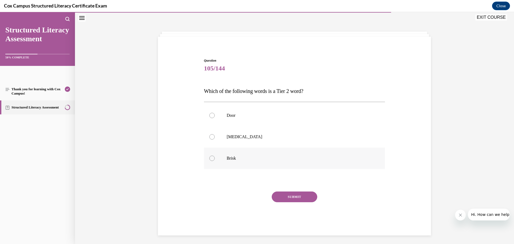
click at [244, 158] on p "Brisk" at bounding box center [299, 158] width 145 height 5
click at [215, 158] on input "Brisk" at bounding box center [211, 158] width 5 height 5
radio input "true"
click at [296, 198] on button "SUBMIT" at bounding box center [295, 196] width 46 height 11
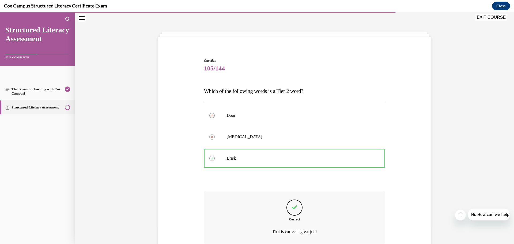
scroll to position [63, 0]
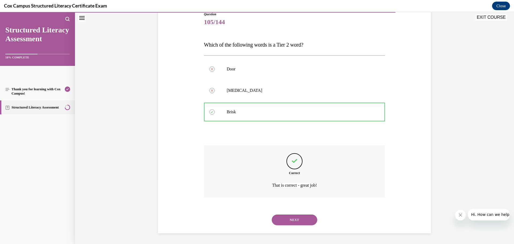
click at [299, 221] on button "NEXT" at bounding box center [295, 220] width 46 height 11
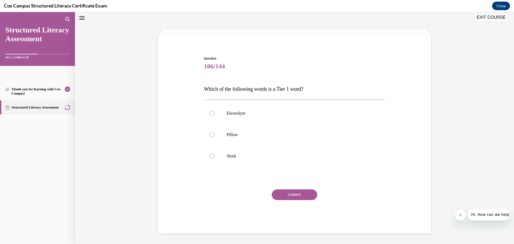
scroll to position [16, 0]
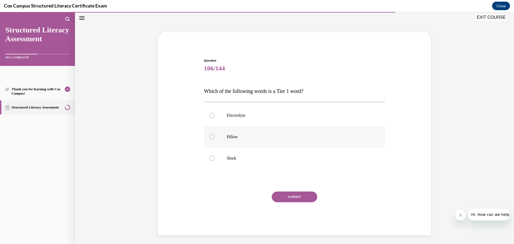
click at [236, 136] on p "Pillow" at bounding box center [299, 136] width 145 height 5
click at [215, 136] on input "Pillow" at bounding box center [211, 136] width 5 height 5
radio input "true"
click at [289, 197] on button "SUBMIT" at bounding box center [295, 196] width 46 height 11
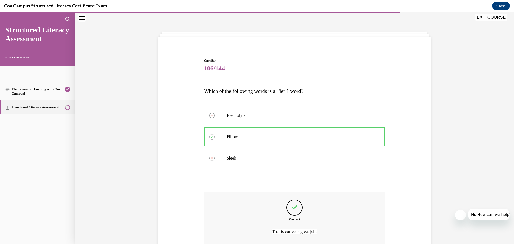
scroll to position [63, 0]
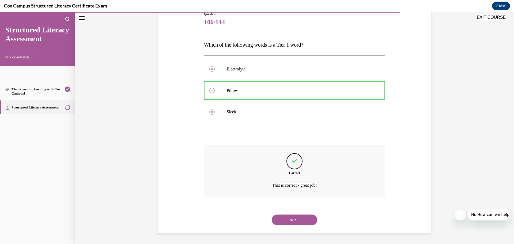
click at [299, 220] on button "NEXT" at bounding box center [295, 220] width 46 height 11
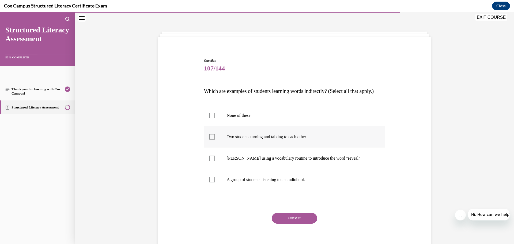
click at [247, 145] on label "Two students turning and talking to each other" at bounding box center [294, 136] width 181 height 21
click at [215, 140] on input "Two students turning and talking to each other" at bounding box center [211, 136] width 5 height 5
checkbox input "true"
click at [242, 182] on p "A group of students listening to an audiobook" at bounding box center [299, 179] width 145 height 5
click at [215, 182] on input "A group of students listening to an audiobook" at bounding box center [211, 179] width 5 height 5
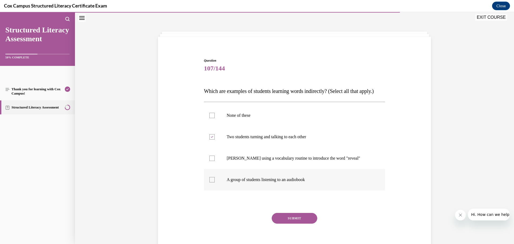
checkbox input "true"
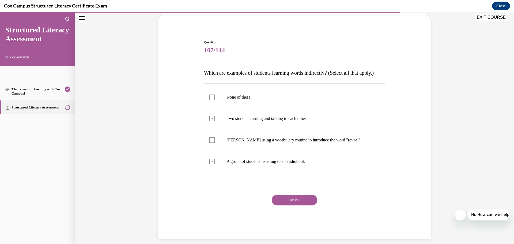
click at [302, 205] on button "SUBMIT" at bounding box center [295, 200] width 46 height 11
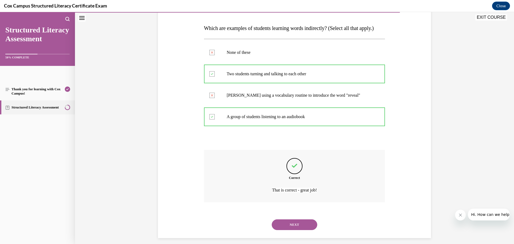
scroll to position [95, 0]
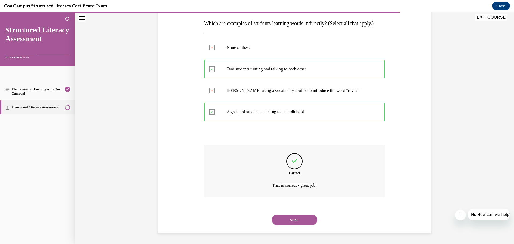
click at [301, 220] on button "NEXT" at bounding box center [295, 220] width 46 height 11
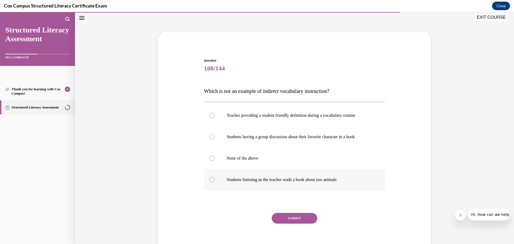
scroll to position [24, 0]
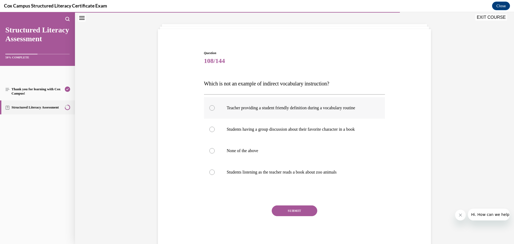
click at [244, 107] on p "Teacher providing a student friendly definition during a vocabulary routine" at bounding box center [299, 107] width 145 height 5
click at [215, 107] on input "Teacher providing a student friendly definition during a vocabulary routine" at bounding box center [211, 107] width 5 height 5
radio input "true"
click at [291, 211] on button "SUBMIT" at bounding box center [295, 210] width 46 height 11
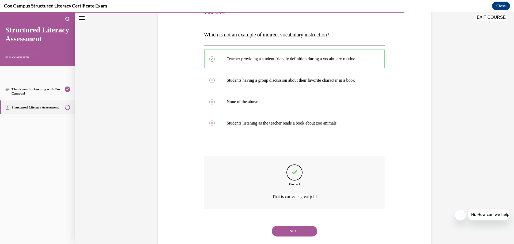
click at [296, 231] on button "NEXT" at bounding box center [295, 231] width 46 height 11
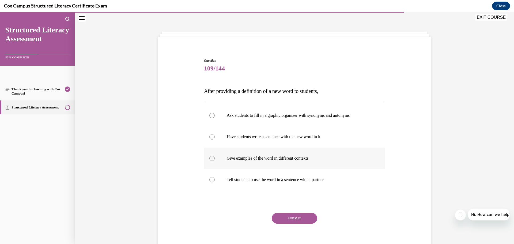
click at [243, 154] on label "Give examples of the word in different contexts" at bounding box center [294, 158] width 181 height 21
click at [215, 156] on input "Give examples of the word in different contexts" at bounding box center [211, 158] width 5 height 5
radio input "true"
click at [291, 219] on button "SUBMIT" at bounding box center [295, 218] width 46 height 11
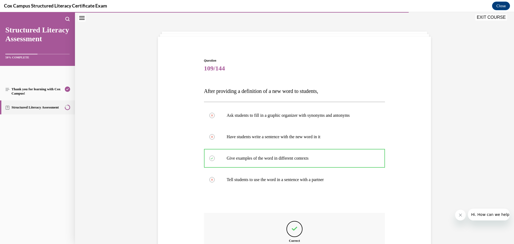
scroll to position [84, 0]
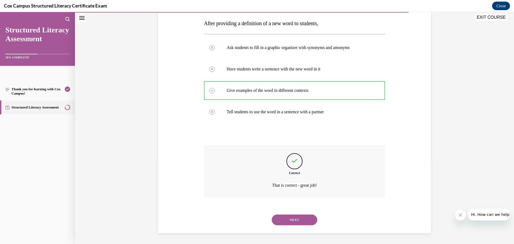
click at [289, 223] on button "NEXT" at bounding box center [295, 220] width 46 height 11
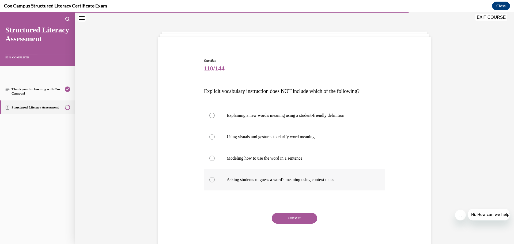
click at [273, 182] on p "Asking students to guess a word's meaning using context clues" at bounding box center [299, 179] width 145 height 5
click at [215, 182] on input "Asking students to guess a word's meaning using context clues" at bounding box center [211, 179] width 5 height 5
radio input "true"
click at [292, 219] on button "SUBMIT" at bounding box center [295, 218] width 46 height 11
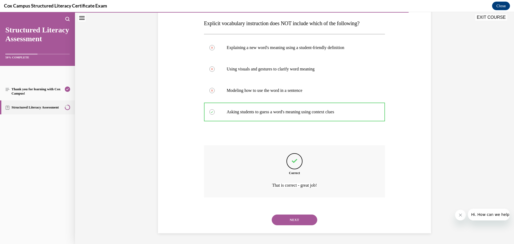
click at [294, 222] on button "NEXT" at bounding box center [295, 220] width 46 height 11
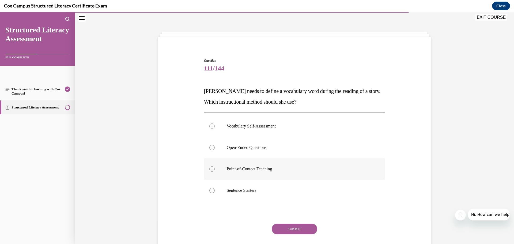
click at [268, 172] on label "Point-of-Contact Teaching" at bounding box center [294, 168] width 181 height 21
click at [215, 172] on input "Point-of-Contact Teaching" at bounding box center [211, 168] width 5 height 5
radio input "true"
click at [298, 233] on button "SUBMIT" at bounding box center [295, 229] width 46 height 11
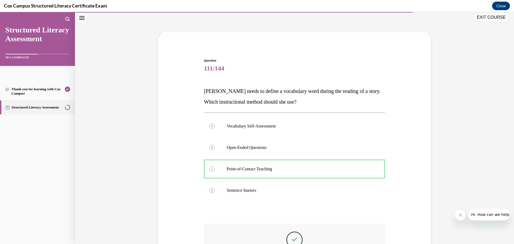
scroll to position [95, 0]
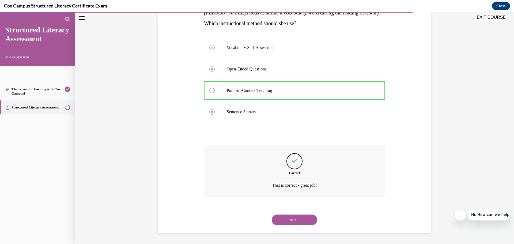
click at [296, 226] on div "NEXT" at bounding box center [294, 219] width 181 height 21
click at [297, 220] on button "NEXT" at bounding box center [295, 220] width 46 height 11
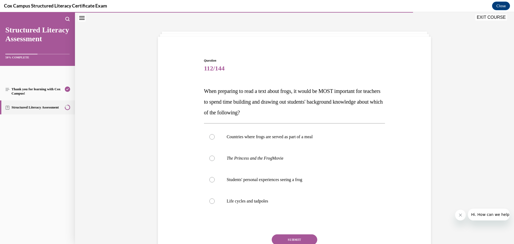
scroll to position [43, 0]
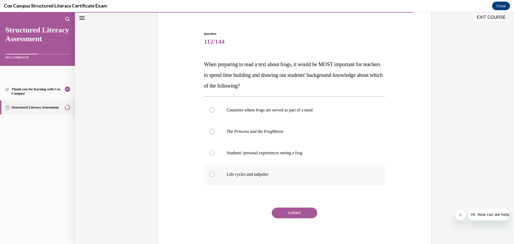
click at [246, 173] on p "Life cycles and tadpoles" at bounding box center [299, 174] width 145 height 5
click at [249, 171] on label "Life cycles and tadpoles" at bounding box center [294, 174] width 181 height 21
click at [215, 172] on input "Life cycles and tadpoles" at bounding box center [211, 174] width 5 height 5
radio input "true"
click at [290, 215] on button "SUBMIT" at bounding box center [295, 213] width 46 height 11
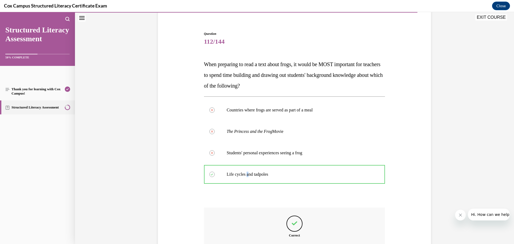
scroll to position [106, 0]
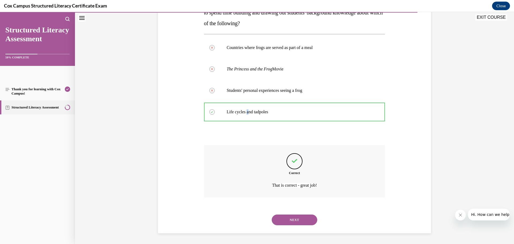
click at [291, 221] on button "NEXT" at bounding box center [295, 220] width 46 height 11
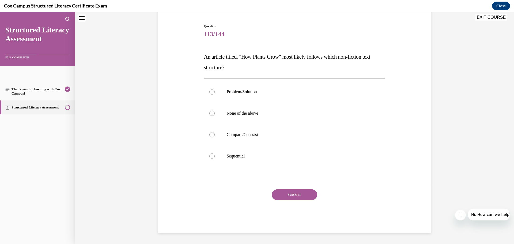
scroll to position [16, 0]
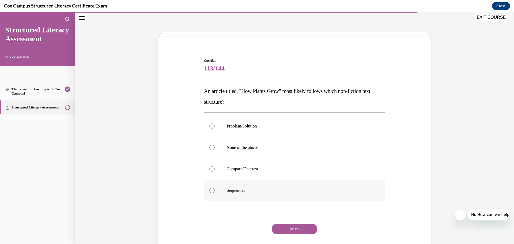
click at [248, 189] on p "Sequential" at bounding box center [299, 190] width 145 height 5
click at [215, 189] on input "Sequential" at bounding box center [211, 190] width 5 height 5
radio input "true"
click at [306, 231] on button "SUBMIT" at bounding box center [295, 229] width 46 height 11
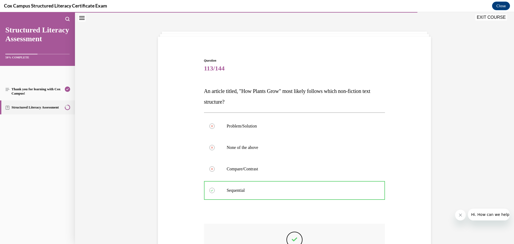
scroll to position [95, 0]
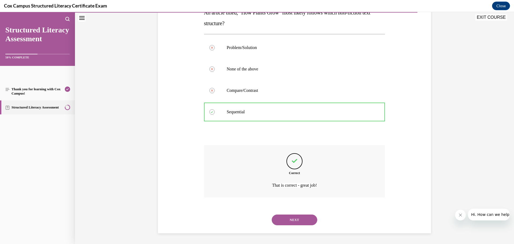
click at [294, 221] on button "NEXT" at bounding box center [295, 220] width 46 height 11
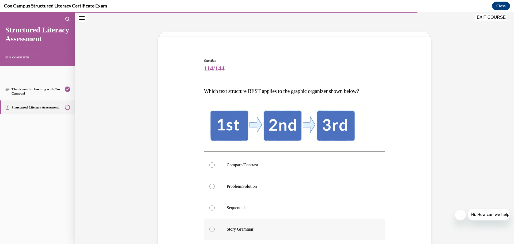
scroll to position [70, 0]
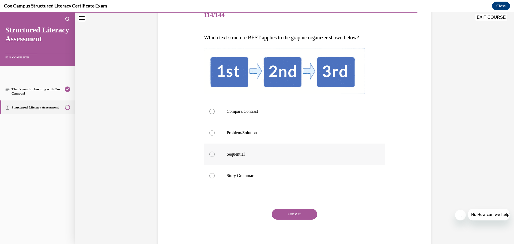
click at [234, 156] on p "Sequential" at bounding box center [299, 154] width 145 height 5
click at [215, 156] on input "Sequential" at bounding box center [211, 154] width 5 height 5
radio input "true"
click at [290, 215] on button "SUBMIT" at bounding box center [295, 214] width 46 height 11
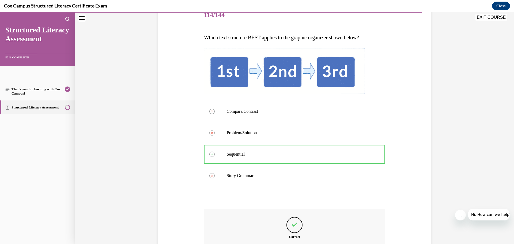
scroll to position [134, 0]
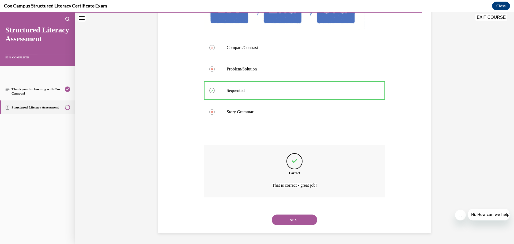
click at [291, 221] on button "NEXT" at bounding box center [295, 220] width 46 height 11
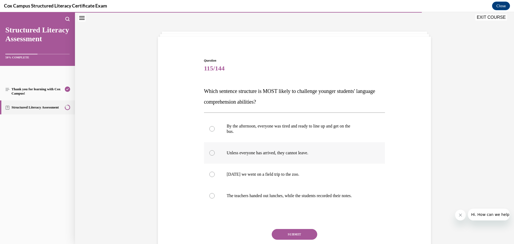
click at [245, 156] on label "Unless everyone has arrived, they cannot leave." at bounding box center [294, 152] width 181 height 21
click at [215, 156] on input "Unless everyone has arrived, they cannot leave." at bounding box center [211, 152] width 5 height 5
radio input "true"
click at [295, 235] on button "SUBMIT" at bounding box center [295, 234] width 46 height 11
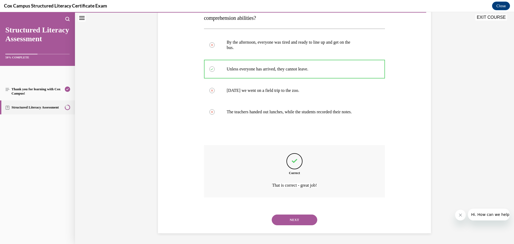
click at [296, 221] on button "NEXT" at bounding box center [295, 220] width 46 height 11
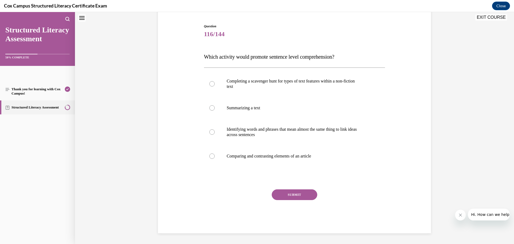
scroll to position [16, 0]
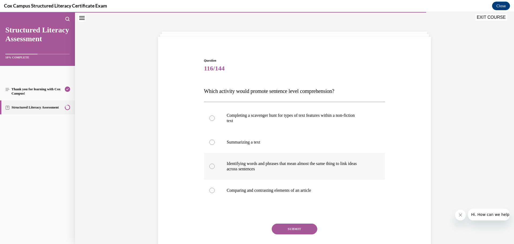
click at [236, 170] on p "across sentences" at bounding box center [299, 168] width 145 height 5
click at [215, 169] on input "Identifying words and phrases that mean almost the same thing to link ideas acr…" at bounding box center [211, 166] width 5 height 5
radio input "true"
click at [300, 231] on button "SUBMIT" at bounding box center [295, 229] width 46 height 11
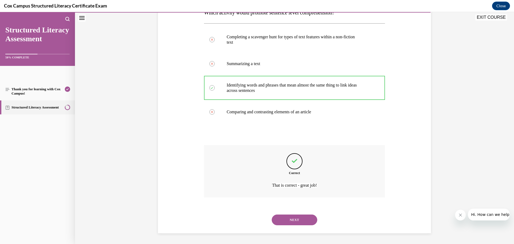
click at [297, 217] on button "NEXT" at bounding box center [295, 220] width 46 height 11
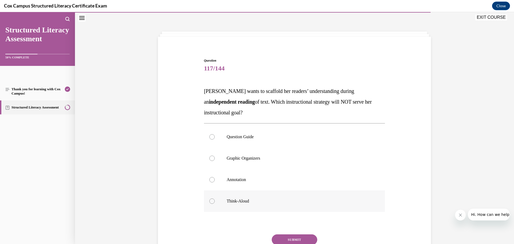
click at [235, 200] on p "Think-Aloud" at bounding box center [299, 200] width 145 height 5
click at [215, 200] on input "Think-Aloud" at bounding box center [211, 200] width 5 height 5
radio input "true"
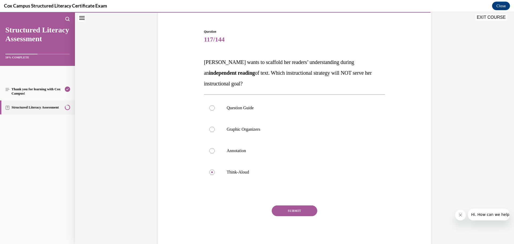
click at [292, 211] on button "SUBMIT" at bounding box center [295, 210] width 46 height 11
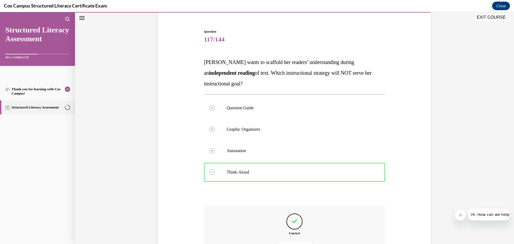
scroll to position [90, 0]
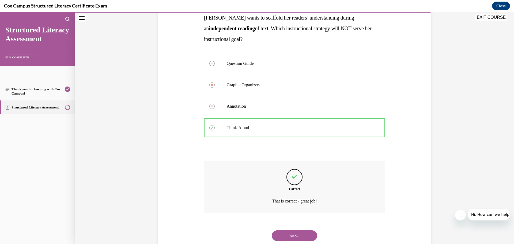
click at [292, 235] on button "NEXT" at bounding box center [295, 235] width 46 height 11
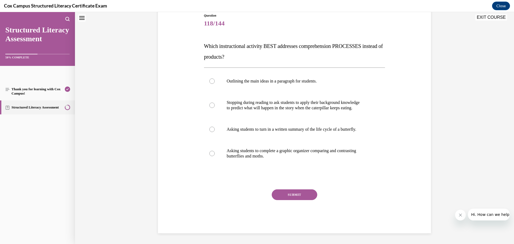
scroll to position [16, 0]
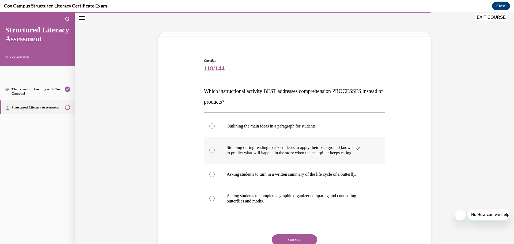
click at [243, 149] on p "Stopping during reading to ask students to apply their background knowledge" at bounding box center [299, 147] width 145 height 5
click at [215, 149] on input "Stopping during reading to ask students to apply their background knowledge to …" at bounding box center [211, 150] width 5 height 5
radio input "true"
click at [307, 240] on button "SUBMIT" at bounding box center [295, 239] width 46 height 11
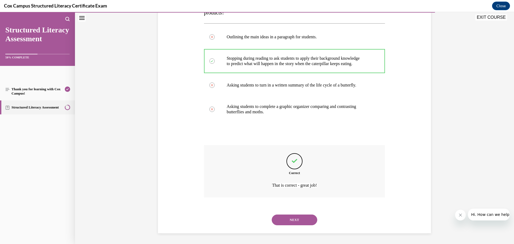
click at [286, 225] on button "NEXT" at bounding box center [295, 220] width 46 height 11
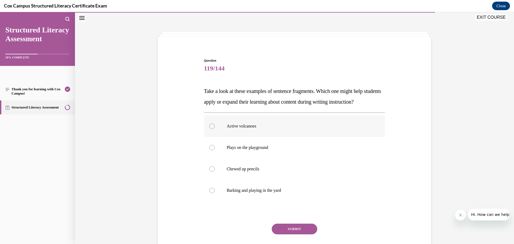
click at [248, 129] on p "Active volcanoes" at bounding box center [299, 125] width 145 height 5
click at [215, 129] on input "Active volcanoes" at bounding box center [211, 125] width 5 height 5
radio input "true"
click at [285, 234] on button "SUBMIT" at bounding box center [295, 229] width 46 height 11
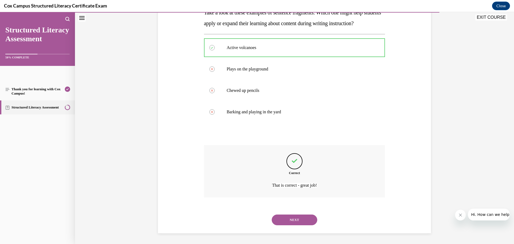
click at [302, 217] on button "NEXT" at bounding box center [295, 220] width 46 height 11
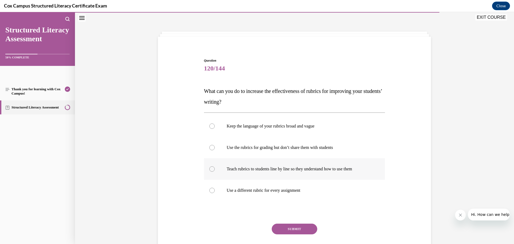
click at [265, 175] on label "Teach rubrics to students line by line so they understand how to use them" at bounding box center [294, 168] width 181 height 21
click at [215, 172] on input "Teach rubrics to students line by line so they understand how to use them" at bounding box center [211, 168] width 5 height 5
radio input "true"
click at [283, 229] on button "SUBMIT" at bounding box center [295, 229] width 46 height 11
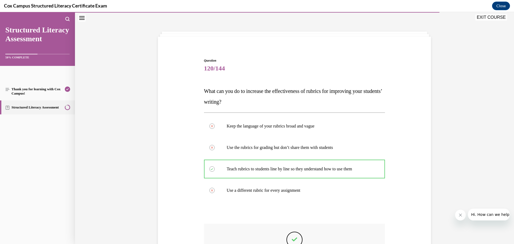
scroll to position [95, 0]
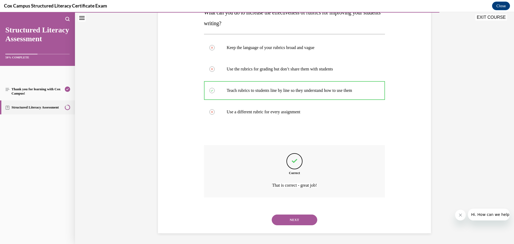
click at [289, 226] on div "NEXT" at bounding box center [294, 219] width 181 height 21
click at [287, 220] on button "NEXT" at bounding box center [295, 220] width 46 height 11
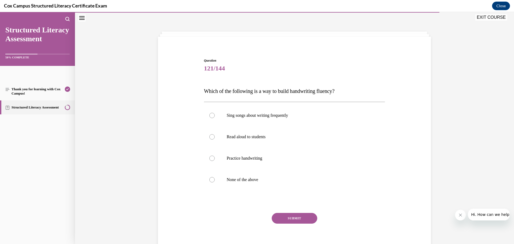
scroll to position [24, 0]
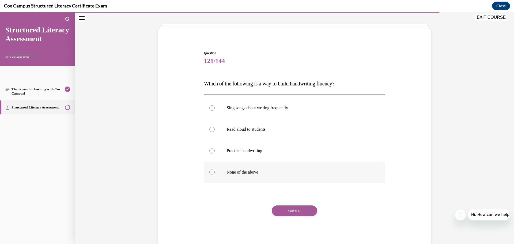
click at [251, 174] on p "None of the above" at bounding box center [299, 172] width 145 height 5
click at [215, 174] on input "None of the above" at bounding box center [211, 172] width 5 height 5
radio input "true"
click at [303, 209] on button "SUBMIT" at bounding box center [295, 210] width 46 height 11
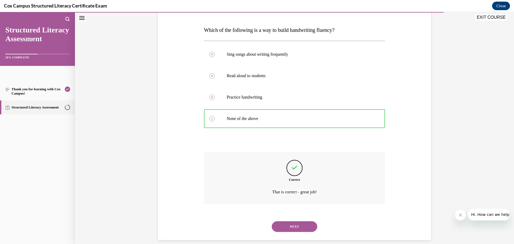
scroll to position [84, 0]
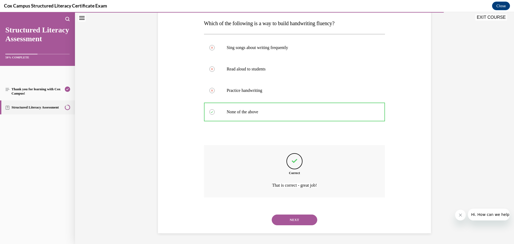
click at [296, 221] on button "NEXT" at bounding box center [295, 220] width 46 height 11
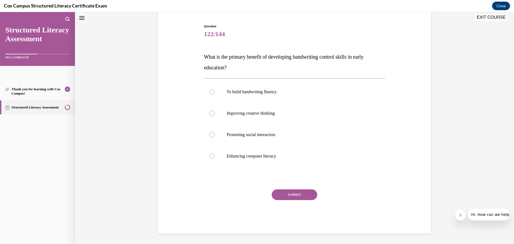
scroll to position [16, 0]
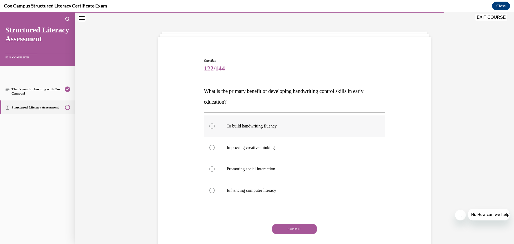
click at [251, 131] on label "To build handwriting fluency" at bounding box center [294, 125] width 181 height 21
click at [215, 129] on input "To build handwriting fluency" at bounding box center [211, 125] width 5 height 5
radio input "true"
click at [300, 231] on button "SUBMIT" at bounding box center [295, 229] width 46 height 11
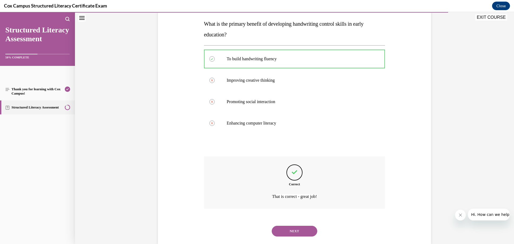
click at [288, 235] on button "NEXT" at bounding box center [295, 231] width 46 height 11
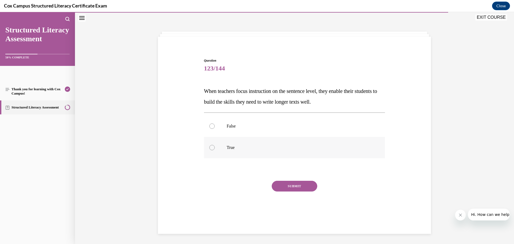
click at [231, 142] on label "True" at bounding box center [294, 147] width 181 height 21
click at [215, 145] on input "True" at bounding box center [211, 147] width 5 height 5
radio input "true"
click at [282, 186] on button "SUBMIT" at bounding box center [295, 186] width 46 height 11
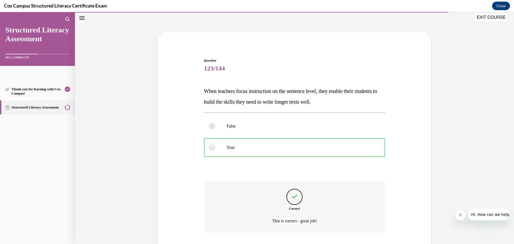
scroll to position [52, 0]
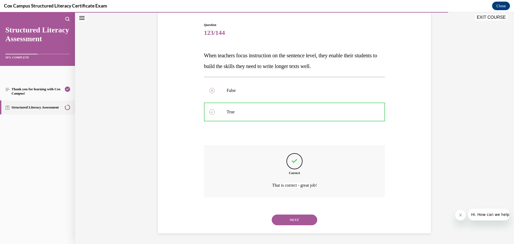
click at [297, 221] on button "NEXT" at bounding box center [295, 220] width 46 height 11
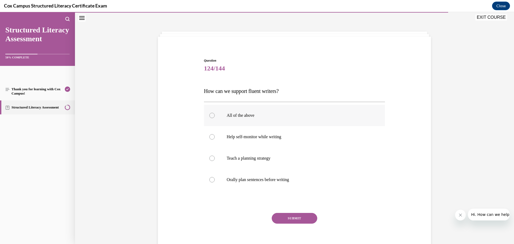
click at [238, 117] on p "All of the above" at bounding box center [299, 115] width 145 height 5
click at [215, 117] on input "All of the above" at bounding box center [211, 115] width 5 height 5
radio input "true"
click at [294, 220] on button "SUBMIT" at bounding box center [295, 218] width 46 height 11
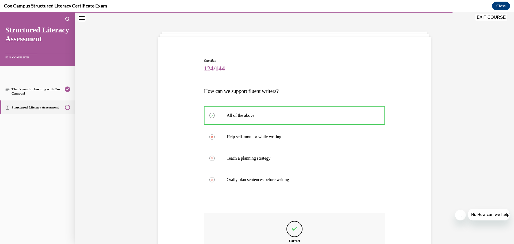
scroll to position [84, 0]
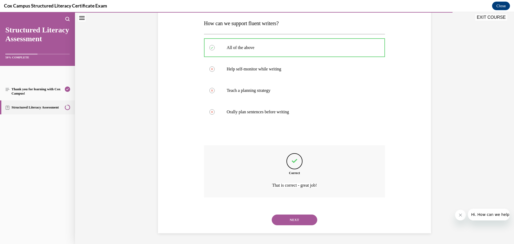
click at [295, 220] on button "NEXT" at bounding box center [295, 220] width 46 height 11
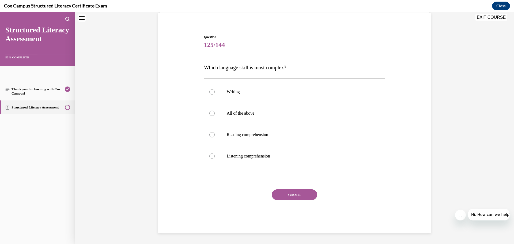
scroll to position [16, 0]
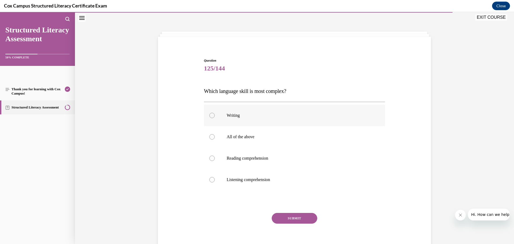
click at [241, 122] on label "Writing" at bounding box center [294, 115] width 181 height 21
click at [215, 118] on input "Writing" at bounding box center [211, 115] width 5 height 5
radio input "true"
click at [291, 218] on button "SUBMIT" at bounding box center [295, 218] width 46 height 11
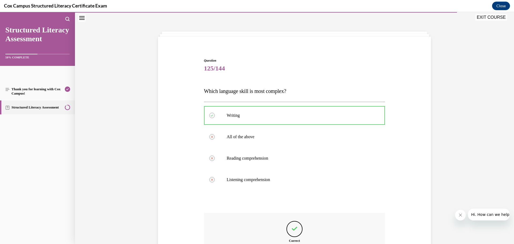
scroll to position [84, 0]
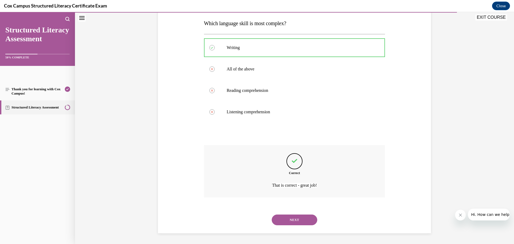
click at [305, 221] on button "NEXT" at bounding box center [295, 220] width 46 height 11
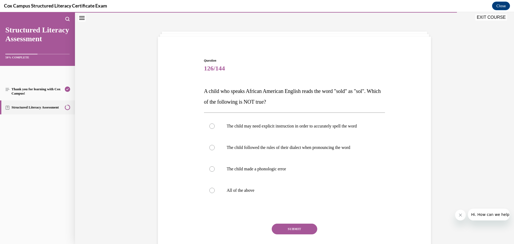
scroll to position [35, 0]
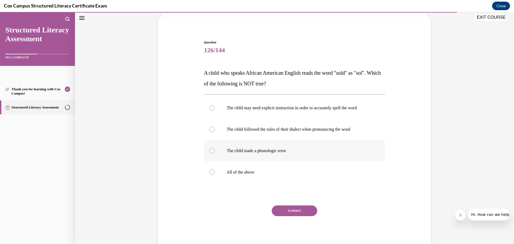
click at [272, 150] on p "The child made a phonologic error" at bounding box center [299, 150] width 145 height 5
click at [215, 150] on input "The child made a phonologic error" at bounding box center [211, 150] width 5 height 5
radio input "true"
click at [299, 212] on button "SUBMIT" at bounding box center [295, 210] width 46 height 11
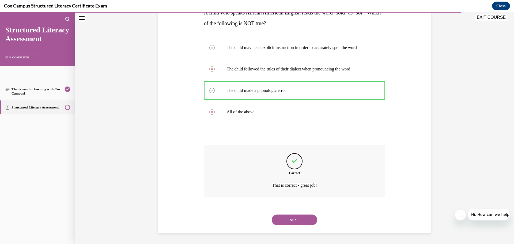
click at [299, 218] on button "NEXT" at bounding box center [295, 220] width 46 height 11
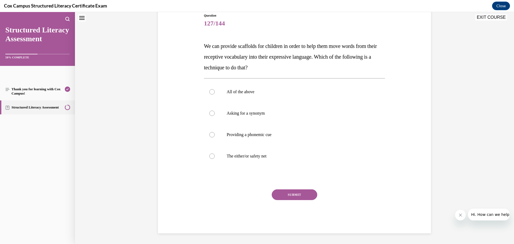
scroll to position [16, 0]
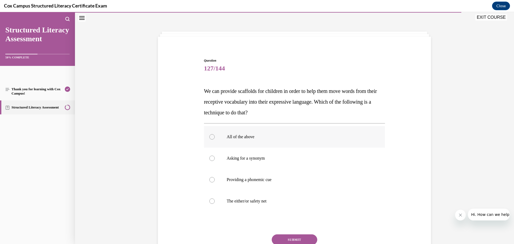
click at [250, 136] on p "All of the above" at bounding box center [299, 136] width 145 height 5
click at [215, 136] on input "All of the above" at bounding box center [211, 136] width 5 height 5
radio input "true"
click at [298, 235] on button "SUBMIT" at bounding box center [295, 239] width 46 height 11
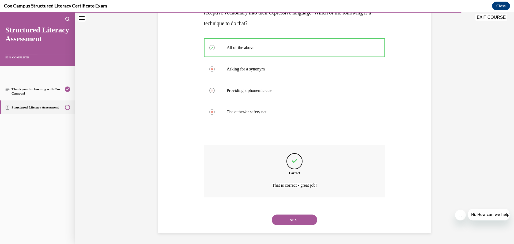
click at [301, 220] on button "NEXT" at bounding box center [295, 220] width 46 height 11
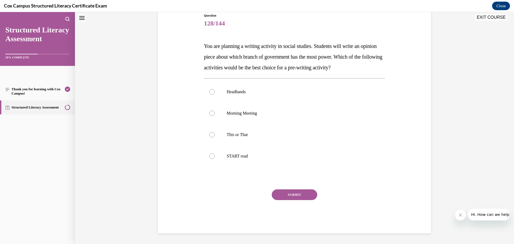
scroll to position [16, 0]
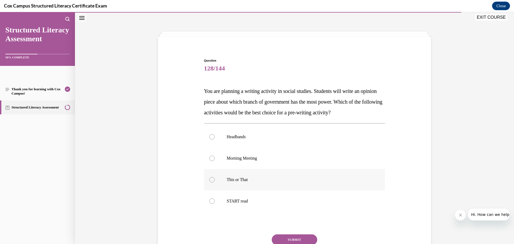
click at [248, 181] on p "This or That" at bounding box center [299, 179] width 145 height 5
click at [215, 181] on input "This or That" at bounding box center [211, 179] width 5 height 5
radio input "true"
click at [287, 239] on button "SUBMIT" at bounding box center [295, 239] width 46 height 11
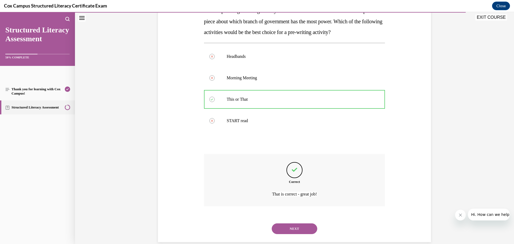
scroll to position [106, 0]
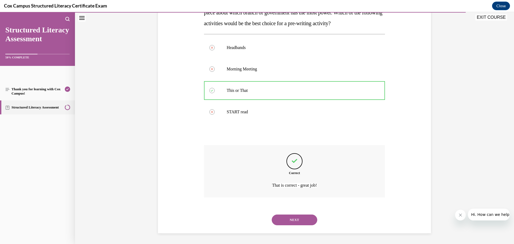
click at [298, 221] on button "NEXT" at bounding box center [295, 220] width 46 height 11
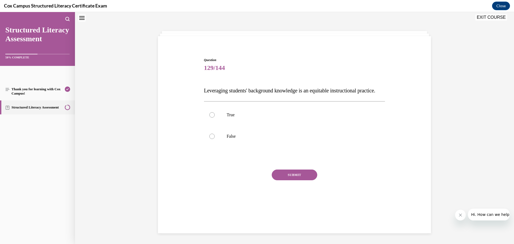
scroll to position [16, 0]
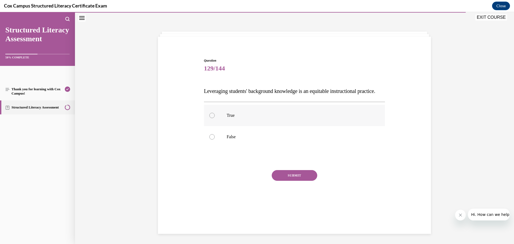
click at [236, 118] on p "True" at bounding box center [299, 115] width 145 height 5
click at [215, 118] on input "True" at bounding box center [211, 115] width 5 height 5
radio input "true"
click at [294, 181] on button "SUBMIT" at bounding box center [295, 175] width 46 height 11
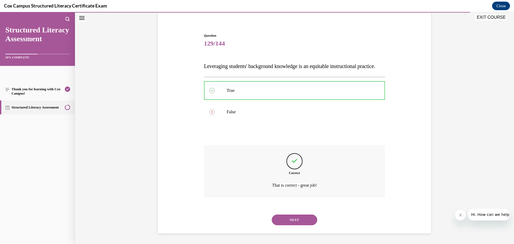
click at [307, 218] on button "NEXT" at bounding box center [295, 220] width 46 height 11
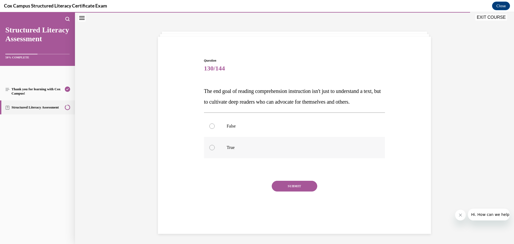
click at [247, 150] on p "True" at bounding box center [299, 147] width 145 height 5
click at [215, 150] on input "True" at bounding box center [211, 147] width 5 height 5
radio input "true"
click at [291, 191] on button "SUBMIT" at bounding box center [295, 186] width 46 height 11
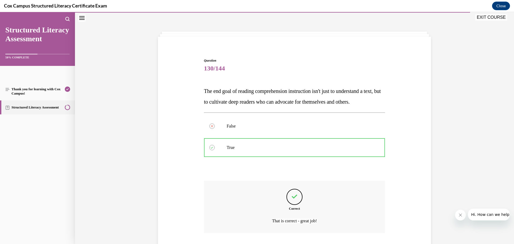
scroll to position [63, 0]
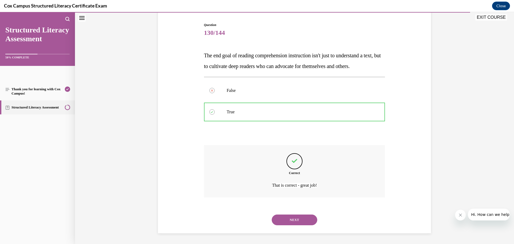
click at [303, 216] on button "NEXT" at bounding box center [295, 220] width 46 height 11
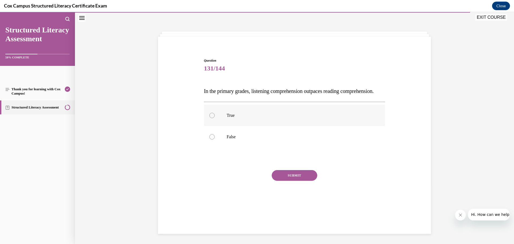
click at [241, 118] on p "True" at bounding box center [299, 115] width 145 height 5
click at [215, 118] on input "True" at bounding box center [211, 115] width 5 height 5
radio input "true"
click at [289, 181] on button "SUBMIT" at bounding box center [295, 175] width 46 height 11
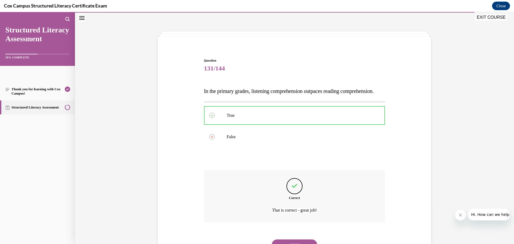
scroll to position [52, 0]
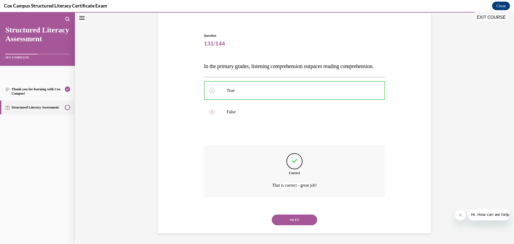
click at [296, 217] on button "NEXT" at bounding box center [295, 220] width 46 height 11
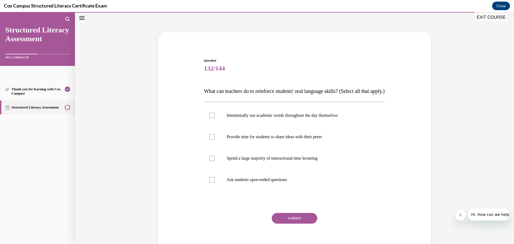
scroll to position [35, 0]
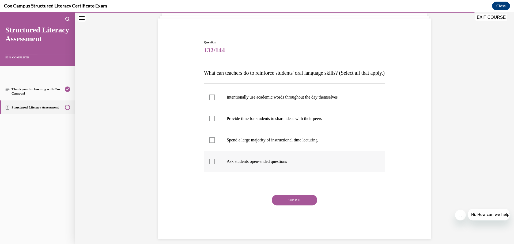
click at [221, 172] on label "Ask students open-ended questions" at bounding box center [294, 161] width 181 height 21
click at [215, 164] on input "Ask students open-ended questions" at bounding box center [211, 161] width 5 height 5
checkbox input "true"
click at [219, 129] on label "Provide time for students to share ideas with their peers" at bounding box center [294, 118] width 181 height 21
click at [215, 121] on input "Provide time for students to share ideas with their peers" at bounding box center [211, 118] width 5 height 5
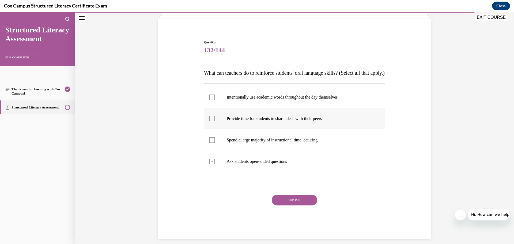
checkbox input "true"
click at [227, 100] on p "Intentionally use academic words throughout the day themselves" at bounding box center [299, 97] width 145 height 5
click at [215, 100] on input "Intentionally use academic words throughout the day themselves" at bounding box center [211, 97] width 5 height 5
checkbox input "true"
click at [307, 205] on button "SUBMIT" at bounding box center [295, 200] width 46 height 11
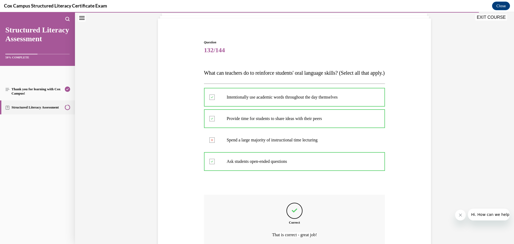
scroll to position [95, 0]
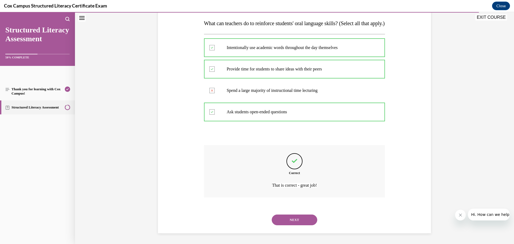
click at [300, 219] on button "NEXT" at bounding box center [295, 220] width 46 height 11
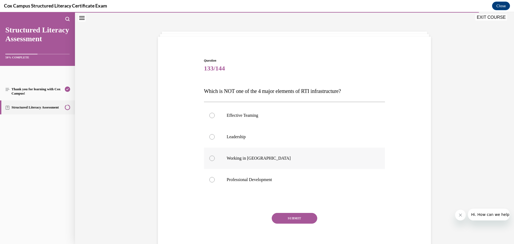
click at [243, 160] on p "Working in [GEOGRAPHIC_DATA]" at bounding box center [299, 158] width 145 height 5
click at [215, 160] on input "Working in [GEOGRAPHIC_DATA]" at bounding box center [211, 158] width 5 height 5
radio input "true"
click at [295, 218] on button "SUBMIT" at bounding box center [295, 218] width 46 height 11
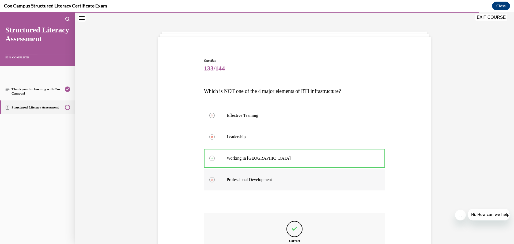
scroll to position [84, 0]
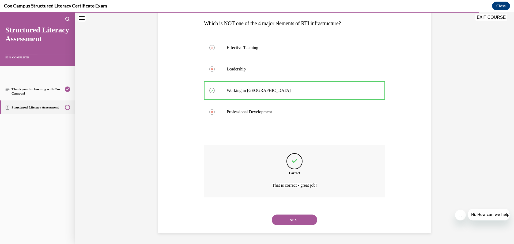
click at [292, 225] on button "NEXT" at bounding box center [295, 220] width 46 height 11
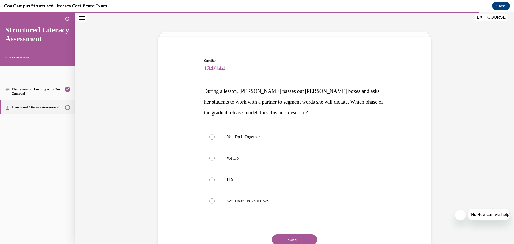
scroll to position [45, 0]
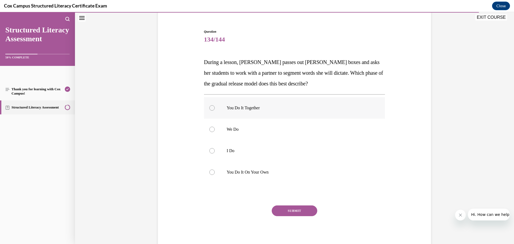
click at [251, 113] on label "You Do It Together" at bounding box center [294, 107] width 181 height 21
click at [215, 111] on input "You Do It Together" at bounding box center [211, 107] width 5 height 5
radio input "true"
click at [296, 210] on button "SUBMIT" at bounding box center [295, 210] width 46 height 11
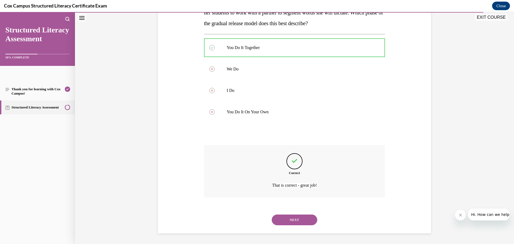
click at [302, 220] on button "NEXT" at bounding box center [295, 220] width 46 height 11
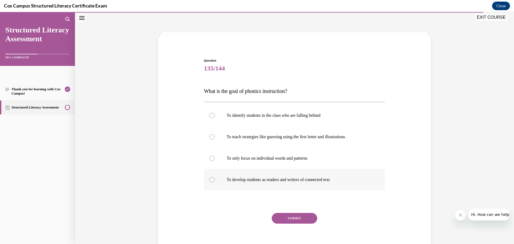
click at [264, 179] on p "To develop students as readers and writers of connected text" at bounding box center [299, 179] width 145 height 5
click at [215, 179] on input "To develop students as readers and writers of connected text" at bounding box center [211, 179] width 5 height 5
radio input "true"
click at [294, 222] on button "SUBMIT" at bounding box center [295, 218] width 46 height 11
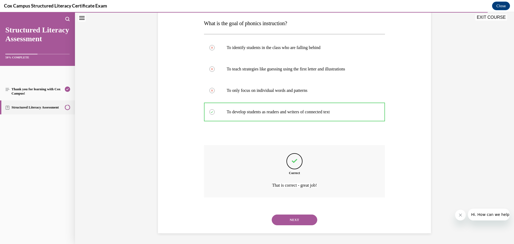
click at [294, 222] on button "NEXT" at bounding box center [295, 220] width 46 height 11
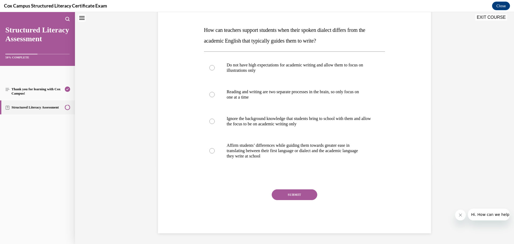
scroll to position [16, 0]
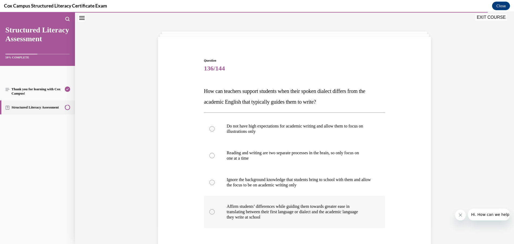
click at [278, 212] on p "translating between their first language or dialect and the academic language" at bounding box center [299, 211] width 145 height 5
click at [215, 212] on input "Affirm students’ differences while guiding them towards greater ease in transla…" at bounding box center [211, 211] width 5 height 5
radio input "true"
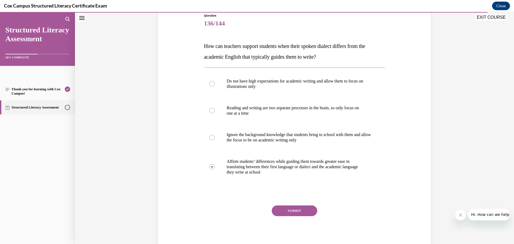
click at [295, 209] on button "SUBMIT" at bounding box center [295, 210] width 46 height 11
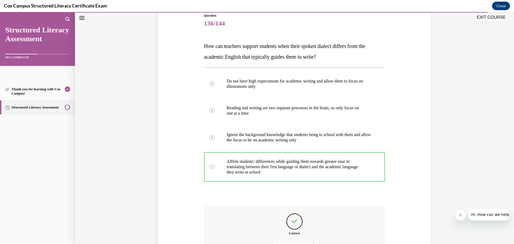
scroll to position [122, 0]
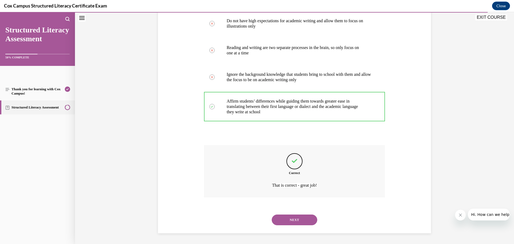
click at [302, 217] on button "NEXT" at bounding box center [295, 220] width 46 height 11
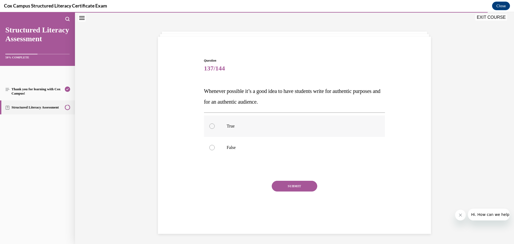
click at [236, 124] on p "True" at bounding box center [299, 125] width 145 height 5
click at [215, 124] on input "True" at bounding box center [211, 125] width 5 height 5
radio input "true"
click at [291, 187] on button "SUBMIT" at bounding box center [295, 186] width 46 height 11
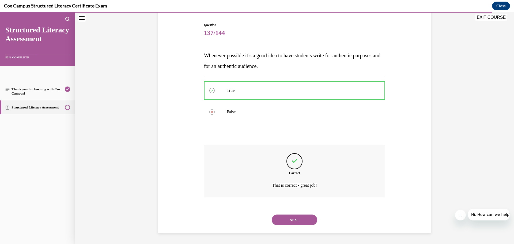
click at [298, 220] on button "NEXT" at bounding box center [295, 220] width 46 height 11
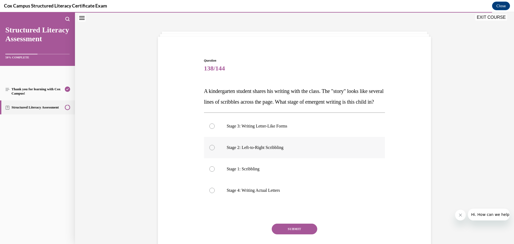
click at [256, 150] on p "Stage 2: Left-to-Right Scribbling" at bounding box center [299, 147] width 145 height 5
click at [215, 150] on input "Stage 2: Left-to-Right Scribbling" at bounding box center [211, 147] width 5 height 5
radio input "true"
click at [293, 234] on button "SUBMIT" at bounding box center [295, 229] width 46 height 11
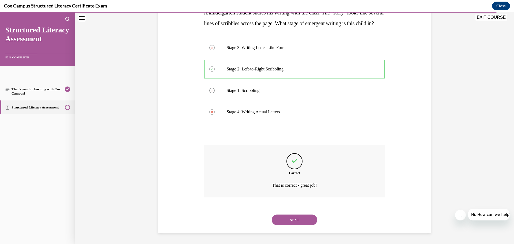
click at [294, 225] on button "NEXT" at bounding box center [295, 220] width 46 height 11
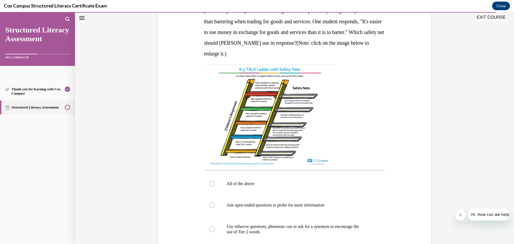
scroll to position [177, 0]
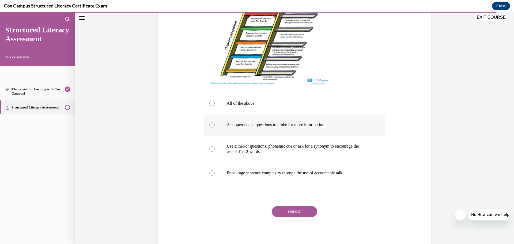
click at [273, 124] on p "Ask open-ended questions to probe for more information" at bounding box center [299, 124] width 145 height 5
click at [215, 124] on input "Ask open-ended questions to probe for more information" at bounding box center [211, 124] width 5 height 5
radio input "true"
click at [295, 213] on button "SUBMIT" at bounding box center [295, 211] width 46 height 11
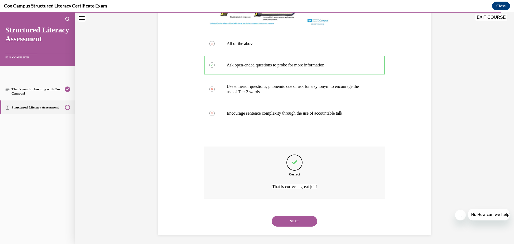
scroll to position [243, 0]
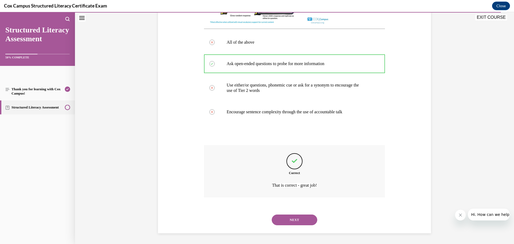
click at [313, 223] on button "NEXT" at bounding box center [295, 220] width 46 height 11
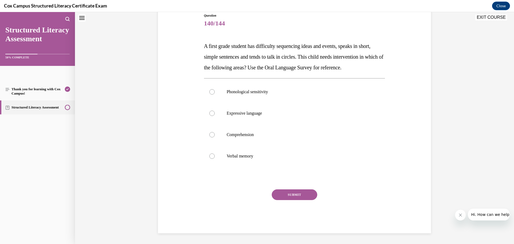
scroll to position [16, 0]
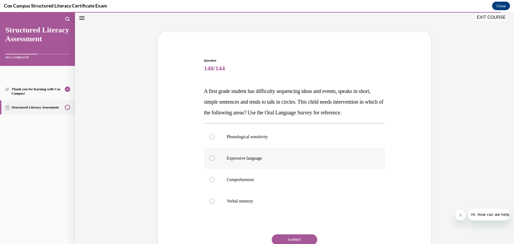
click at [260, 161] on p "Expressive language" at bounding box center [299, 158] width 145 height 5
click at [215, 161] on input "Expressive language" at bounding box center [211, 158] width 5 height 5
radio input "true"
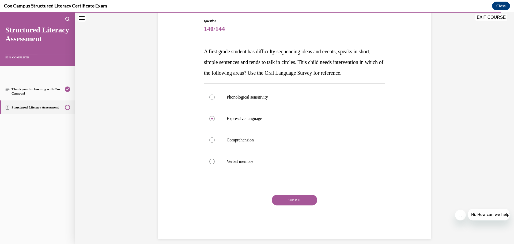
click at [289, 205] on button "SUBMIT" at bounding box center [295, 200] width 46 height 11
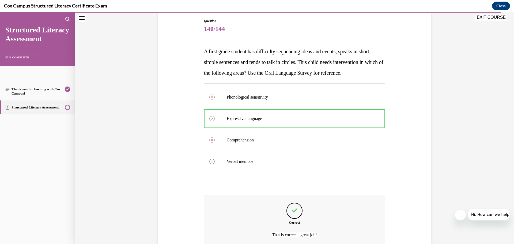
scroll to position [116, 0]
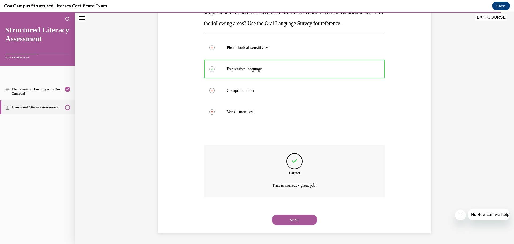
click at [292, 217] on button "NEXT" at bounding box center [295, 220] width 46 height 11
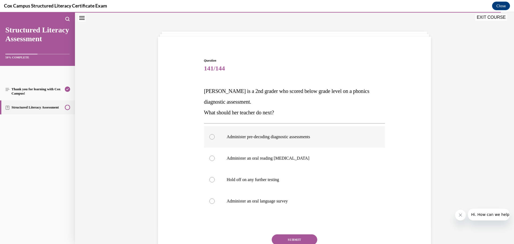
click at [251, 138] on p "Administer pre-decoding diagnostic assessments" at bounding box center [299, 136] width 145 height 5
click at [215, 138] on input "Administer pre-decoding diagnostic assessments" at bounding box center [211, 136] width 5 height 5
radio input "true"
click at [292, 236] on button "SUBMIT" at bounding box center [295, 239] width 46 height 11
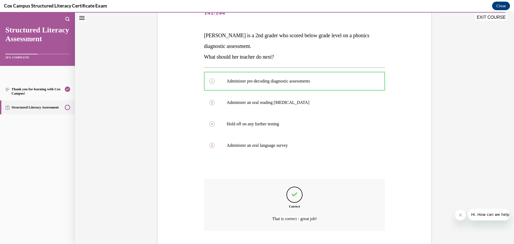
scroll to position [94, 0]
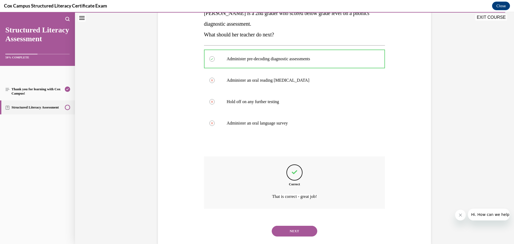
click at [297, 236] on button "NEXT" at bounding box center [295, 231] width 46 height 11
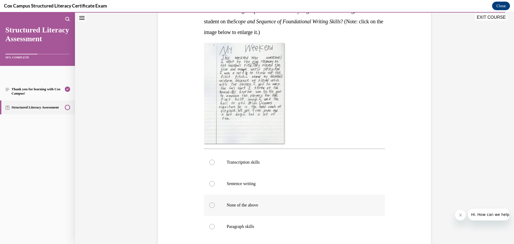
scroll to position [150, 0]
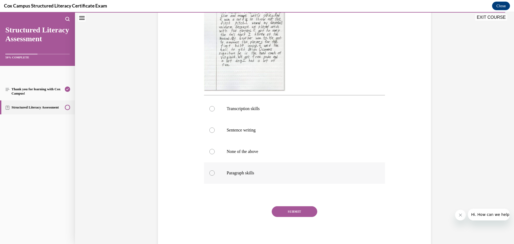
click at [236, 174] on p "Paragraph skills" at bounding box center [299, 172] width 145 height 5
click at [215, 174] on input "Paragraph skills" at bounding box center [211, 172] width 5 height 5
radio input "true"
click at [297, 210] on button "SUBMIT" at bounding box center [295, 211] width 46 height 11
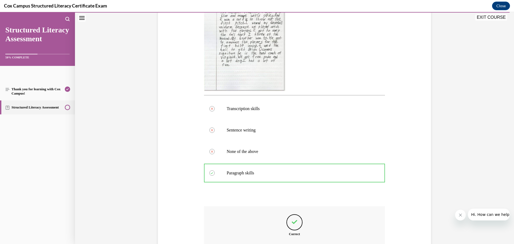
scroll to position [212, 0]
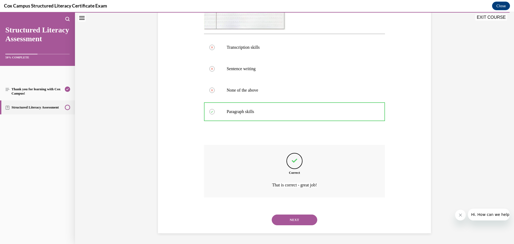
click at [300, 219] on button "NEXT" at bounding box center [295, 220] width 46 height 11
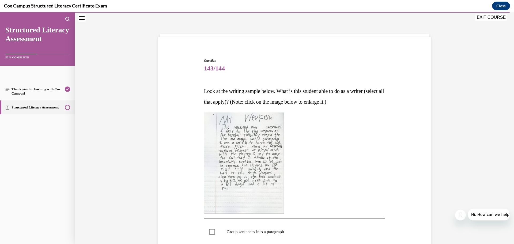
scroll to position [140, 0]
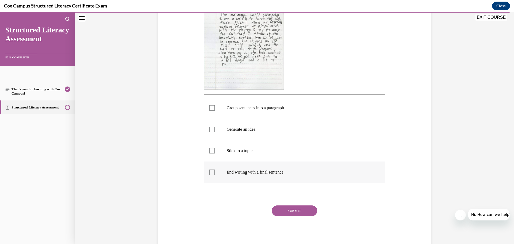
click at [210, 170] on div at bounding box center [211, 172] width 5 height 5
click at [210, 170] on input "End writing with a final sentence" at bounding box center [211, 172] width 5 height 5
checkbox input "true"
click at [210, 149] on div at bounding box center [211, 150] width 5 height 5
click at [210, 149] on input "Stick to a topic" at bounding box center [211, 150] width 5 height 5
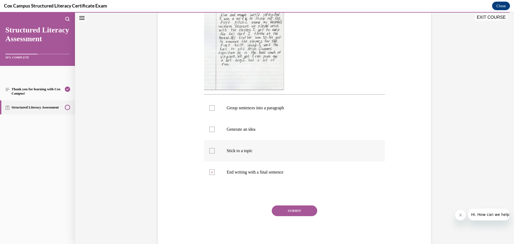
checkbox input "true"
click at [213, 132] on div at bounding box center [211, 129] width 5 height 5
click at [213, 132] on input "Generate an idea" at bounding box center [211, 129] width 5 height 5
checkbox input "true"
click at [210, 108] on div at bounding box center [211, 107] width 5 height 5
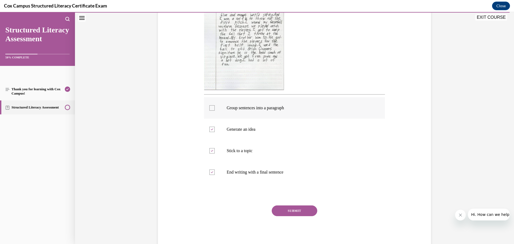
click at [210, 108] on input "Group sentences into a paragraph" at bounding box center [211, 107] width 5 height 5
checkbox input "true"
click at [279, 210] on button "SUBMIT" at bounding box center [295, 210] width 46 height 11
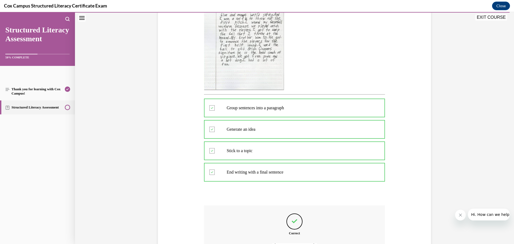
scroll to position [201, 0]
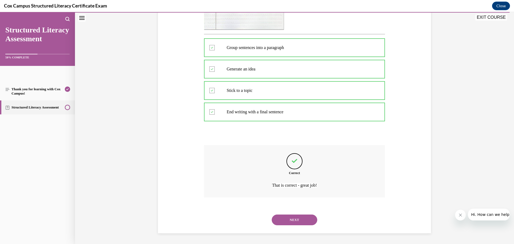
click at [299, 223] on button "NEXT" at bounding box center [295, 220] width 46 height 11
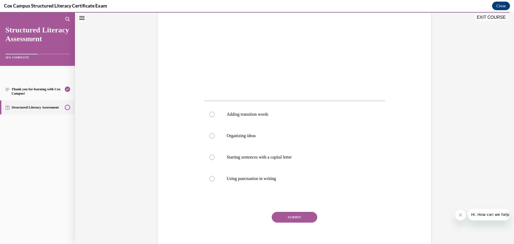
scroll to position [140, 0]
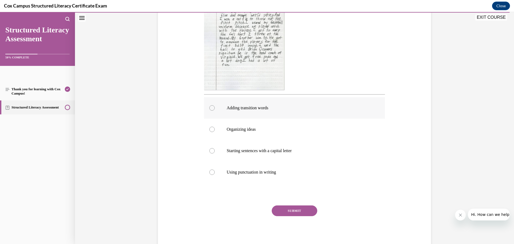
click at [261, 108] on p "Adding transition words" at bounding box center [299, 107] width 145 height 5
click at [215, 108] on input "Adding transition words" at bounding box center [211, 107] width 5 height 5
radio input "true"
click at [299, 212] on button "SUBMIT" at bounding box center [295, 210] width 46 height 11
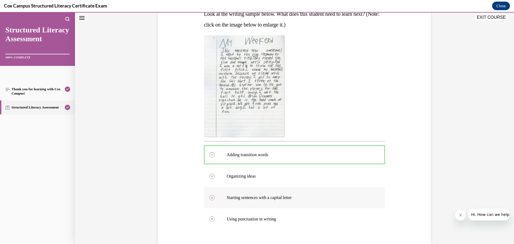
scroll to position [201, 0]
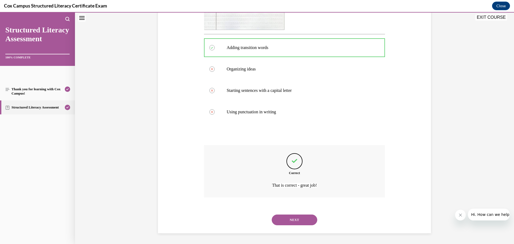
drag, startPoint x: 278, startPoint y: 209, endPoint x: 275, endPoint y: 209, distance: 2.9
click at [278, 208] on button "SUBMIT" at bounding box center [295, 210] width 46 height 11
click at [302, 221] on button "NEXT" at bounding box center [295, 220] width 46 height 11
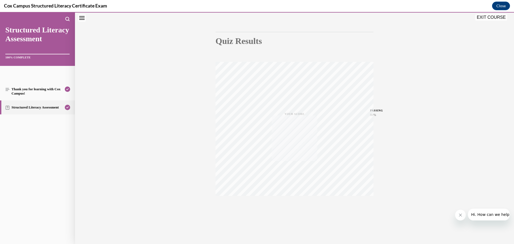
scroll to position [43, 0]
drag, startPoint x: 483, startPoint y: 17, endPoint x: 501, endPoint y: 22, distance: 18.3
click at [483, 17] on button "EXIT COURSE" at bounding box center [491, 17] width 32 height 6
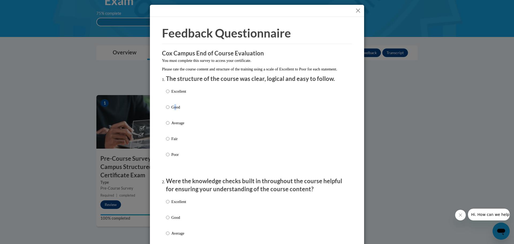
click at [174, 110] on p "Good" at bounding box center [178, 107] width 15 height 6
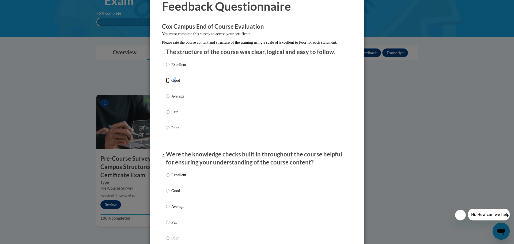
click at [166, 83] on input "Good" at bounding box center [167, 80] width 3 height 6
radio input "true"
click at [175, 194] on p "Good" at bounding box center [178, 191] width 15 height 6
click at [170, 194] on input "Good" at bounding box center [167, 191] width 3 height 6
radio input "true"
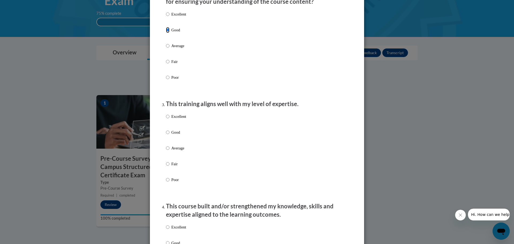
scroll to position [214, 0]
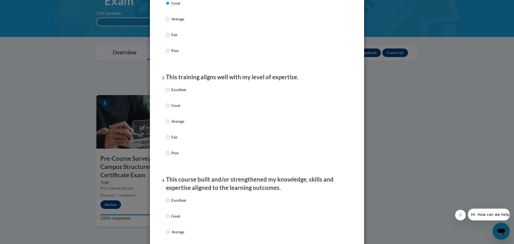
click at [171, 108] on p "Good" at bounding box center [178, 106] width 15 height 6
click at [170, 108] on input "Good" at bounding box center [167, 106] width 3 height 6
radio input "true"
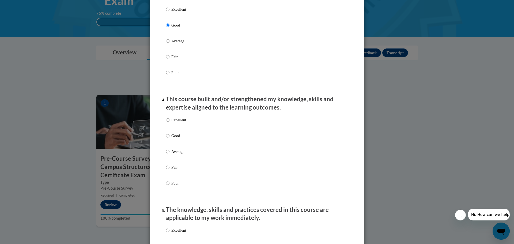
click at [173, 138] on p "Good" at bounding box center [178, 136] width 15 height 6
click at [170, 138] on input "Good" at bounding box center [167, 136] width 3 height 6
radio input "true"
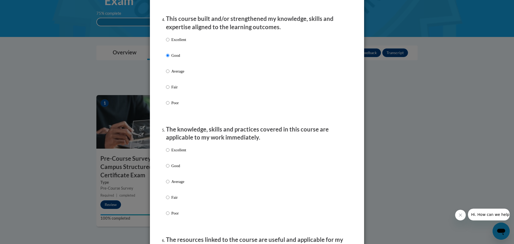
click at [174, 169] on p "Good" at bounding box center [178, 166] width 15 height 6
click at [170, 169] on input "Good" at bounding box center [167, 166] width 3 height 6
radio input "true"
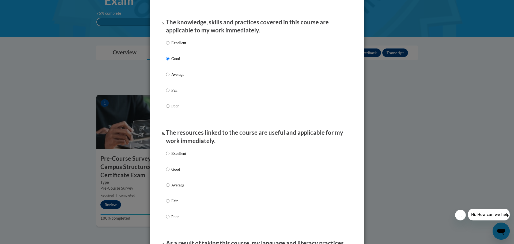
click at [172, 172] on p "Good" at bounding box center [178, 169] width 15 height 6
click at [170, 172] on input "Good" at bounding box center [167, 169] width 3 height 6
radio input "true"
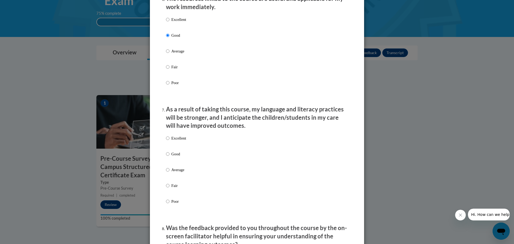
click at [179, 164] on label "Good" at bounding box center [176, 158] width 20 height 14
click at [170, 157] on input "Good" at bounding box center [167, 154] width 3 height 6
radio input "true"
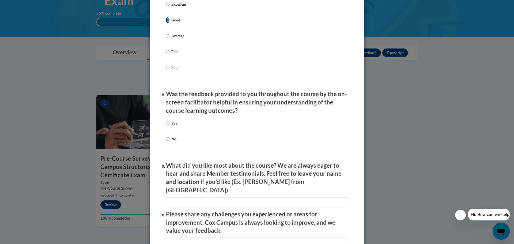
scroll to position [670, 0]
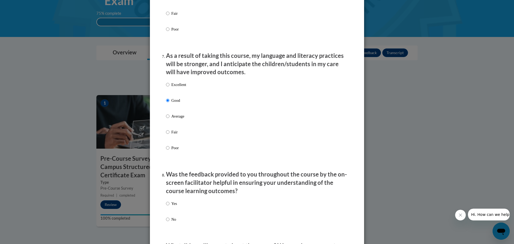
click at [174, 119] on p "Average" at bounding box center [178, 116] width 15 height 6
click at [170, 119] on input "Average" at bounding box center [167, 116] width 3 height 6
radio input "true"
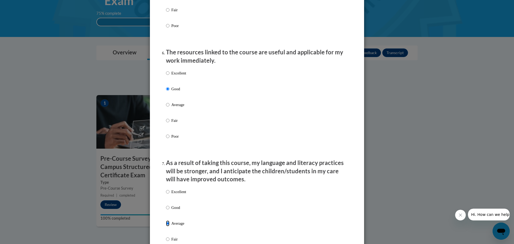
scroll to position [509, 0]
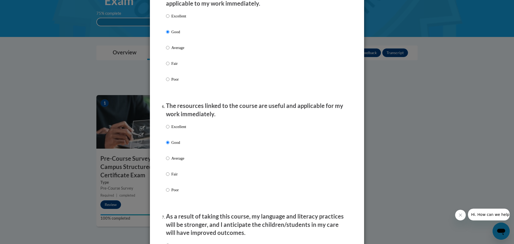
click at [176, 161] on p "Average" at bounding box center [178, 158] width 15 height 6
click at [178, 161] on p "Average" at bounding box center [178, 158] width 15 height 6
click at [170, 161] on input "Average" at bounding box center [167, 158] width 3 height 6
radio input "true"
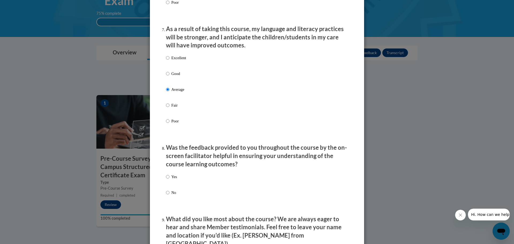
scroll to position [723, 0]
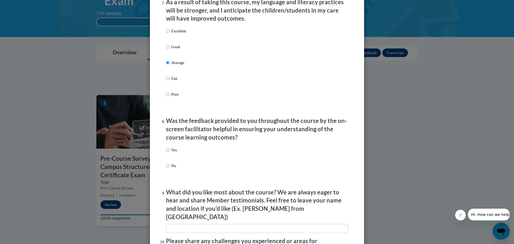
click at [174, 153] on p "Yes" at bounding box center [174, 150] width 6 height 6
click at [170, 153] on input "Yes" at bounding box center [167, 150] width 3 height 6
radio input "true"
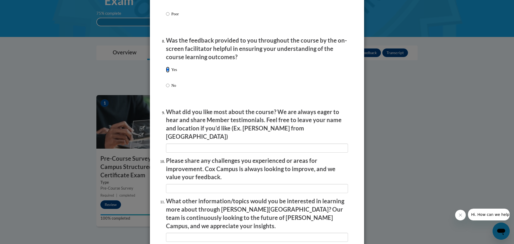
scroll to position [830, 0]
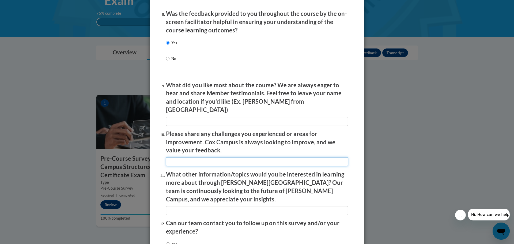
click at [197, 157] on input "textbox" at bounding box center [257, 161] width 182 height 9
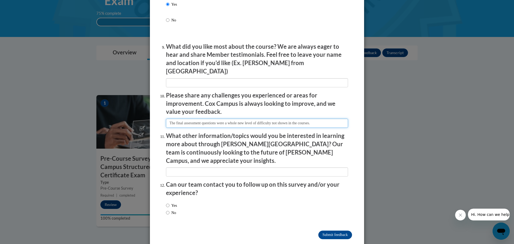
type input "The final assessment questions were a whole new level of difficulty not shown i…"
click at [171, 202] on label "Yes" at bounding box center [171, 205] width 11 height 6
click at [170, 202] on input "Yes" at bounding box center [167, 205] width 3 height 6
radio input "true"
click at [338, 231] on input "Submit feedback" at bounding box center [335, 235] width 34 height 9
